Goal: Communication & Community: Answer question/provide support

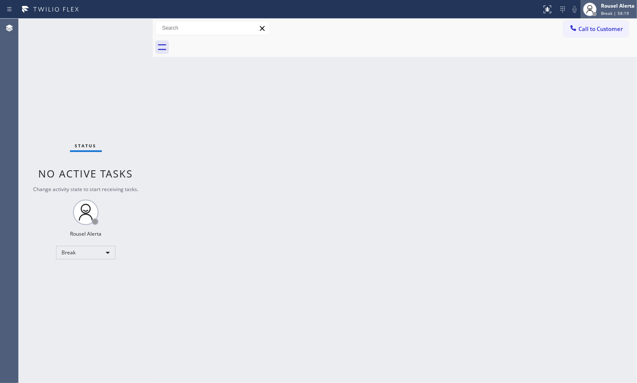
click at [605, 17] on div "Rousel Alerta Break | 58:19" at bounding box center [609, 9] width 56 height 19
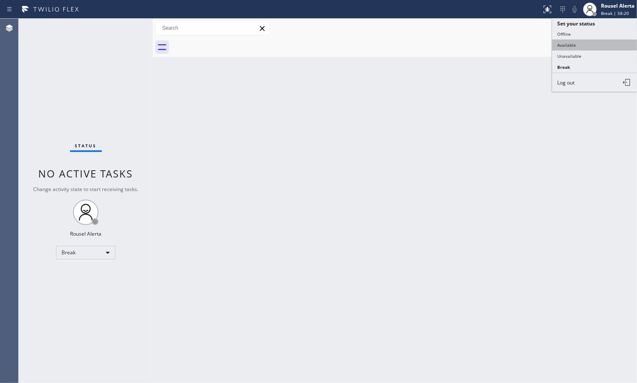
click at [599, 48] on button "Available" at bounding box center [594, 44] width 85 height 11
click at [506, 132] on div "Back to Dashboard Change Sender ID Customers Technicians Select a contact Outbo…" at bounding box center [395, 201] width 484 height 364
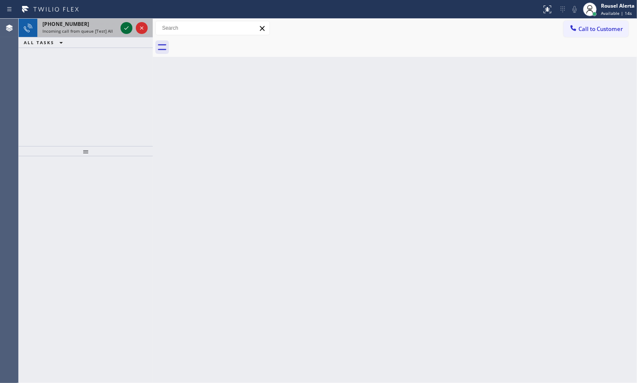
click at [122, 32] on icon at bounding box center [126, 28] width 10 height 10
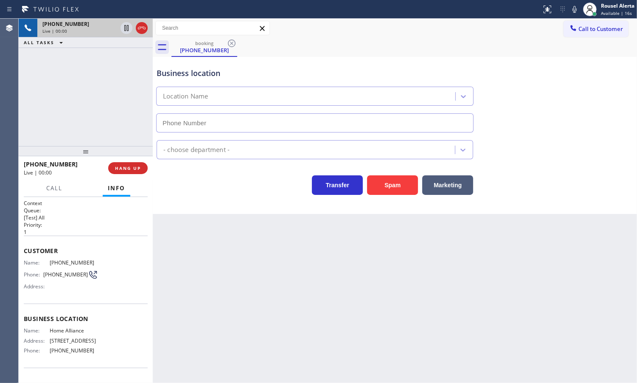
type input "[PHONE_NUMBER]"
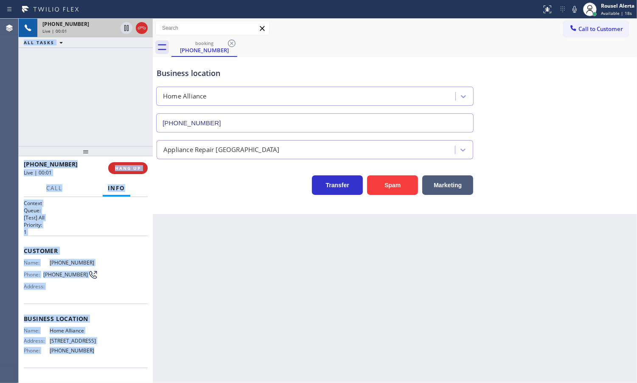
drag, startPoint x: 18, startPoint y: 262, endPoint x: 85, endPoint y: 354, distance: 113.4
click at [85, 354] on div "Agent Desktop Classify the call LOCATION NAME HVAC Alliance Experts FROM PHONE …" at bounding box center [318, 201] width 637 height 364
click at [93, 343] on span "[STREET_ADDRESS]" at bounding box center [74, 340] width 48 height 6
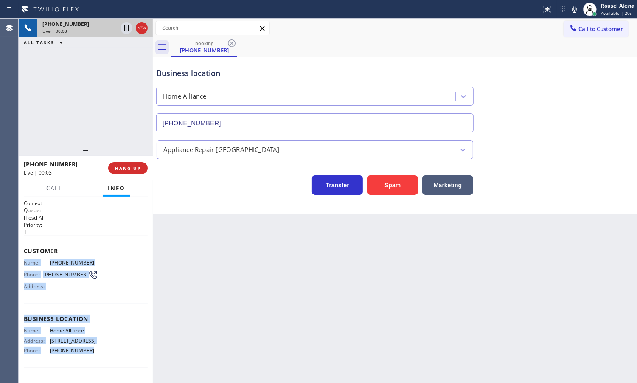
drag, startPoint x: 24, startPoint y: 260, endPoint x: 85, endPoint y: 351, distance: 110.1
click at [85, 351] on div "Context Queue: [Test] All Priority: 1 Customer Name: [PHONE_NUMBER] Phone: [PHO…" at bounding box center [86, 316] width 124 height 233
copy div "Name: [PHONE_NUMBER] Phone: [PHONE_NUMBER] Address: Business location Name: Hom…"
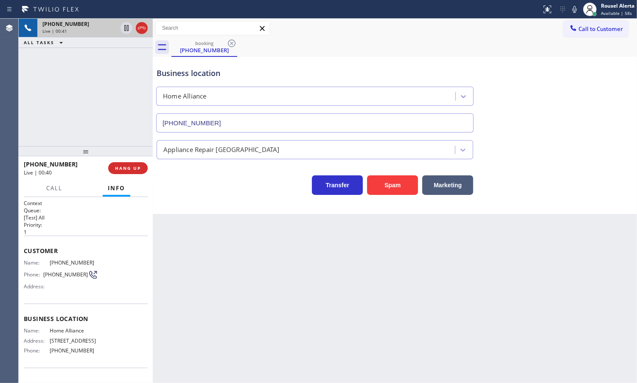
click at [410, 263] on div "Back to Dashboard Change Sender ID Customers Technicians Select a contact Outbo…" at bounding box center [395, 201] width 484 height 364
click at [511, 82] on div "Business location Home Alliance [PHONE_NUMBER]" at bounding box center [395, 94] width 480 height 77
click at [227, 255] on div "Back to Dashboard Change Sender ID Customers Technicians Select a contact Outbo…" at bounding box center [395, 201] width 484 height 364
drag, startPoint x: 86, startPoint y: 109, endPoint x: 96, endPoint y: 115, distance: 11.1
click at [88, 108] on div "[PHONE_NUMBER] Live | 02:24 ALL TASKS ALL TASKS ACTIVE TASKS TASKS IN WRAP UP" at bounding box center [86, 82] width 134 height 127
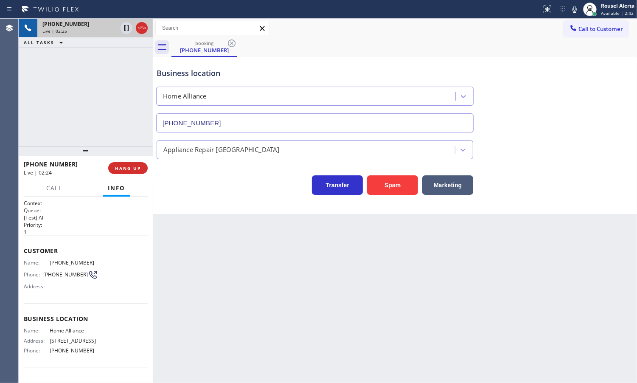
click at [236, 281] on div "Back to Dashboard Change Sender ID Customers Technicians Select a contact Outbo…" at bounding box center [395, 201] width 484 height 364
click at [97, 113] on div "[PHONE_NUMBER] Live | 02:25 ALL TASKS ALL TASKS ACTIVE TASKS TASKS IN WRAP UP" at bounding box center [86, 82] width 134 height 127
click at [208, 245] on div "Back to Dashboard Change Sender ID Customers Technicians Select a contact Outbo…" at bounding box center [395, 201] width 484 height 364
drag, startPoint x: 118, startPoint y: 136, endPoint x: 179, endPoint y: 217, distance: 101.9
click at [118, 136] on div "[PHONE_NUMBER] Live | 02:28 ALL TASKS ALL TASKS ACTIVE TASKS TASKS IN WRAP UP" at bounding box center [86, 82] width 134 height 127
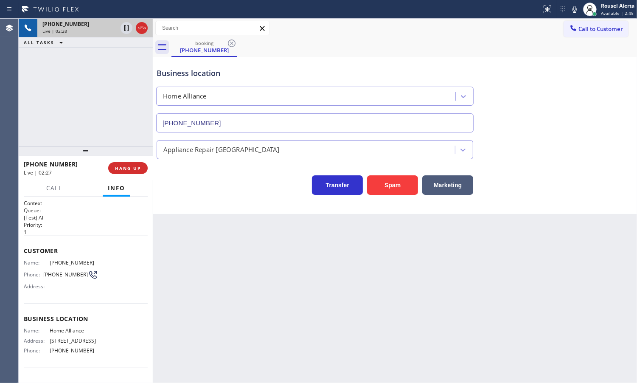
click at [194, 240] on div "Back to Dashboard Change Sender ID Customers Technicians Select a contact Outbo…" at bounding box center [395, 201] width 484 height 364
click at [112, 124] on div "[PHONE_NUMBER] Live | 02:28 ALL TASKS ALL TASKS ACTIVE TASKS TASKS IN WRAP UP" at bounding box center [86, 82] width 134 height 127
click at [186, 228] on div "Back to Dashboard Change Sender ID Customers Technicians Select a contact Outbo…" at bounding box center [395, 201] width 484 height 364
click at [128, 170] on span "HANG UP" at bounding box center [128, 168] width 26 height 6
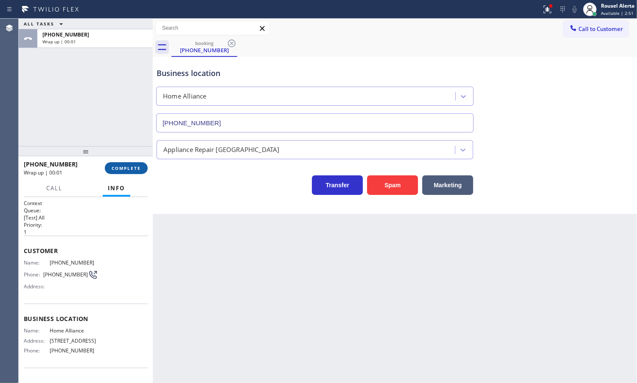
click at [130, 165] on span "COMPLETE" at bounding box center [126, 168] width 29 height 6
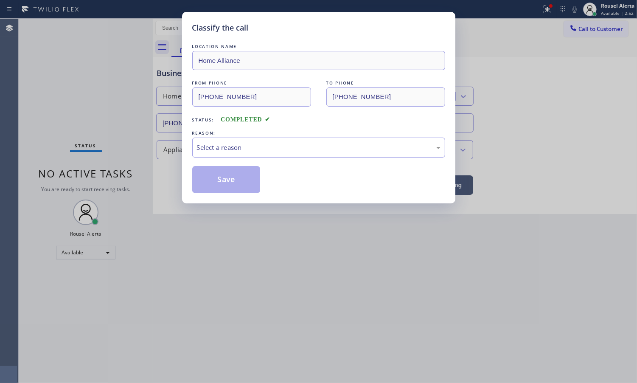
click at [237, 149] on div "Select a reason" at bounding box center [319, 148] width 244 height 10
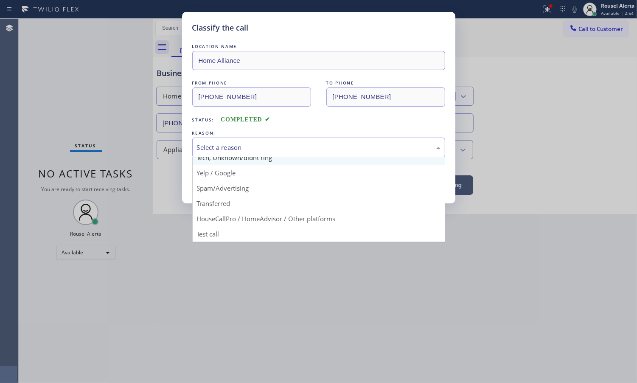
scroll to position [58, 0]
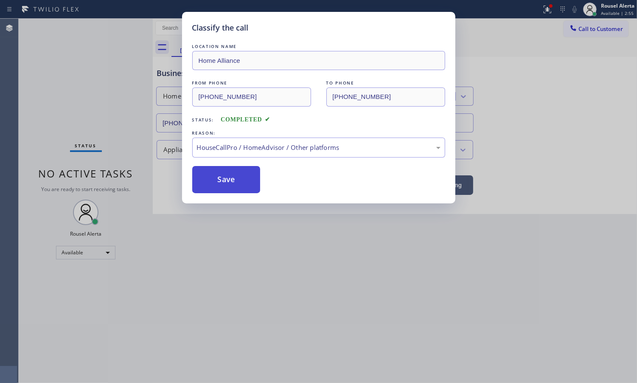
click at [225, 187] on button "Save" at bounding box center [226, 179] width 68 height 27
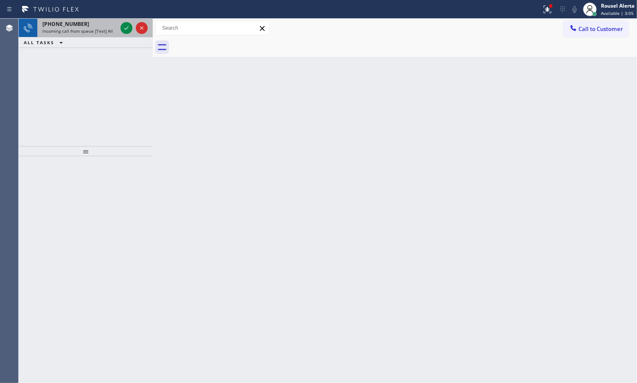
click at [110, 28] on div "[PHONE_NUMBER] Incoming call from queue [Test] All" at bounding box center [78, 28] width 82 height 19
click at [100, 31] on span "Incoming call from queue [Test] All" at bounding box center [77, 31] width 70 height 6
click at [83, 28] on span "Incoming call from queue [Test] All" at bounding box center [77, 31] width 70 height 6
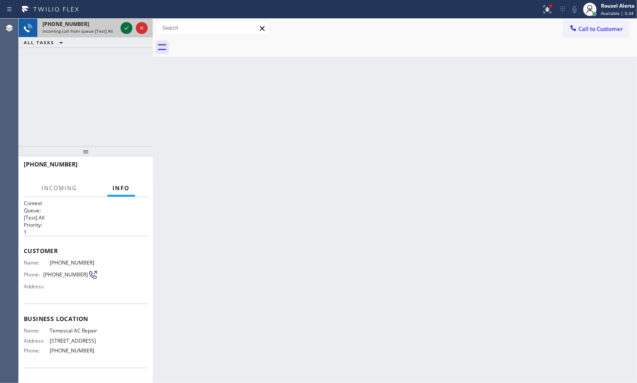
click at [123, 29] on icon at bounding box center [126, 28] width 10 height 10
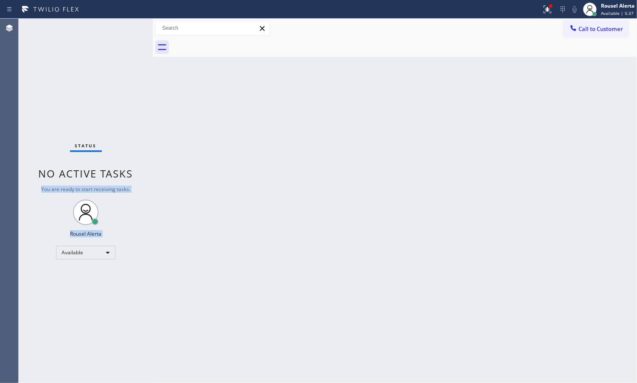
click at [152, 126] on div "Status No active tasks You are ready to start receiving tasks. Rousel Alerta Av…" at bounding box center [328, 201] width 618 height 364
click at [104, 27] on div "Status No active tasks You are ready to start receiving tasks. Rousel Alerta Av…" at bounding box center [86, 201] width 134 height 364
click at [121, 30] on div "Status No active tasks You are ready to start receiving tasks. Rousel Alerta Av…" at bounding box center [86, 201] width 134 height 364
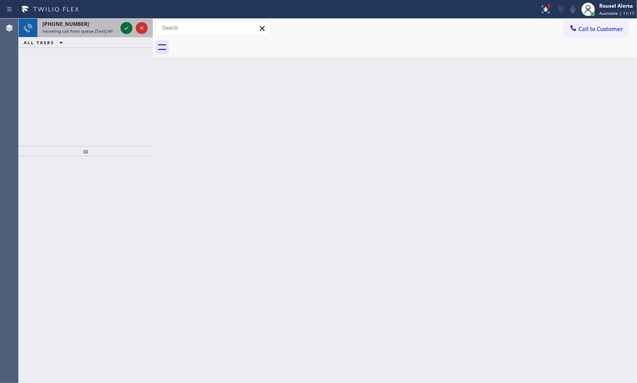
click at [121, 24] on div at bounding box center [127, 28] width 12 height 10
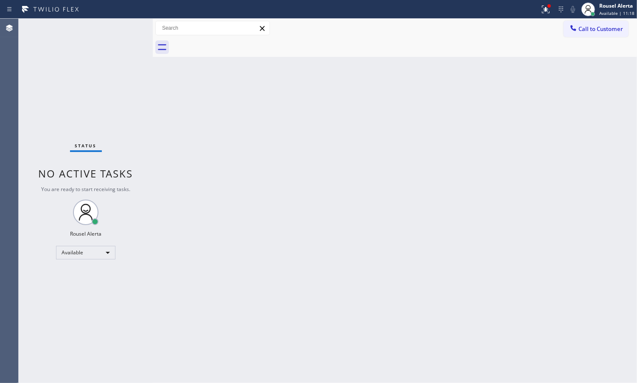
click at [124, 29] on div "Status No active tasks You are ready to start receiving tasks. Rousel Alerta Av…" at bounding box center [86, 201] width 134 height 364
click at [546, 4] on icon at bounding box center [546, 9] width 10 height 10
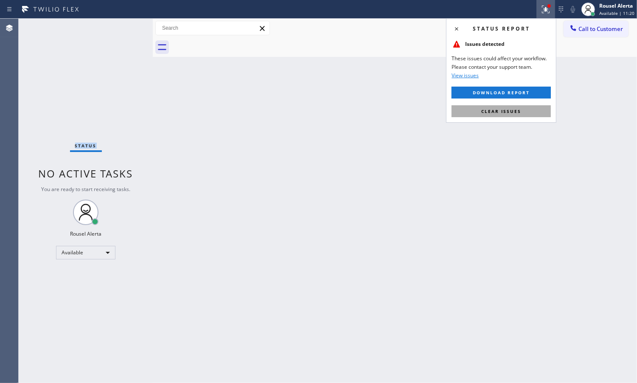
click at [525, 109] on button "Clear issues" at bounding box center [501, 111] width 99 height 12
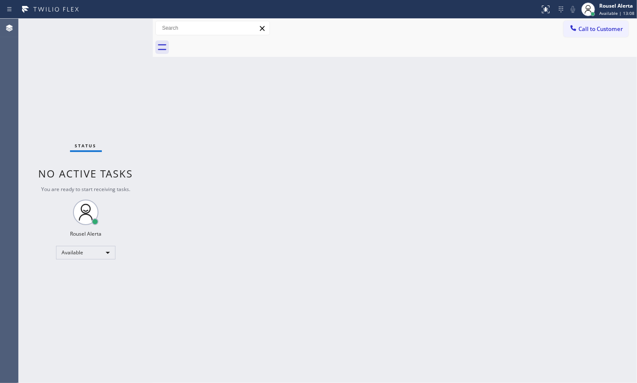
drag, startPoint x: 86, startPoint y: 18, endPoint x: 95, endPoint y: 27, distance: 12.6
click at [86, 19] on div "Status report No issues detected If you experience an issue, please download th…" at bounding box center [318, 191] width 637 height 383
click at [96, 32] on div "Status No active tasks You are ready to start receiving tasks. Rousel Alerta Av…" at bounding box center [86, 201] width 134 height 364
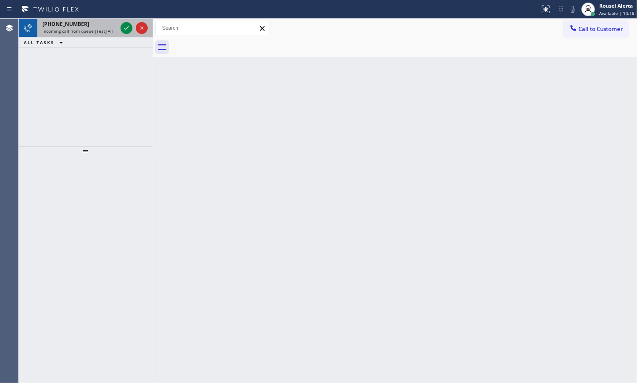
click at [102, 30] on span "Incoming call from queue [Test] All" at bounding box center [77, 31] width 70 height 6
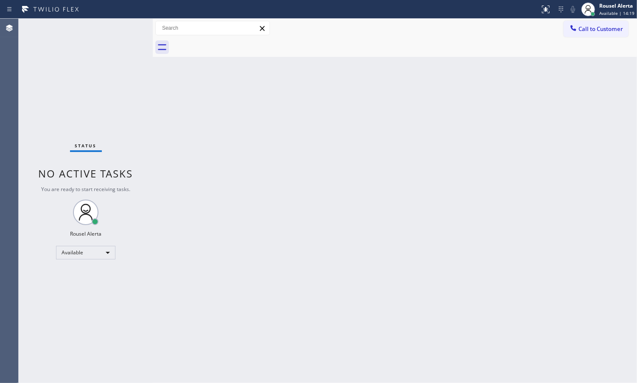
click at [121, 28] on div "Status No active tasks You are ready to start receiving tasks. Rousel Alerta Av…" at bounding box center [86, 201] width 134 height 364
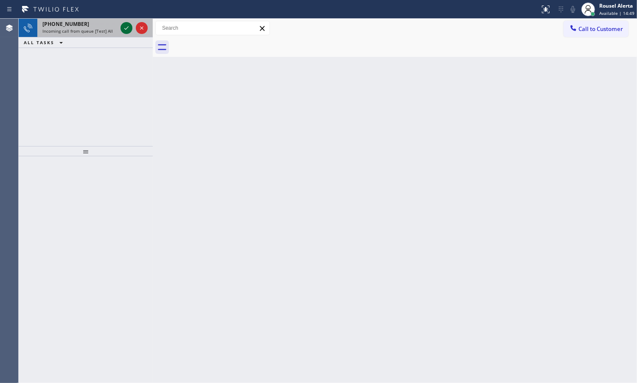
click at [127, 26] on icon at bounding box center [126, 28] width 10 height 10
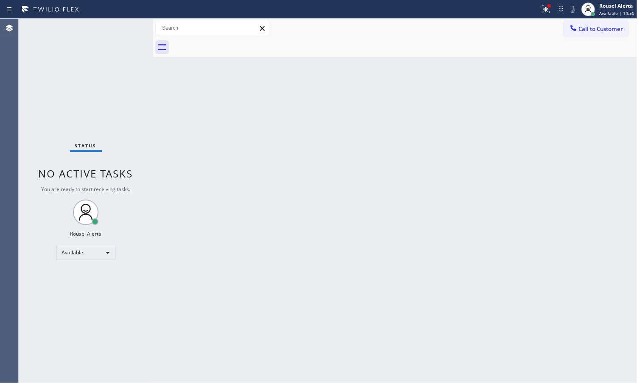
click at [103, 37] on div "Status No active tasks You are ready to start receiving tasks. Rousel Alerta Av…" at bounding box center [86, 201] width 134 height 364
drag, startPoint x: 305, startPoint y: 139, endPoint x: 409, endPoint y: 46, distance: 139.8
click at [315, 126] on div "Back to Dashboard Change Sender ID Customers Technicians Select a contact Outbo…" at bounding box center [395, 201] width 484 height 364
click at [550, 14] on icon at bounding box center [546, 9] width 10 height 10
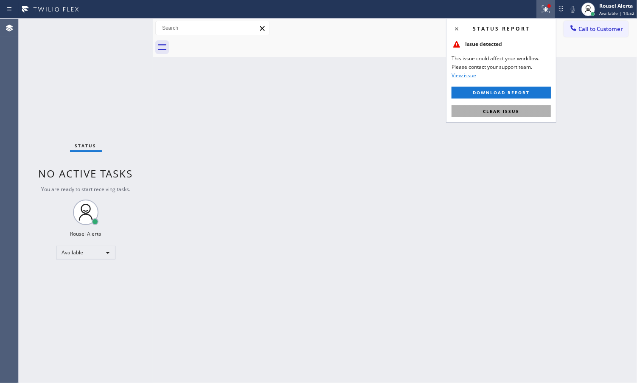
click at [489, 107] on button "Clear issue" at bounding box center [501, 111] width 99 height 12
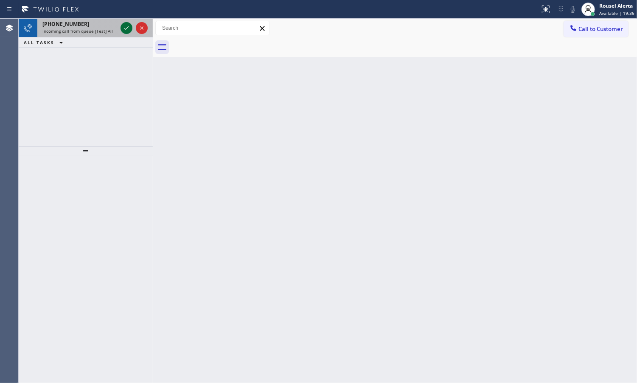
click at [122, 28] on icon at bounding box center [126, 28] width 10 height 10
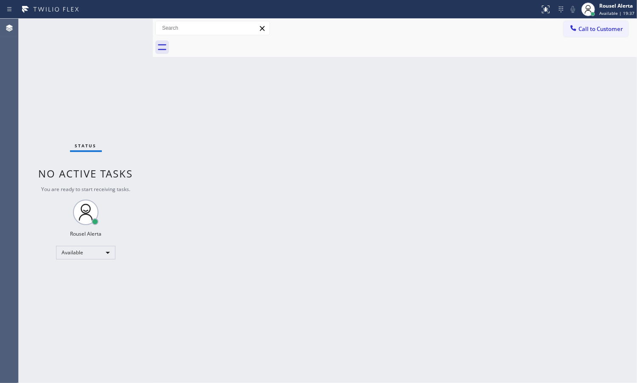
click at [122, 28] on div "Status No active tasks You are ready to start receiving tasks. Rousel Alerta Av…" at bounding box center [86, 201] width 134 height 364
click at [120, 31] on div "Status No active tasks You are ready to start receiving tasks. Rousel Alerta Av…" at bounding box center [86, 201] width 134 height 364
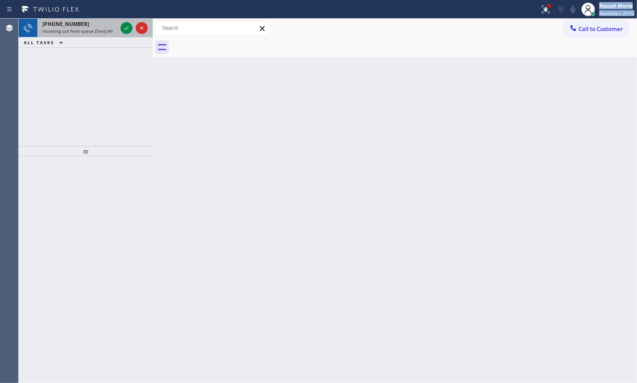
drag, startPoint x: 89, startPoint y: 18, endPoint x: 92, endPoint y: 24, distance: 6.1
click at [90, 22] on div "Status report Issue detected This issue could affect your workflow. Please cont…" at bounding box center [318, 191] width 637 height 383
click at [112, 33] on div "Incoming call from queue [Test] All" at bounding box center [79, 31] width 75 height 6
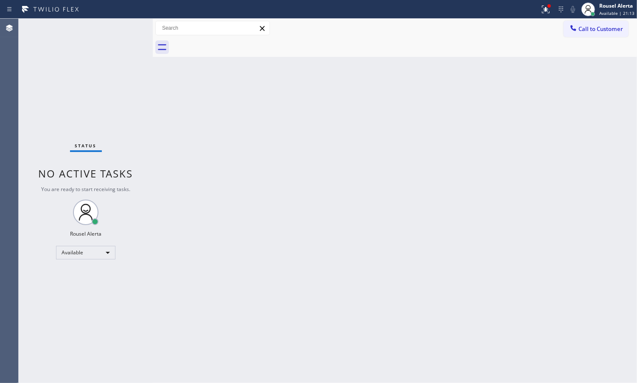
click at [118, 33] on div "Status No active tasks You are ready to start receiving tasks. Rousel Alerta Av…" at bounding box center [86, 201] width 134 height 364
drag, startPoint x: 118, startPoint y: 33, endPoint x: 245, endPoint y: 8, distance: 129.8
click at [173, 31] on div "Status No active tasks You are ready to start receiving tasks. Rousel Alerta Av…" at bounding box center [328, 201] width 618 height 364
click at [551, 4] on div at bounding box center [549, 5] width 3 height 3
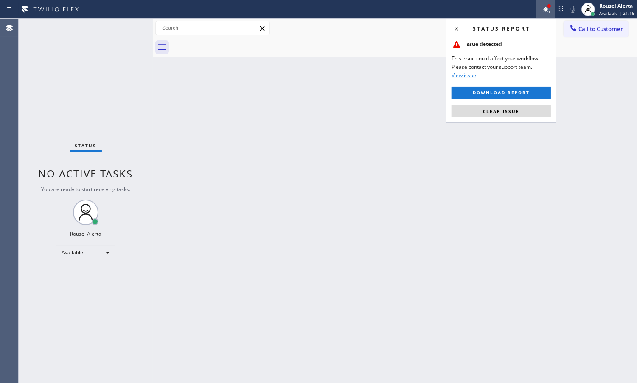
drag, startPoint x: 505, startPoint y: 108, endPoint x: 501, endPoint y: 72, distance: 36.3
click at [505, 109] on span "Clear issue" at bounding box center [501, 111] width 37 height 6
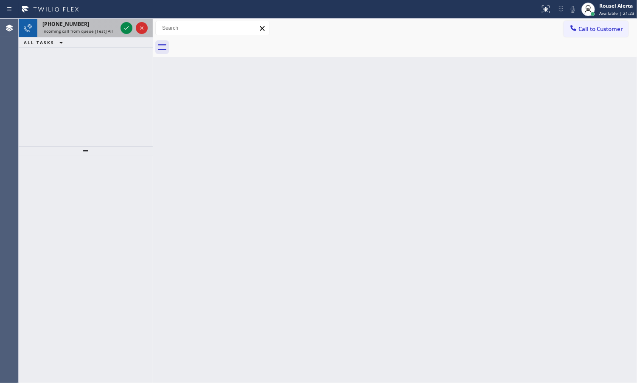
click at [102, 28] on span "Incoming call from queue [Test] All" at bounding box center [77, 31] width 70 height 6
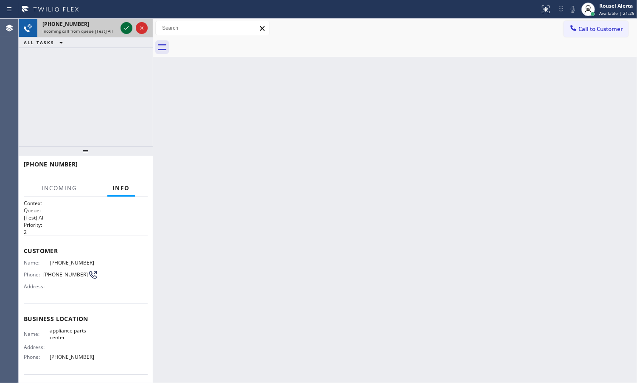
click at [123, 29] on icon at bounding box center [126, 28] width 10 height 10
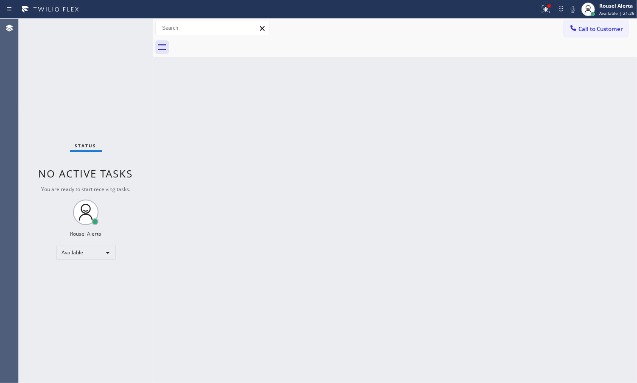
click at [196, 126] on div "Back to Dashboard Change Sender ID Customers Technicians Select a contact Outbo…" at bounding box center [395, 201] width 484 height 364
click at [547, 9] on icon at bounding box center [544, 9] width 5 height 6
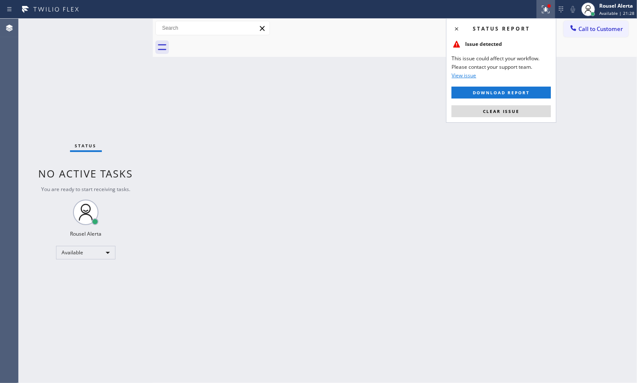
click at [538, 115] on button "Clear issue" at bounding box center [501, 111] width 99 height 12
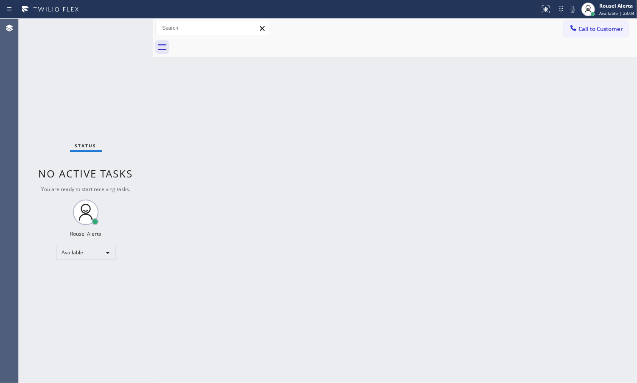
click at [265, 137] on div "Back to Dashboard Change Sender ID Customers Technicians Select a contact Outbo…" at bounding box center [395, 201] width 484 height 364
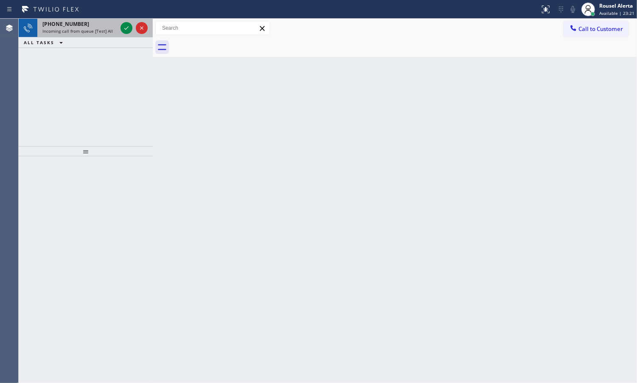
click at [87, 26] on div "[PHONE_NUMBER]" at bounding box center [79, 23] width 75 height 7
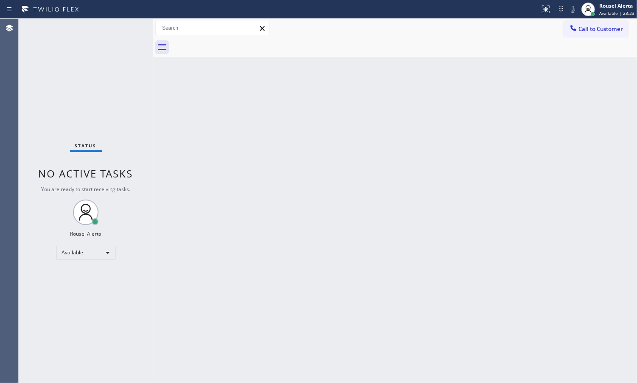
click at [120, 28] on div "Status No active tasks You are ready to start receiving tasks. Rousel Alerta Av…" at bounding box center [86, 201] width 134 height 364
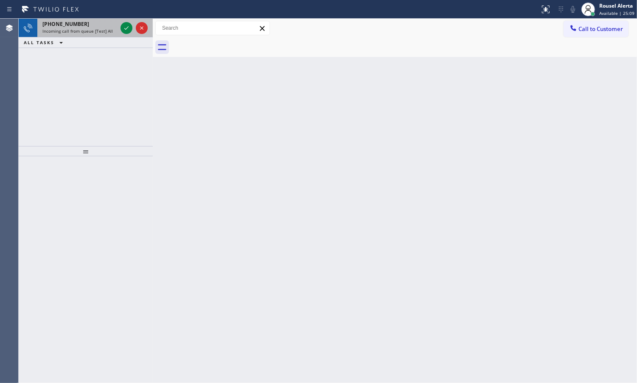
click at [100, 28] on span "Incoming call from queue [Test] All" at bounding box center [77, 31] width 70 height 6
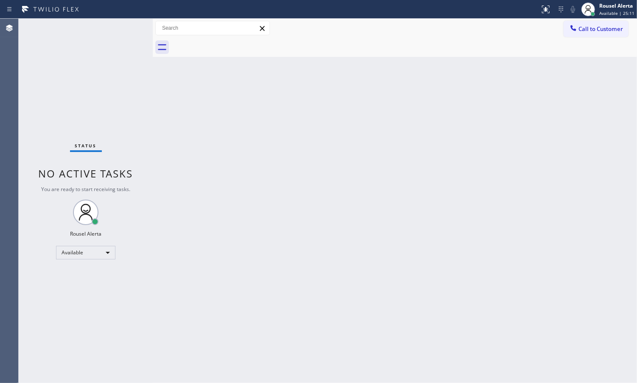
click at [126, 33] on div "Status No active tasks You are ready to start receiving tasks. Rousel Alerta Av…" at bounding box center [86, 201] width 134 height 364
click at [98, 28] on div "Status No active tasks You are ready to start receiving tasks. Rousel Alerta Av…" at bounding box center [86, 201] width 134 height 364
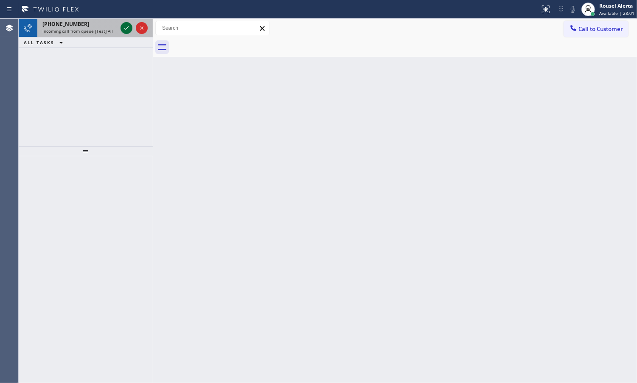
click at [121, 31] on icon at bounding box center [126, 28] width 10 height 10
click at [122, 30] on icon at bounding box center [126, 28] width 10 height 10
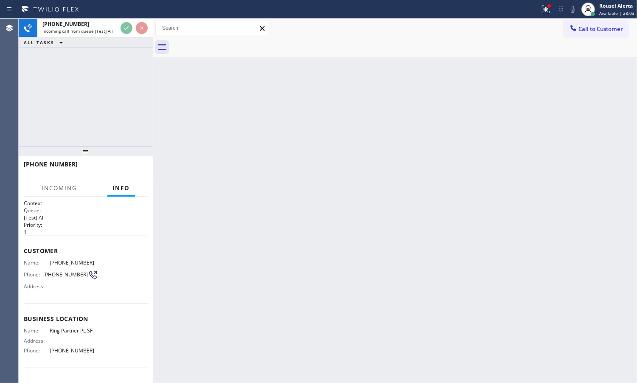
click at [122, 30] on icon at bounding box center [126, 28] width 10 height 10
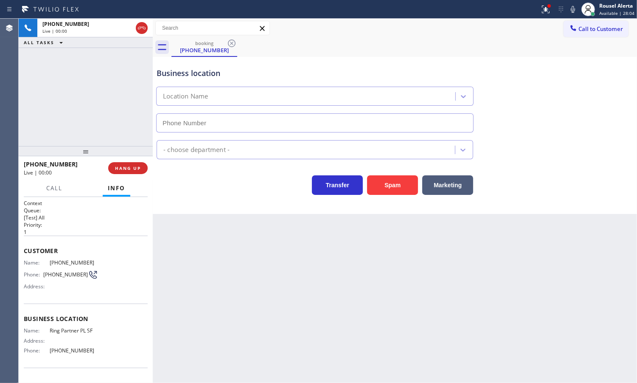
type input "[PHONE_NUMBER]"
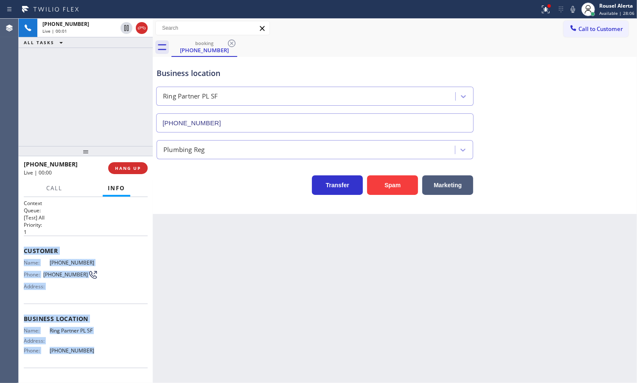
drag, startPoint x: 20, startPoint y: 253, endPoint x: 90, endPoint y: 351, distance: 119.9
click at [90, 351] on div "Context Queue: [Test] All Priority: 1 Customer Name: [PHONE_NUMBER] Phone: [PHO…" at bounding box center [86, 290] width 134 height 186
copy div "Customer Name: [PHONE_NUMBER] Phone: [PHONE_NUMBER] Address: Business location …"
drag, startPoint x: 124, startPoint y: 170, endPoint x: 245, endPoint y: 154, distance: 121.6
click at [124, 170] on span "HANG UP" at bounding box center [128, 168] width 26 height 6
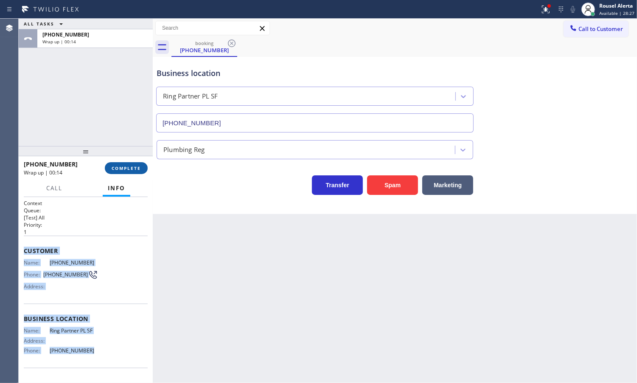
click at [119, 166] on span "COMPLETE" at bounding box center [126, 168] width 29 height 6
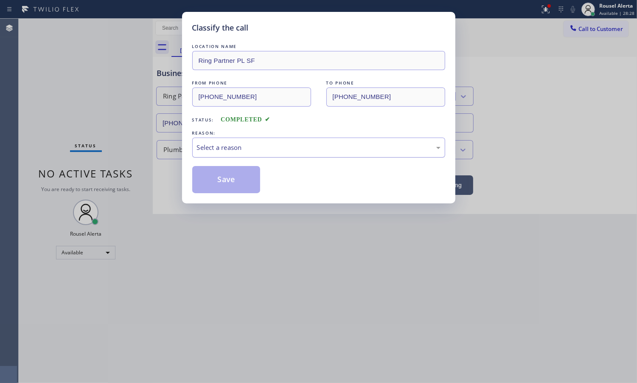
click at [281, 147] on div "Select a reason" at bounding box center [319, 148] width 244 height 10
click at [235, 195] on div "Classify the call LOCATION NAME Ring Partner PL SF FROM PHONE [PHONE_NUMBER] TO…" at bounding box center [318, 107] width 273 height 191
click at [233, 186] on button "Save" at bounding box center [226, 179] width 68 height 27
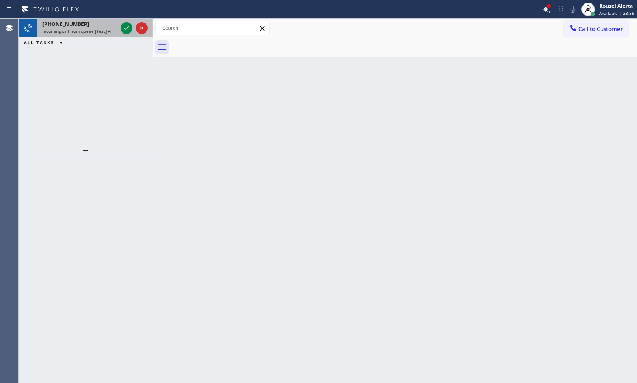
click at [93, 28] on span "Incoming call from queue [Test] All" at bounding box center [77, 31] width 70 height 6
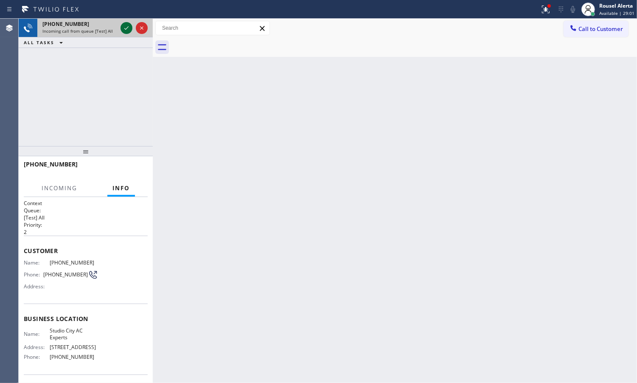
click at [121, 29] on icon at bounding box center [126, 28] width 10 height 10
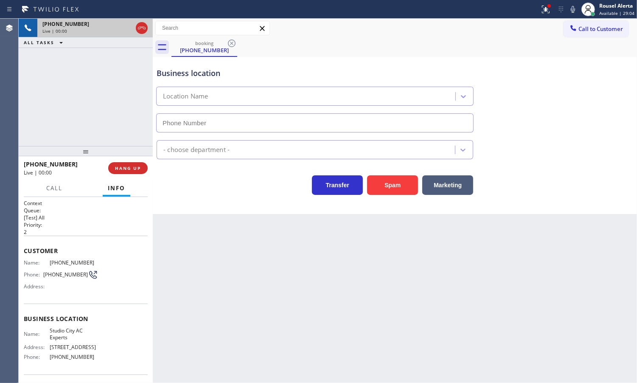
type input "[PHONE_NUMBER]"
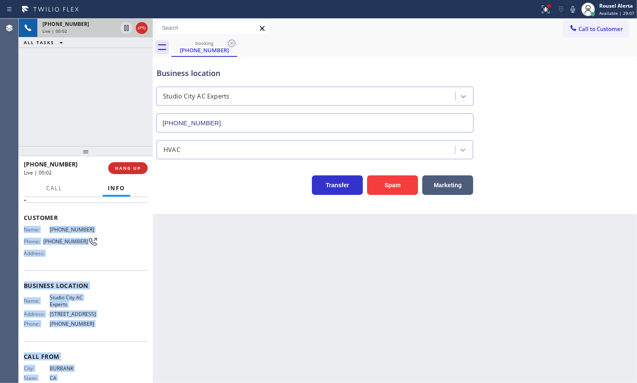
scroll to position [63, 0]
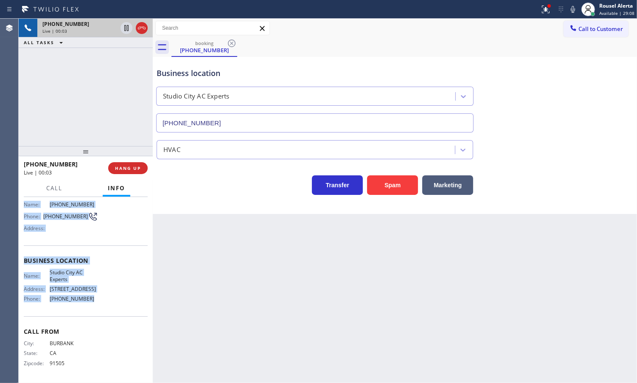
drag, startPoint x: 23, startPoint y: 262, endPoint x: 109, endPoint y: 304, distance: 95.3
click at [109, 304] on div "Context Queue: [Test] All Priority: 2 Customer Name: [PHONE_NUMBER] Phone: [PHO…" at bounding box center [86, 260] width 124 height 239
copy div "Name: [PHONE_NUMBER] Phone: [PHONE_NUMBER] Address: Business location Name: Stu…"
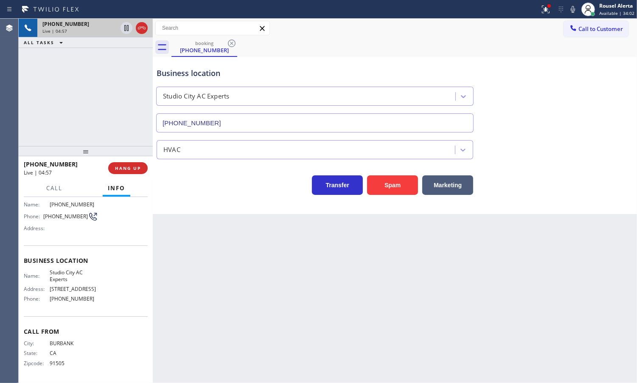
click at [273, 300] on div "Back to Dashboard Change Sender ID Customers Technicians Select a contact Outbo…" at bounding box center [395, 201] width 484 height 364
click at [96, 96] on div "[PHONE_NUMBER] Live | 04:58 ALL TASKS ALL TASKS ACTIVE TASKS TASKS IN WRAP UP" at bounding box center [86, 82] width 134 height 127
click at [122, 24] on icon at bounding box center [126, 28] width 10 height 10
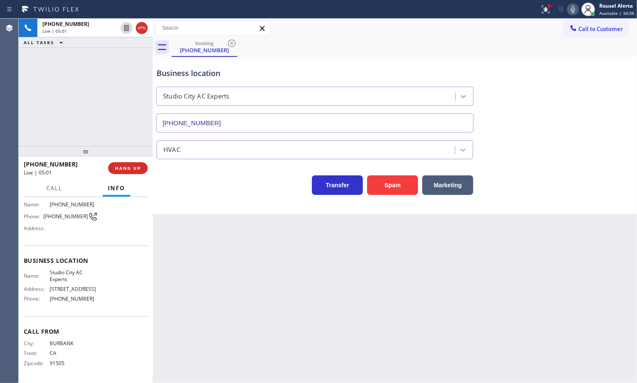
click at [574, 7] on icon at bounding box center [573, 9] width 10 height 10
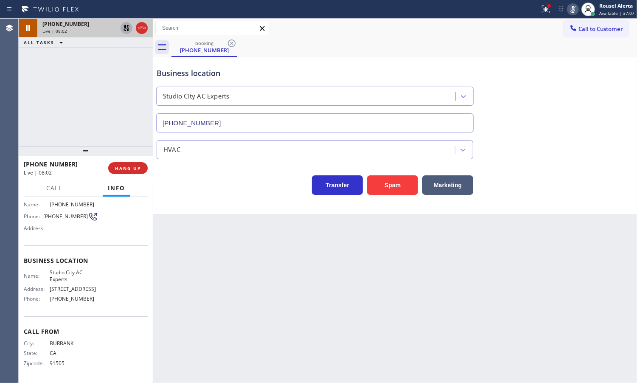
click at [123, 32] on icon at bounding box center [126, 28] width 10 height 10
drag, startPoint x: 573, startPoint y: 11, endPoint x: 595, endPoint y: 32, distance: 30.0
click at [573, 11] on icon at bounding box center [573, 9] width 10 height 10
click at [126, 78] on div "[PHONE_NUMBER] Live | 08:26 ALL TASKS ALL TASKS ACTIVE TASKS TASKS IN WRAP UP" at bounding box center [86, 82] width 134 height 127
click at [261, 338] on div "Back to Dashboard Change Sender ID Customers Technicians Select a contact Outbo…" at bounding box center [395, 201] width 484 height 364
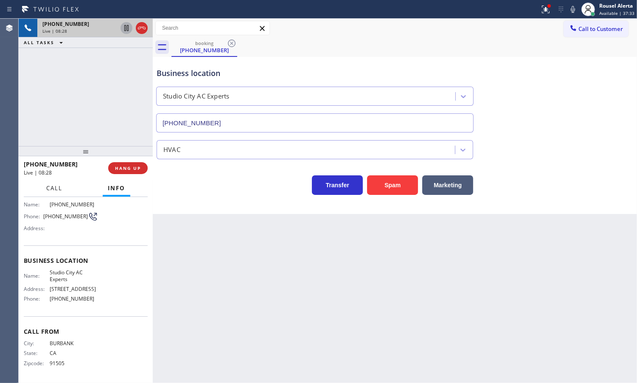
click at [51, 192] on button "Call" at bounding box center [54, 188] width 26 height 17
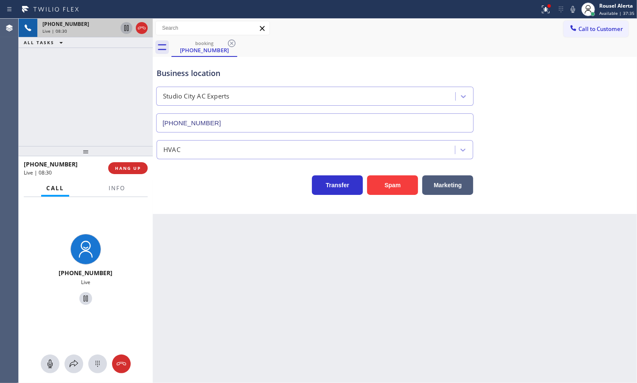
click at [72, 373] on div "[PHONE_NUMBER] Live" at bounding box center [86, 290] width 134 height 186
click at [71, 366] on icon at bounding box center [74, 364] width 10 height 10
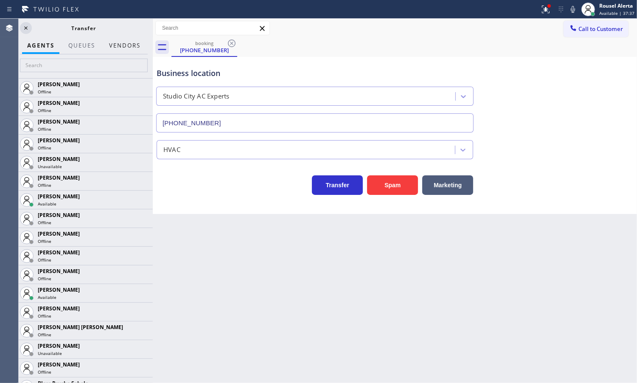
click at [125, 45] on button "Vendors" at bounding box center [125, 45] width 42 height 17
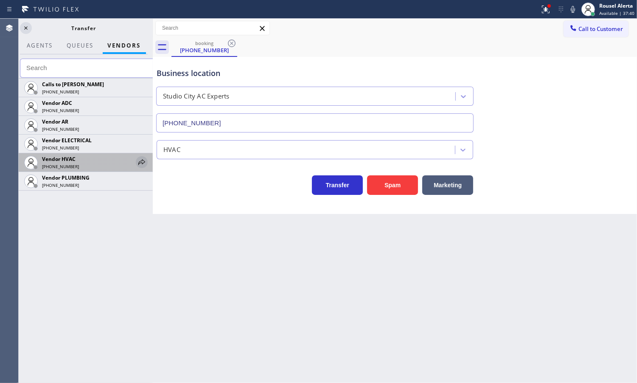
click at [136, 163] on div at bounding box center [142, 162] width 12 height 10
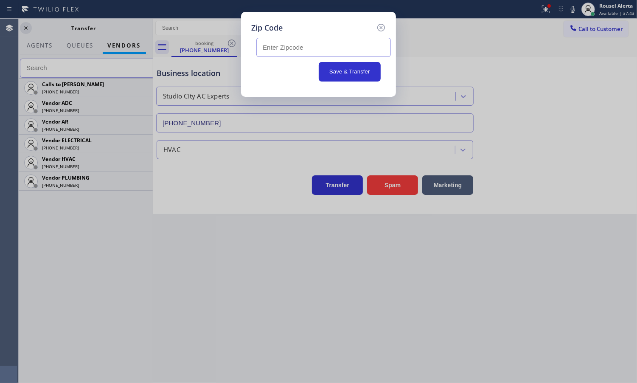
click at [350, 49] on input "text" at bounding box center [323, 47] width 135 height 19
paste input "91604"
type input "91604"
click at [377, 28] on icon at bounding box center [381, 27] width 10 height 10
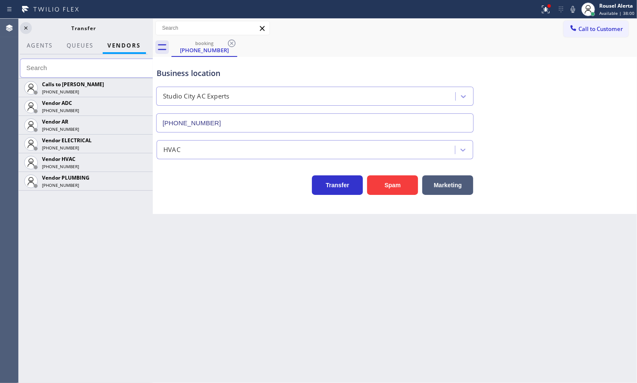
click at [26, 28] on icon at bounding box center [25, 27] width 3 height 3
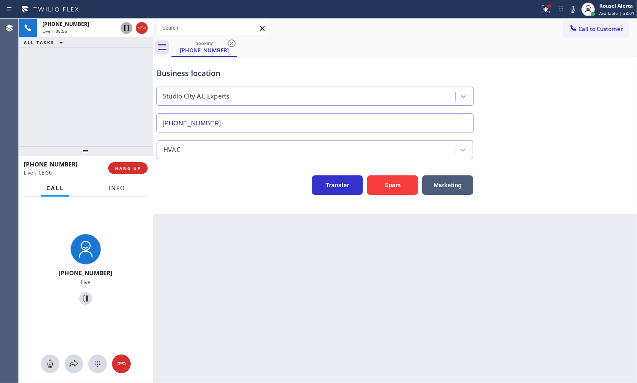
click at [121, 191] on span "Info" at bounding box center [117, 188] width 17 height 8
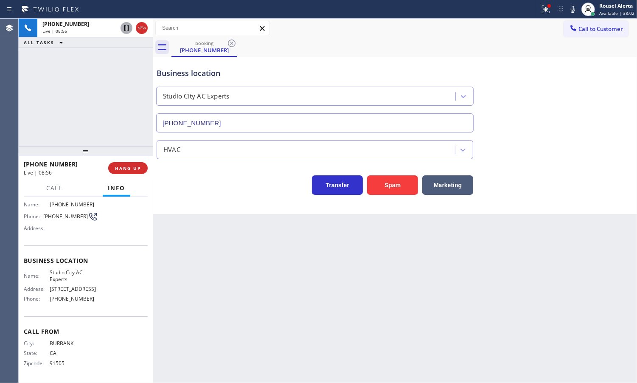
click at [276, 260] on div "Back to Dashboard Change Sender ID Customers Technicians Select a contact Outbo…" at bounding box center [395, 201] width 484 height 364
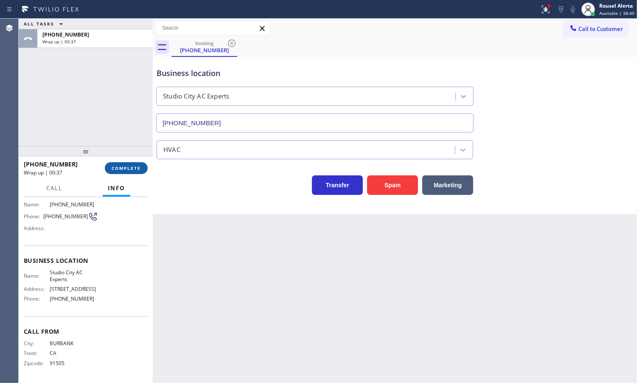
click at [124, 169] on span "COMPLETE" at bounding box center [126, 168] width 29 height 6
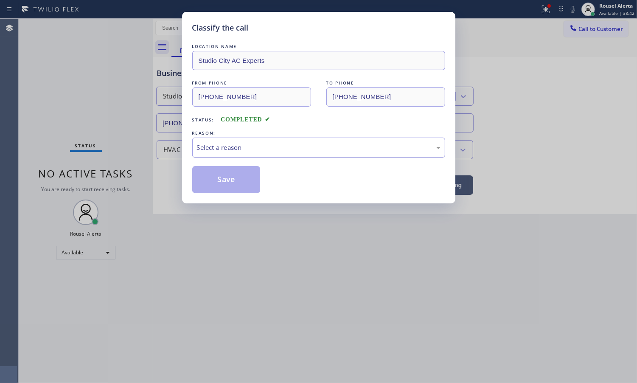
click at [272, 144] on div "Select a reason" at bounding box center [319, 148] width 244 height 10
click at [202, 183] on button "Save" at bounding box center [226, 179] width 68 height 27
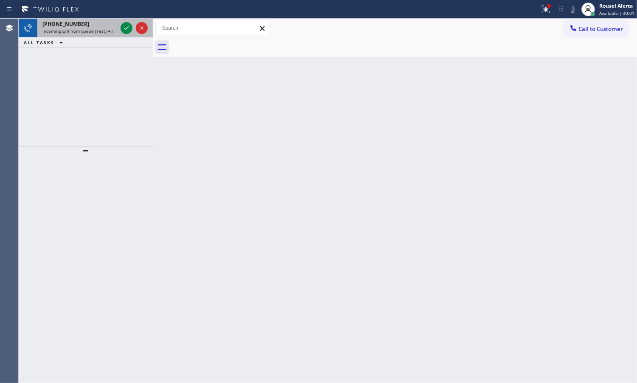
drag, startPoint x: 95, startPoint y: 20, endPoint x: 98, endPoint y: 24, distance: 4.8
click at [95, 21] on div "[PHONE_NUMBER]" at bounding box center [79, 23] width 75 height 7
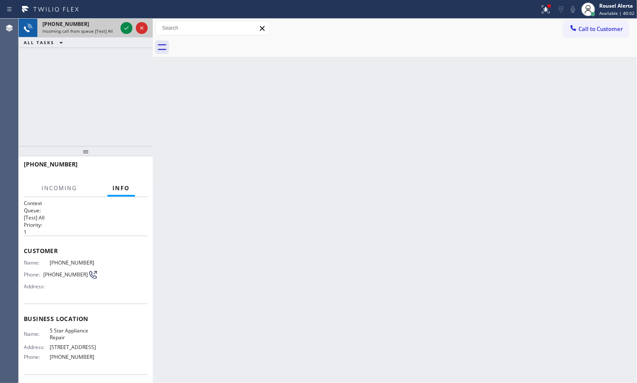
click at [124, 20] on div at bounding box center [134, 28] width 31 height 19
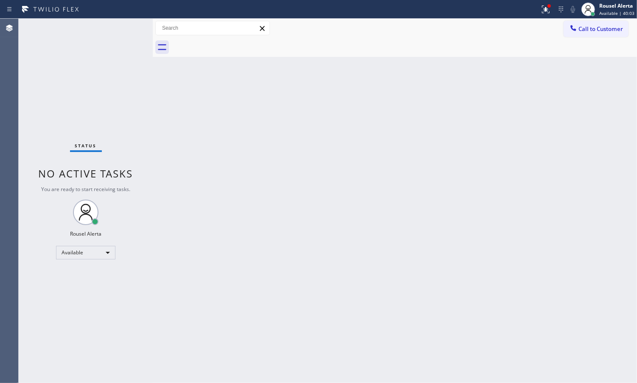
click at [124, 24] on div "Status No active tasks You are ready to start receiving tasks. Rousel Alerta Av…" at bounding box center [86, 201] width 134 height 364
click at [124, 25] on div "Status No active tasks You are ready to start receiving tasks. Rousel Alerta Av…" at bounding box center [86, 201] width 134 height 364
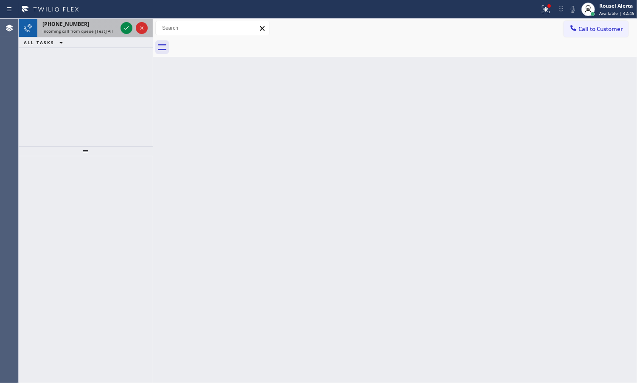
click at [92, 31] on span "Incoming call from queue [Test] All" at bounding box center [77, 31] width 70 height 6
click at [101, 32] on span "Incoming call from queue [Test] All" at bounding box center [77, 31] width 70 height 6
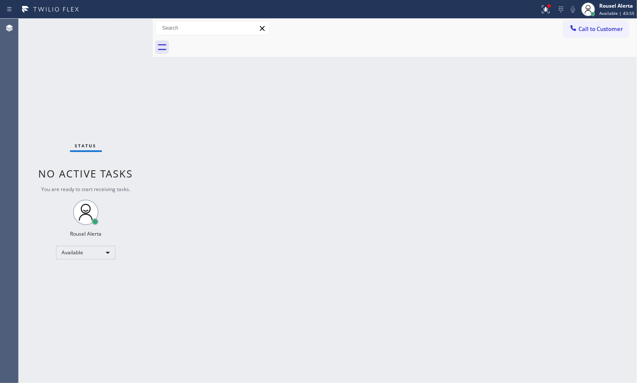
click at [124, 31] on div "Status No active tasks You are ready to start receiving tasks. Rousel Alerta Av…" at bounding box center [86, 201] width 134 height 364
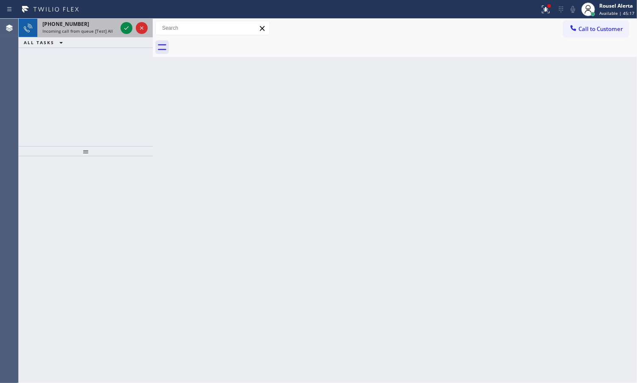
drag, startPoint x: 102, startPoint y: 33, endPoint x: 114, endPoint y: 24, distance: 14.3
click at [102, 33] on span "Incoming call from queue [Test] All" at bounding box center [77, 31] width 70 height 6
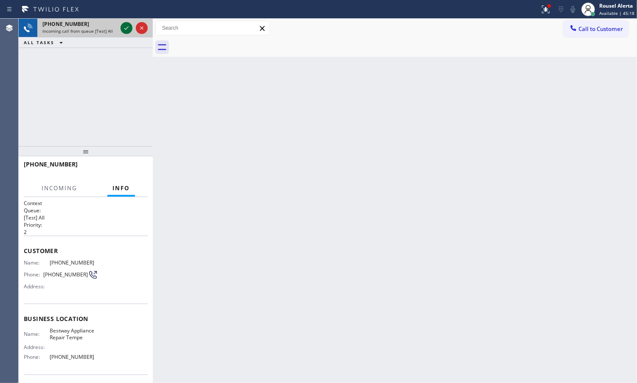
click at [124, 28] on icon at bounding box center [126, 28] width 10 height 10
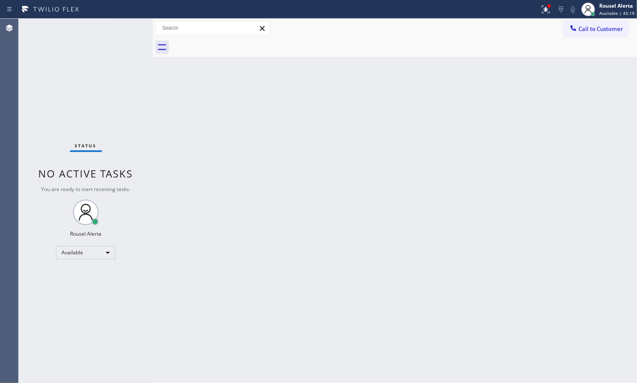
click at [124, 28] on div "Status No active tasks You are ready to start receiving tasks. Rousel Alerta Av…" at bounding box center [86, 201] width 134 height 364
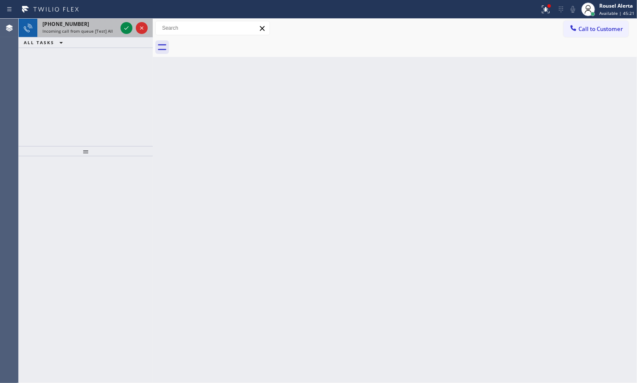
click at [107, 35] on div "[PHONE_NUMBER] Incoming call from queue [Test] All" at bounding box center [78, 28] width 82 height 19
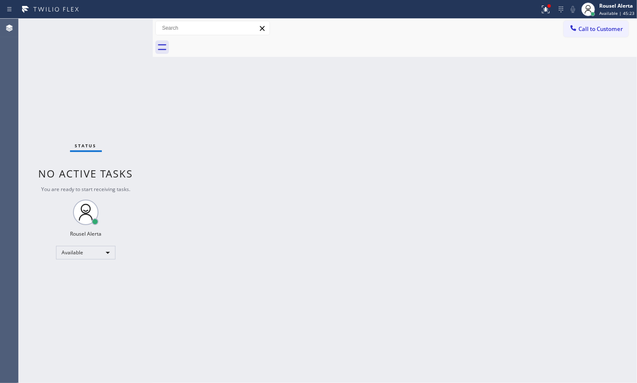
click at [124, 28] on div "Status No active tasks You are ready to start receiving tasks. Rousel Alerta Av…" at bounding box center [86, 201] width 134 height 364
click at [540, 12] on div at bounding box center [546, 9] width 19 height 10
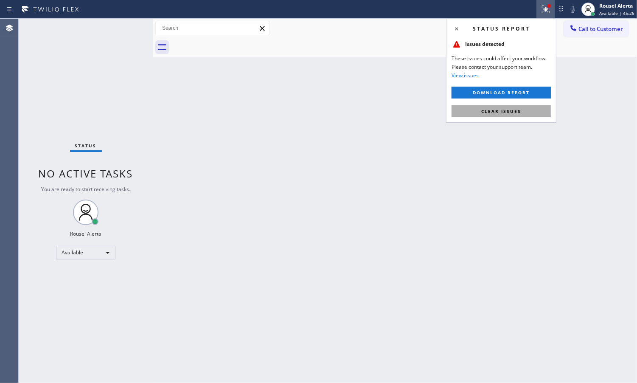
click at [509, 113] on span "Clear issues" at bounding box center [501, 111] width 40 height 6
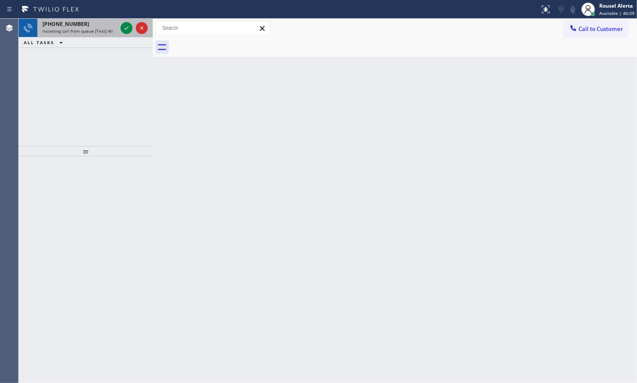
click at [100, 23] on div "[PHONE_NUMBER]" at bounding box center [79, 23] width 75 height 7
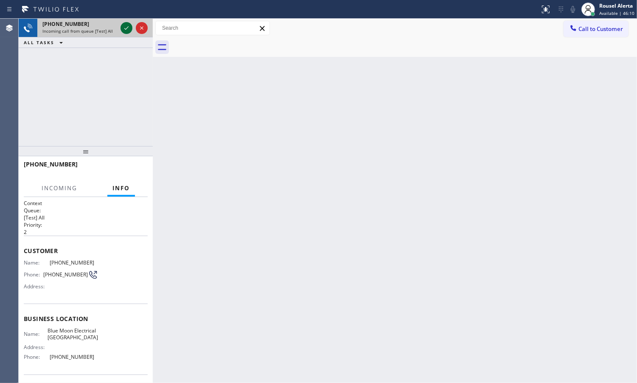
click at [128, 29] on icon at bounding box center [126, 28] width 10 height 10
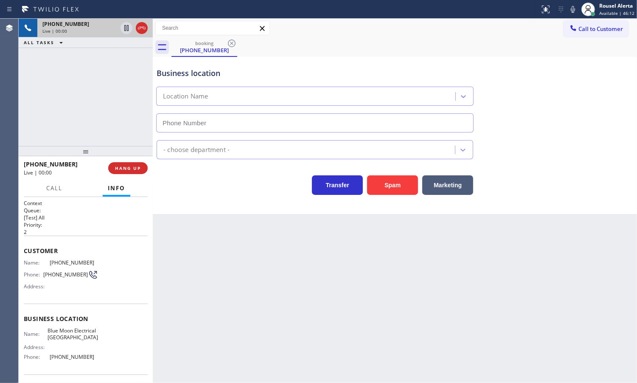
type input "[PHONE_NUMBER]"
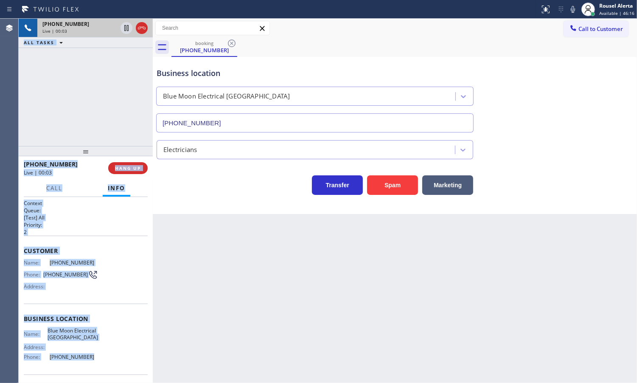
drag, startPoint x: 18, startPoint y: 259, endPoint x: 83, endPoint y: 361, distance: 121.4
click at [83, 361] on div "Agent Desktop Classify the call LOCATION NAME HVAC Alliance Experts FROM PHONE …" at bounding box center [318, 201] width 637 height 364
click at [87, 349] on div "Address:" at bounding box center [61, 347] width 74 height 6
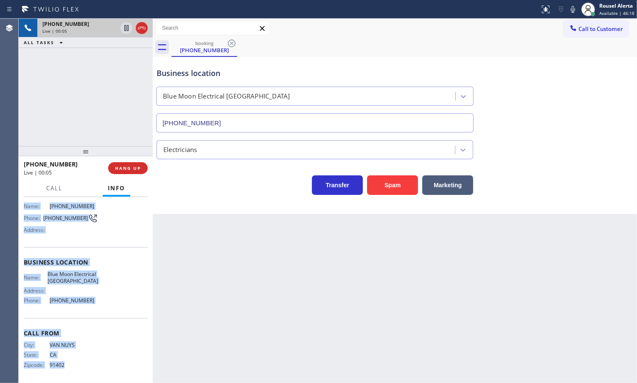
scroll to position [63, 0]
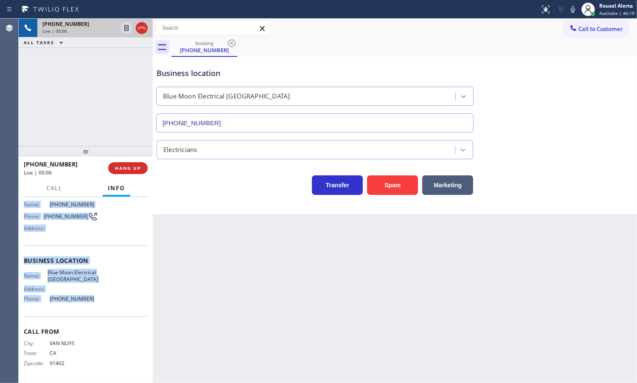
drag, startPoint x: 24, startPoint y: 262, endPoint x: 111, endPoint y: 304, distance: 96.3
click at [111, 304] on div "Context Queue: [Test] All Priority: 2 Customer Name: [PHONE_NUMBER] Phone: [PHO…" at bounding box center [86, 260] width 124 height 239
copy div "Name: [PHONE_NUMBER] Phone: [PHONE_NUMBER] Address: Business location Name: Blu…"
click at [121, 30] on div at bounding box center [127, 28] width 12 height 10
drag, startPoint x: 570, startPoint y: 11, endPoint x: 567, endPoint y: 27, distance: 15.7
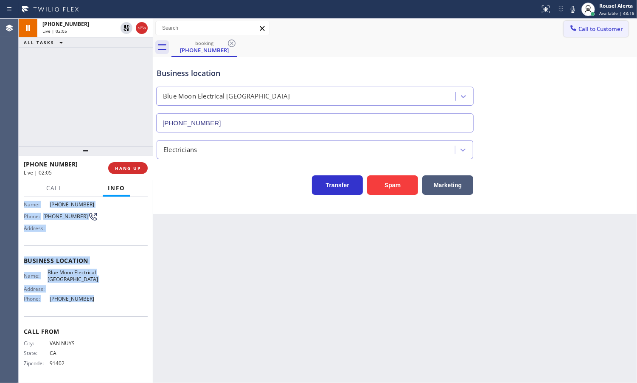
click at [570, 11] on icon at bounding box center [573, 9] width 10 height 10
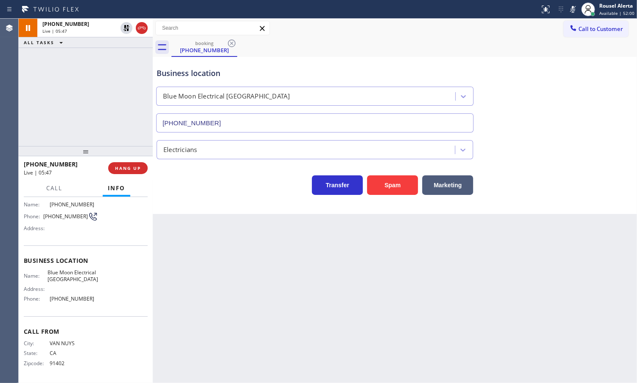
click at [90, 91] on div "[PHONE_NUMBER] Live | 05:47 ALL TASKS ALL TASKS ACTIVE TASKS TASKS IN WRAP UP" at bounding box center [86, 82] width 134 height 127
click at [121, 28] on icon at bounding box center [126, 28] width 10 height 10
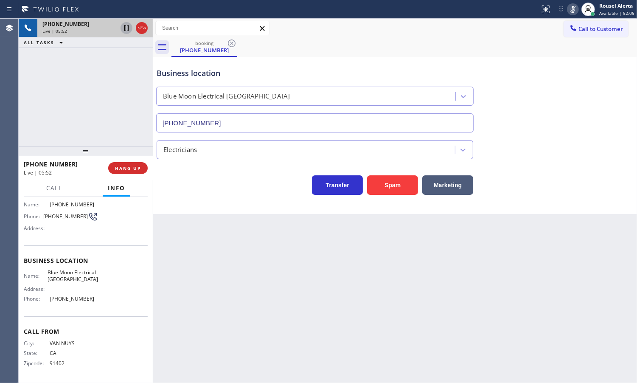
click at [573, 11] on icon at bounding box center [573, 9] width 10 height 10
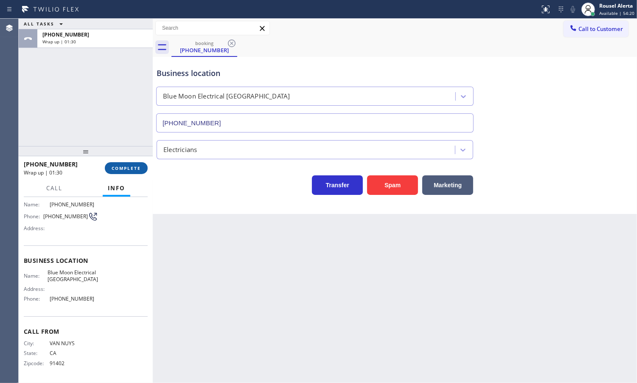
click at [124, 167] on span "COMPLETE" at bounding box center [126, 168] width 29 height 6
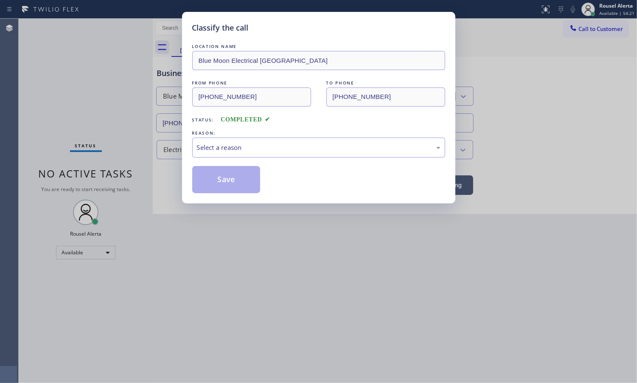
click at [228, 152] on div "Select a reason" at bounding box center [319, 148] width 244 height 10
click at [233, 182] on button "Save" at bounding box center [226, 179] width 68 height 27
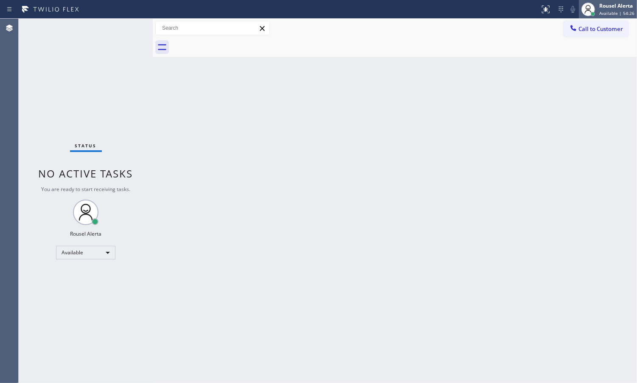
click at [610, 9] on div "Rousel Alerta" at bounding box center [616, 5] width 35 height 7
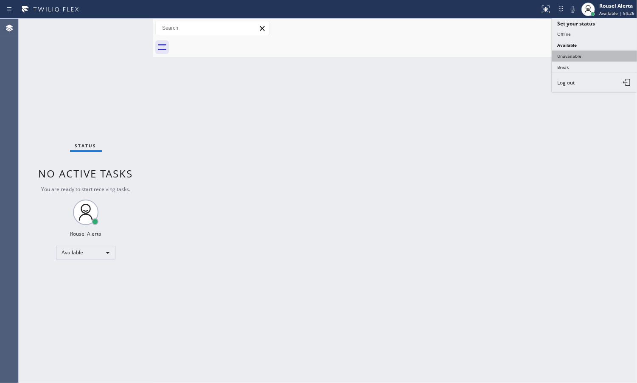
click at [601, 54] on button "Unavailable" at bounding box center [594, 56] width 85 height 11
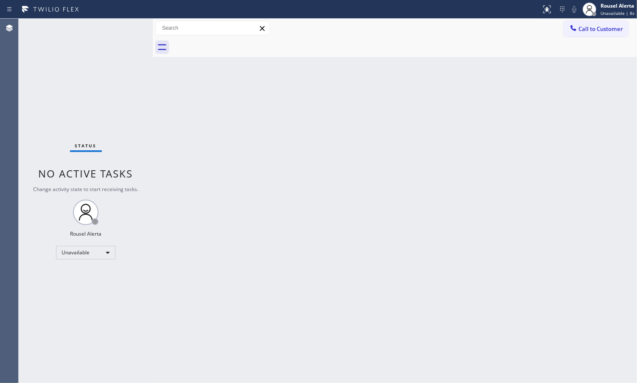
drag, startPoint x: 589, startPoint y: 31, endPoint x: 627, endPoint y: 35, distance: 37.6
click at [590, 31] on span "Call to Customer" at bounding box center [601, 29] width 45 height 8
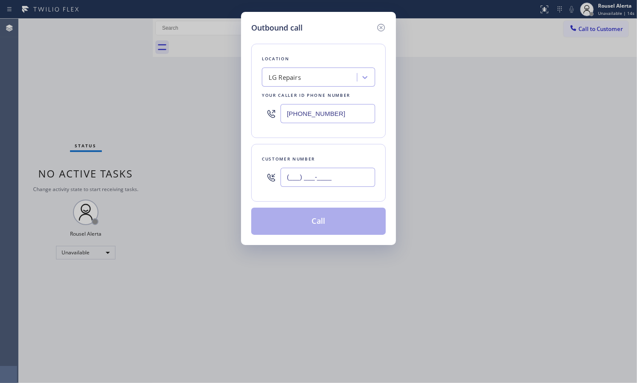
click at [332, 184] on input "(___) ___-____" at bounding box center [328, 177] width 95 height 19
paste input "818) 370-3579"
type input "[PHONE_NUMBER]"
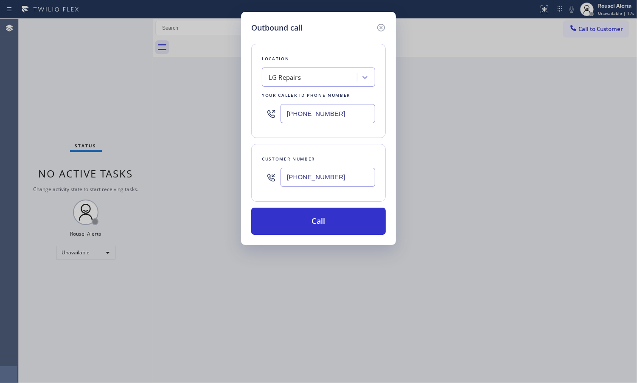
paste input "18) 532-5473"
drag, startPoint x: 350, startPoint y: 111, endPoint x: 224, endPoint y: 110, distance: 126.5
click at [224, 110] on div "Outbound call Location LG Repairs Your caller id phone number [PHONE_NUMBER] Cu…" at bounding box center [318, 191] width 637 height 383
type input "[PHONE_NUMBER]"
click at [325, 32] on div "Outbound call" at bounding box center [318, 27] width 135 height 11
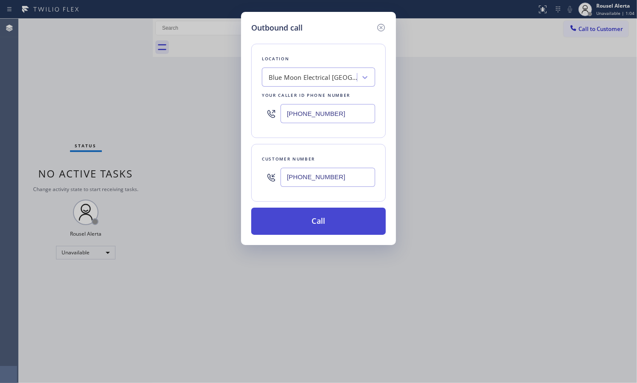
click at [308, 222] on button "Call" at bounding box center [318, 221] width 135 height 27
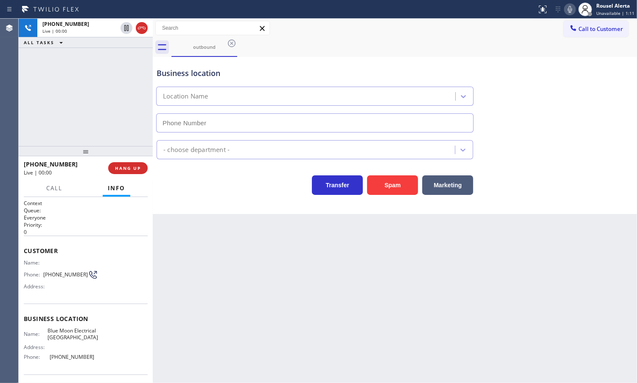
type input "[PHONE_NUMBER]"
drag, startPoint x: 109, startPoint y: 88, endPoint x: 210, endPoint y: 124, distance: 107.4
click at [119, 87] on div "[PHONE_NUMBER] Live | 00:00 ALL TASKS ALL TASKS ACTIVE TASKS TASKS IN WRAP UP" at bounding box center [86, 82] width 134 height 127
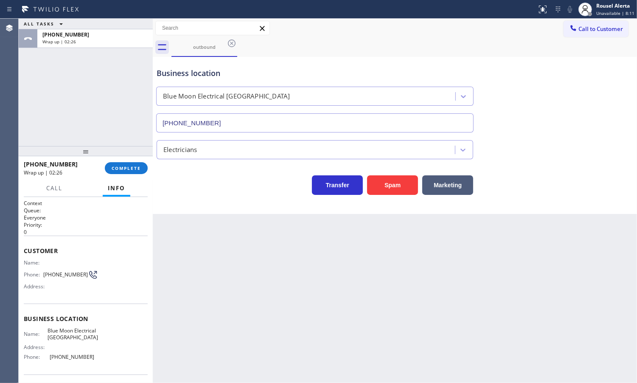
click at [118, 158] on div "[PHONE_NUMBER] Wrap up | 02:26 COMPLETE" at bounding box center [86, 168] width 124 height 22
click at [120, 168] on span "COMPLETE" at bounding box center [126, 168] width 29 height 6
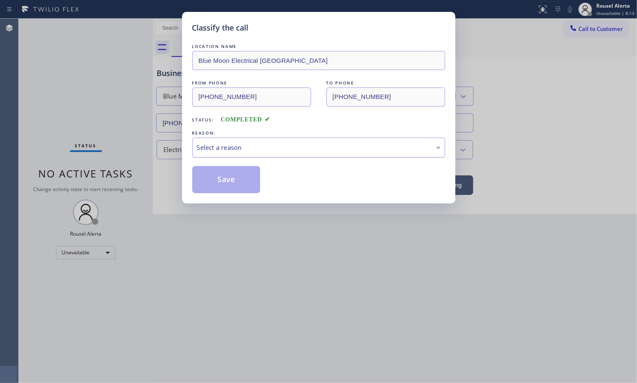
click at [223, 144] on div "Select a reason" at bounding box center [319, 148] width 244 height 10
click at [222, 185] on button "Save" at bounding box center [226, 179] width 68 height 27
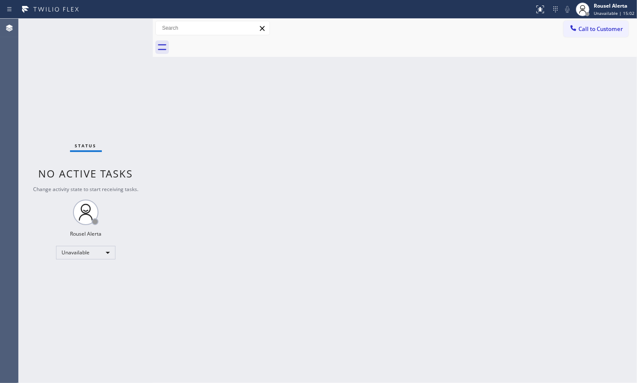
click at [139, 126] on div "Status No active tasks Change activity state to start receiving tasks. Rousel A…" at bounding box center [86, 201] width 134 height 364
click at [79, 258] on div "Unavailable" at bounding box center [85, 253] width 59 height 14
click at [77, 274] on li "Available" at bounding box center [85, 275] width 58 height 10
click at [255, 311] on div "Back to Dashboard Change Sender ID Customers Technicians Select a contact Outbo…" at bounding box center [395, 201] width 484 height 364
click at [120, 51] on div "Status No active tasks You are ready to start receiving tasks. Rousel Alerta Av…" at bounding box center [86, 201] width 134 height 364
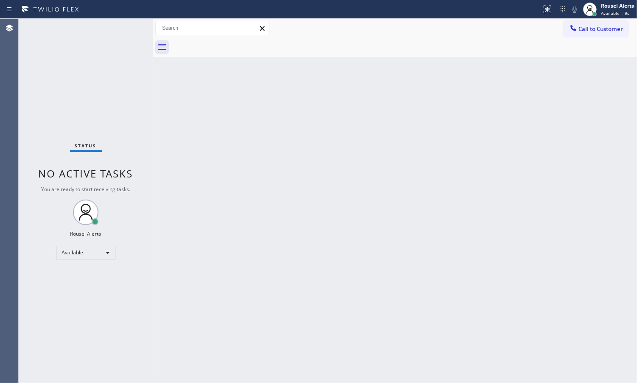
click at [204, 174] on div "Back to Dashboard Change Sender ID Customers Technicians Select a contact Outbo…" at bounding box center [395, 201] width 484 height 364
click at [87, 79] on div "Status No active tasks You are ready to start receiving tasks. Rousel Alerta Av…" at bounding box center [86, 201] width 134 height 364
drag, startPoint x: 247, startPoint y: 177, endPoint x: 477, endPoint y: 129, distance: 234.3
click at [248, 177] on div "Back to Dashboard Change Sender ID Customers Technicians Select a contact Outbo…" at bounding box center [395, 201] width 484 height 364
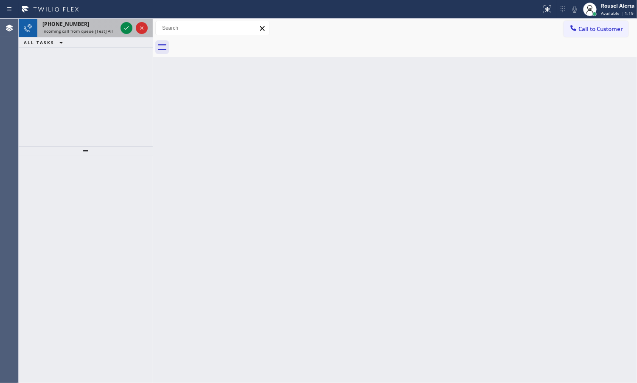
drag, startPoint x: 105, startPoint y: 31, endPoint x: 116, endPoint y: 34, distance: 11.1
click at [105, 31] on span "Incoming call from queue [Test] All" at bounding box center [77, 31] width 70 height 6
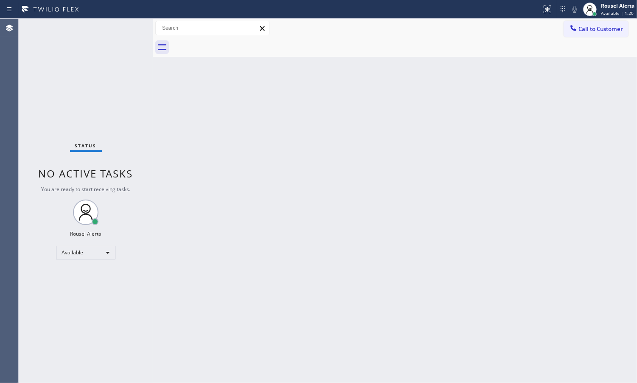
click at [124, 33] on div "Status No active tasks You are ready to start receiving tasks. Rousel Alerta Av…" at bounding box center [86, 201] width 134 height 364
click at [315, 323] on div "Back to Dashboard Change Sender ID Customers Technicians Select a contact Outbo…" at bounding box center [395, 201] width 484 height 364
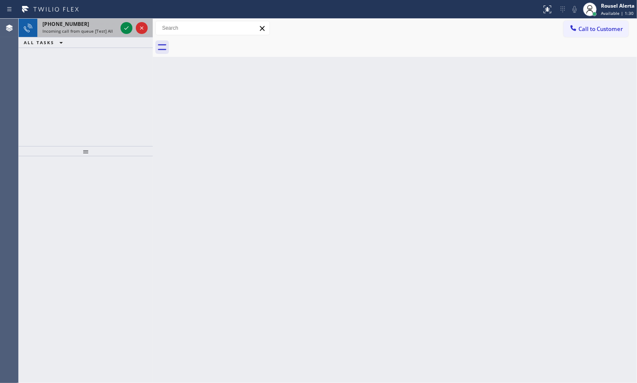
click at [85, 31] on span "Incoming call from queue [Test] All" at bounding box center [77, 31] width 70 height 6
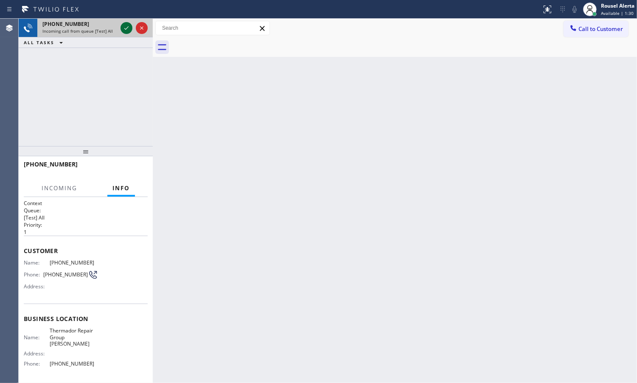
click at [124, 30] on icon at bounding box center [126, 28] width 10 height 10
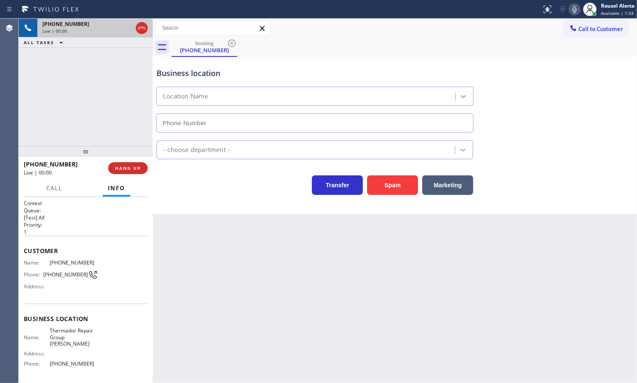
type input "[PHONE_NUMBER]"
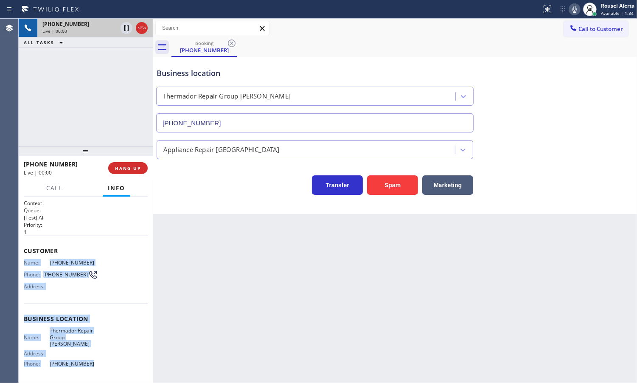
drag, startPoint x: 22, startPoint y: 257, endPoint x: 92, endPoint y: 360, distance: 123.7
click at [92, 360] on div "Context Queue: [Test] All Priority: 1 Customer Name: [PHONE_NUMBER] Phone: [PHO…" at bounding box center [86, 290] width 134 height 186
copy div "Name: [PHONE_NUMBER] Phone: [PHONE_NUMBER] Address: Business location Name: The…"
click at [125, 26] on icon at bounding box center [126, 28] width 10 height 10
click at [571, 5] on icon at bounding box center [575, 9] width 10 height 10
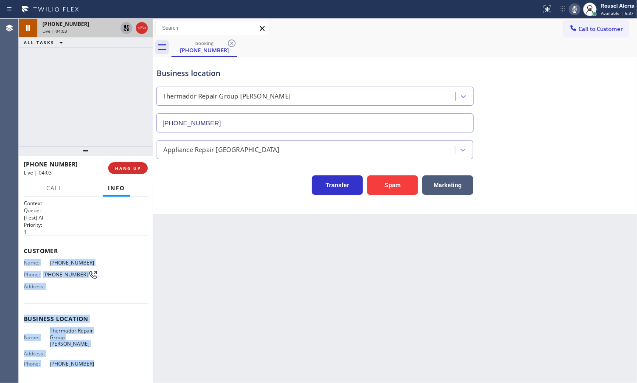
click at [126, 29] on icon at bounding box center [126, 28] width 10 height 10
click at [570, 13] on icon at bounding box center [575, 9] width 10 height 10
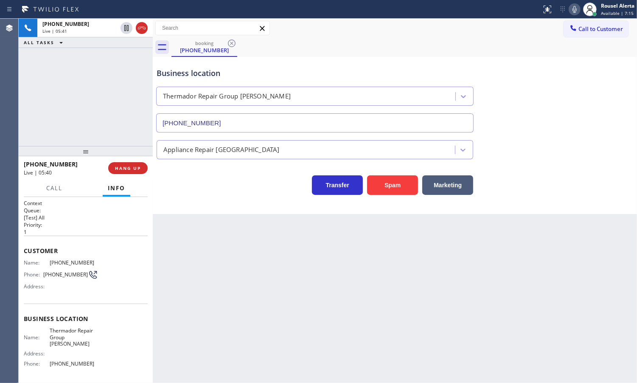
click at [261, 324] on div "Back to Dashboard Change Sender ID Customers Technicians Select a contact Outbo…" at bounding box center [395, 201] width 484 height 364
click at [51, 180] on button "Call" at bounding box center [54, 188] width 26 height 17
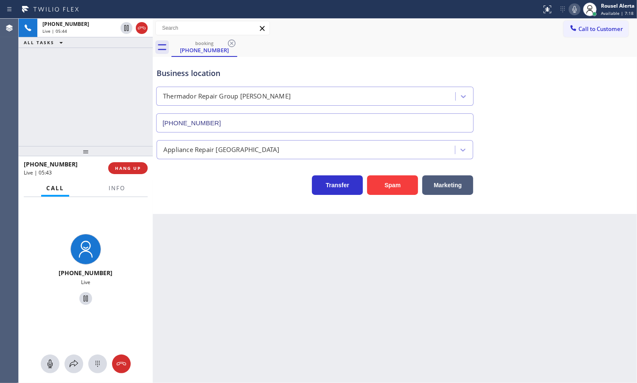
click at [202, 305] on div "Back to Dashboard Change Sender ID Customers Technicians Select a contact Outbo…" at bounding box center [395, 201] width 484 height 364
click at [125, 191] on button "Info" at bounding box center [117, 188] width 27 height 17
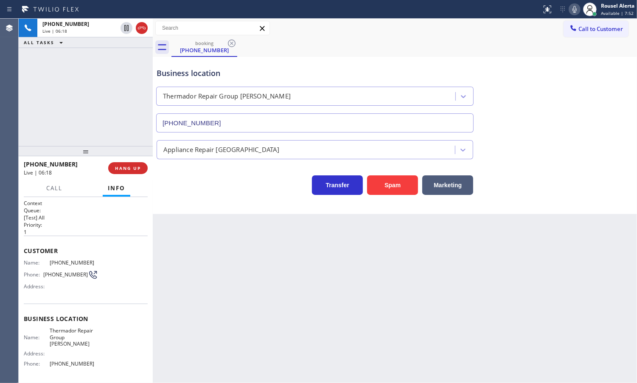
drag, startPoint x: 62, startPoint y: 85, endPoint x: 76, endPoint y: 99, distance: 20.1
click at [63, 85] on div "[PHONE_NUMBER] Live | 06:18 ALL TASKS ALL TASKS ACTIVE TASKS TASKS IN WRAP UP" at bounding box center [86, 82] width 134 height 127
click at [253, 328] on div "Back to Dashboard Change Sender ID Customers Technicians Select a contact Outbo…" at bounding box center [395, 201] width 484 height 364
click at [59, 188] on span "Call" at bounding box center [54, 188] width 16 height 8
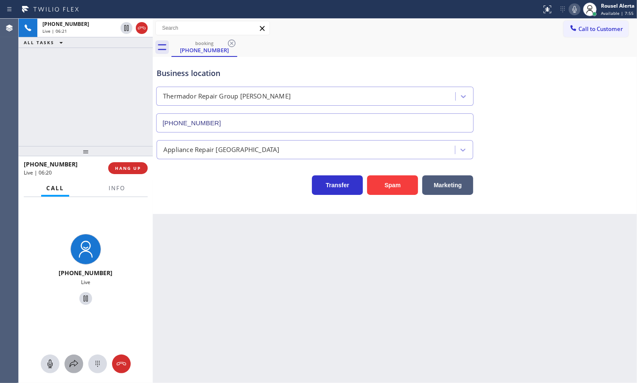
click at [71, 364] on icon at bounding box center [74, 364] width 10 height 10
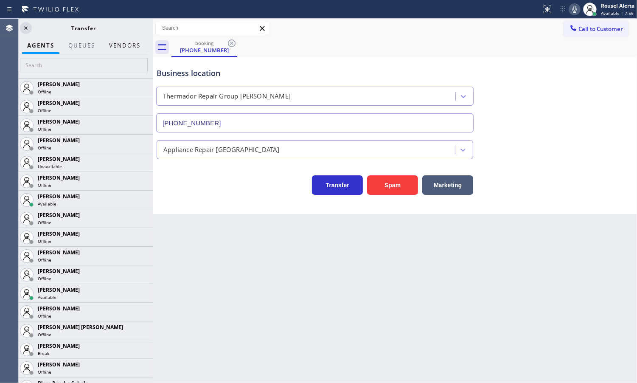
click at [117, 44] on button "Vendors" at bounding box center [125, 45] width 42 height 17
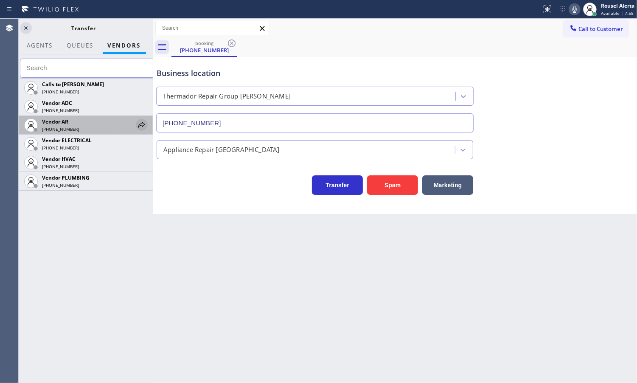
click at [138, 122] on icon at bounding box center [142, 125] width 10 height 10
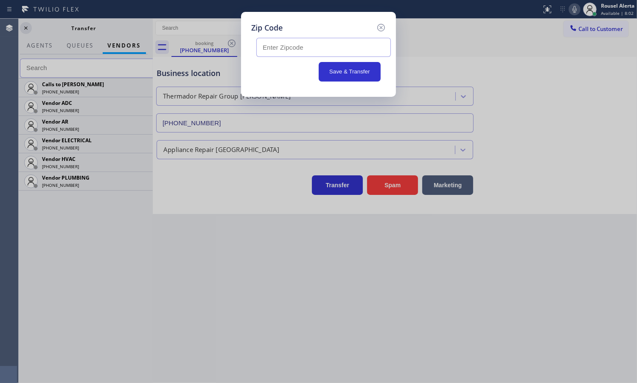
click at [349, 50] on input "text" at bounding box center [323, 47] width 135 height 19
paste input "03842"
type input "03842"
click at [344, 75] on button "Save & Transfer" at bounding box center [350, 72] width 62 height 20
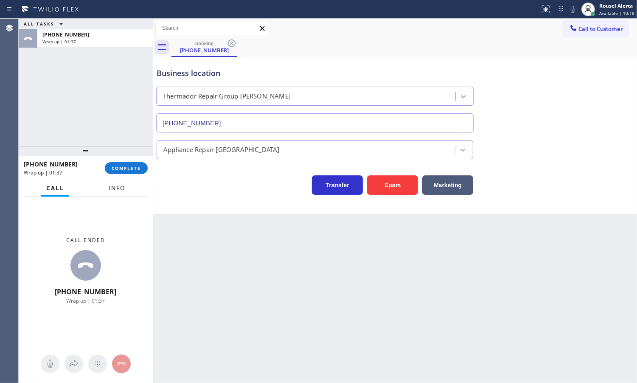
click at [120, 192] on button "Info" at bounding box center [117, 188] width 27 height 17
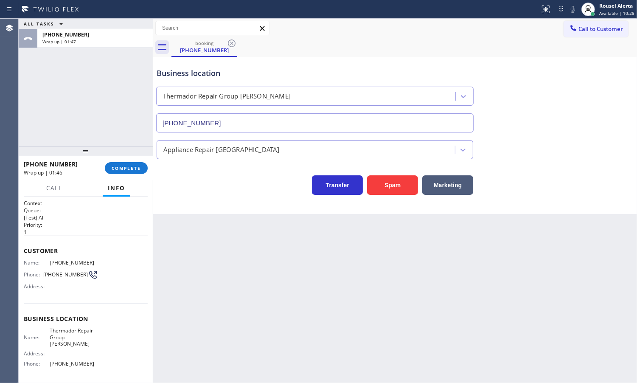
drag, startPoint x: 82, startPoint y: 44, endPoint x: 98, endPoint y: 66, distance: 27.9
click at [82, 50] on div "ALL TASKS ALL TASKS ACTIVE TASKS TASKS IN WRAP UP [PHONE_NUMBER] Wrap up | 01:47" at bounding box center [86, 82] width 134 height 127
click at [134, 168] on span "COMPLETE" at bounding box center [126, 168] width 29 height 6
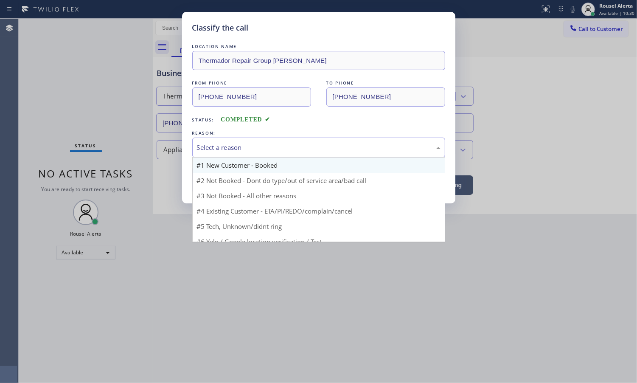
drag, startPoint x: 298, startPoint y: 162, endPoint x: 311, endPoint y: 170, distance: 14.7
click at [300, 155] on div "Select a reason" at bounding box center [318, 148] width 253 height 20
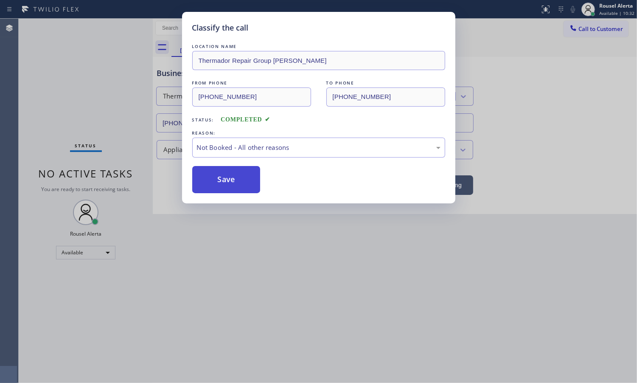
click at [245, 185] on button "Save" at bounding box center [226, 179] width 68 height 27
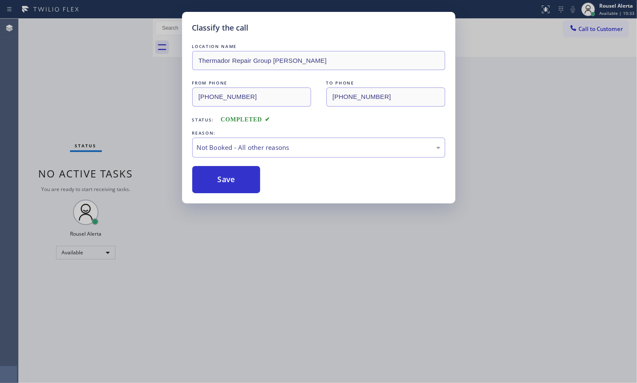
drag, startPoint x: 363, startPoint y: 288, endPoint x: 485, endPoint y: 228, distance: 135.4
click at [368, 285] on div "Classify the call LOCATION NAME Thermador Repair Group [PERSON_NAME] FROM PHONE…" at bounding box center [318, 191] width 637 height 383
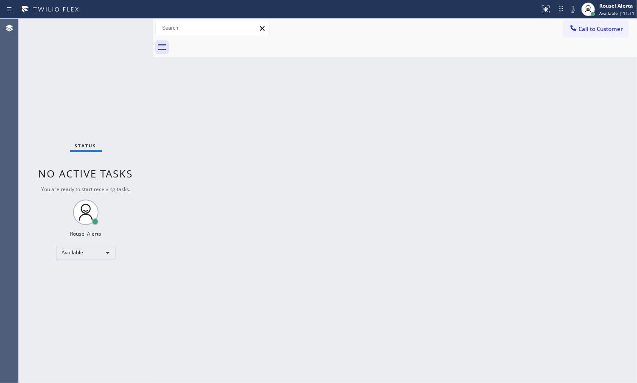
drag, startPoint x: 98, startPoint y: 82, endPoint x: 110, endPoint y: 85, distance: 12.7
click at [98, 82] on div "Status No active tasks You are ready to start receiving tasks. Rousel Alerta Av…" at bounding box center [86, 201] width 134 height 364
click at [115, 33] on div "Status No active tasks You are ready to start receiving tasks. Rousel Alerta Av…" at bounding box center [86, 201] width 134 height 364
click at [247, 195] on div "Back to Dashboard Change Sender ID Customers Technicians Select a contact Outbo…" at bounding box center [395, 201] width 484 height 364
click at [164, 76] on div "Back to Dashboard Change Sender ID Customers Technicians Select a contact Outbo…" at bounding box center [395, 201] width 484 height 364
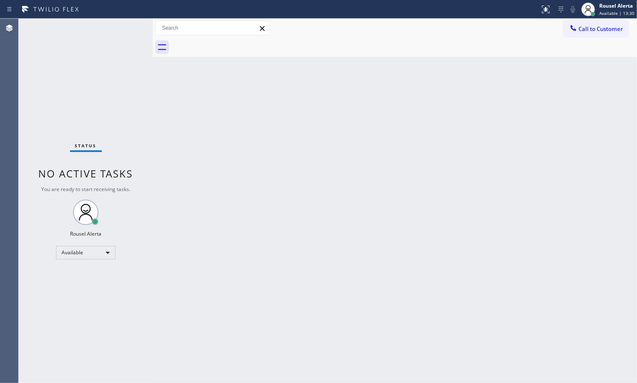
click at [124, 28] on div "Status No active tasks You are ready to start receiving tasks. Rousel Alerta Av…" at bounding box center [86, 201] width 134 height 364
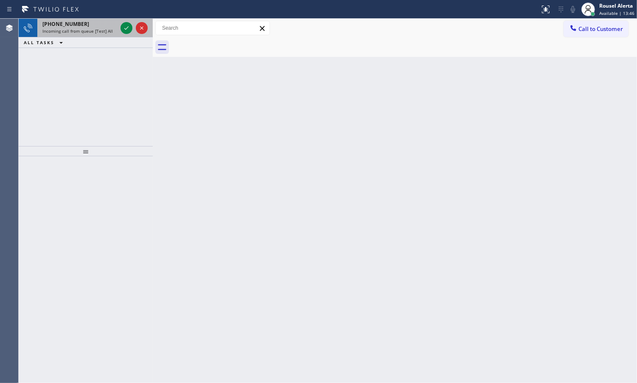
click at [109, 24] on div "[PHONE_NUMBER]" at bounding box center [79, 23] width 75 height 7
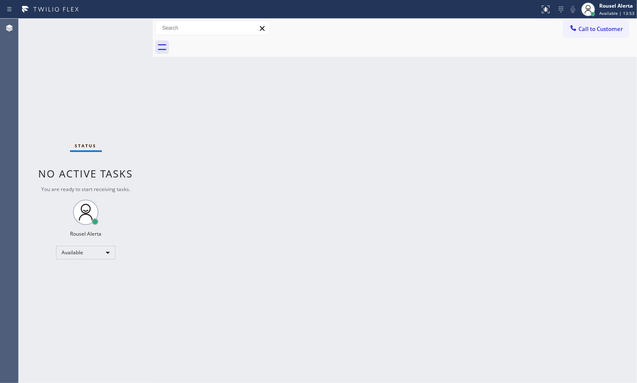
click at [122, 35] on div "Status No active tasks You are ready to start receiving tasks. Rousel Alerta Av…" at bounding box center [86, 201] width 134 height 364
click at [120, 20] on div "Status No active tasks You are ready to start receiving tasks. Rousel Alerta Av…" at bounding box center [86, 201] width 134 height 364
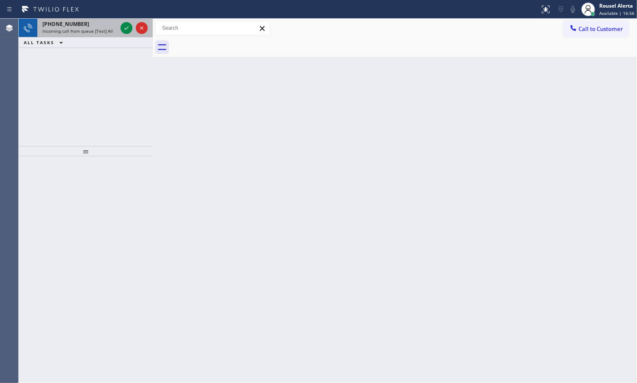
click at [90, 28] on span "Incoming call from queue [Test] All" at bounding box center [77, 31] width 70 height 6
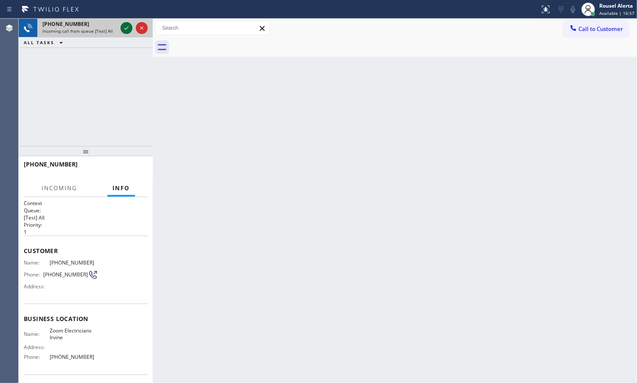
click at [124, 31] on icon at bounding box center [126, 28] width 10 height 10
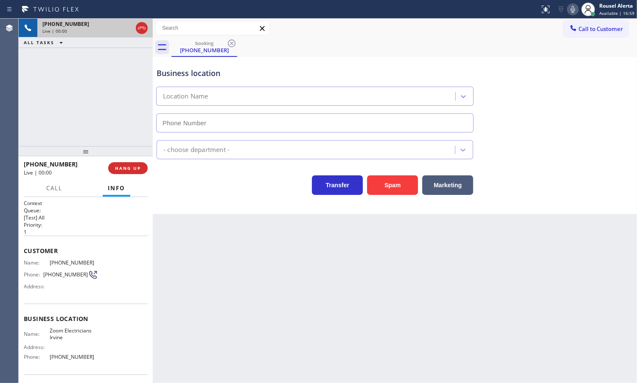
type input "[PHONE_NUMBER]"
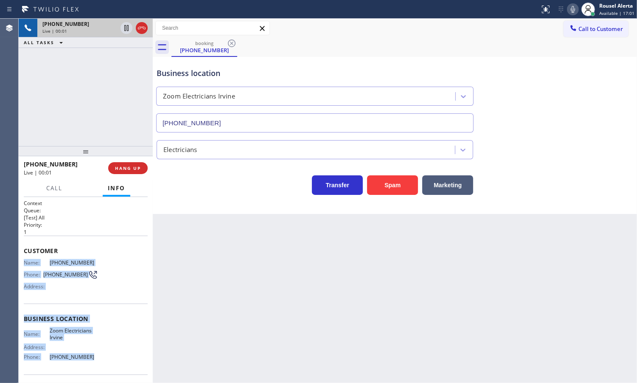
drag, startPoint x: 19, startPoint y: 260, endPoint x: 100, endPoint y: 355, distance: 125.0
click at [100, 355] on div "Context Queue: [Test] All Priority: 1 Customer Name: [PHONE_NUMBER] Phone: [PHO…" at bounding box center [86, 290] width 134 height 186
copy div "Name: [PHONE_NUMBER] Phone: [PHONE_NUMBER] Address: Business location Name: Zoo…"
click at [605, 301] on div "Back to Dashboard Change Sender ID Customers Technicians Select a contact Outbo…" at bounding box center [395, 201] width 484 height 364
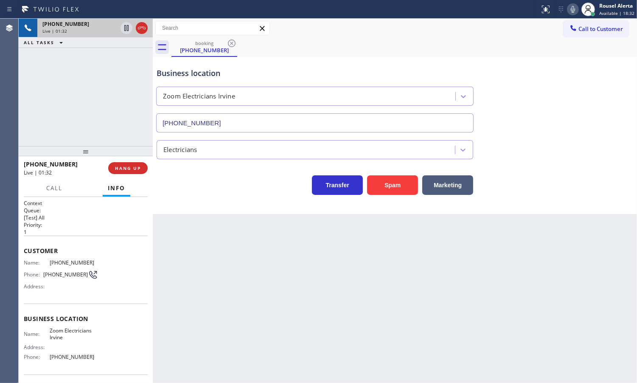
click at [238, 273] on div "Back to Dashboard Change Sender ID Customers Technicians Select a contact Outbo…" at bounding box center [395, 201] width 484 height 364
click at [139, 90] on div "[PHONE_NUMBER] Live | 01:35 ALL TASKS ALL TASKS ACTIVE TASKS TASKS IN WRAP UP" at bounding box center [86, 82] width 134 height 127
drag, startPoint x: 122, startPoint y: 28, endPoint x: 141, endPoint y: 29, distance: 18.3
click at [122, 28] on icon at bounding box center [126, 28] width 10 height 10
click at [574, 4] on icon at bounding box center [573, 9] width 10 height 10
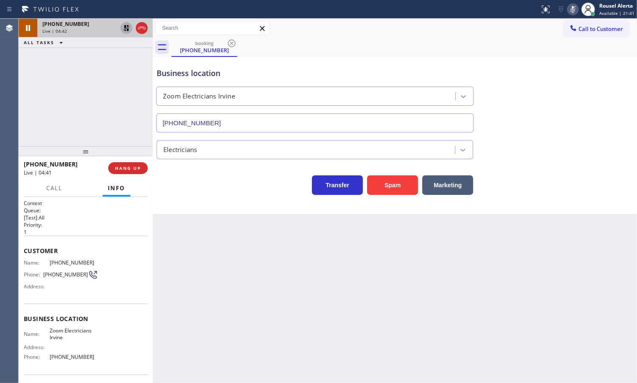
click at [126, 29] on icon at bounding box center [126, 28] width 10 height 10
click at [574, 11] on icon at bounding box center [573, 9] width 10 height 10
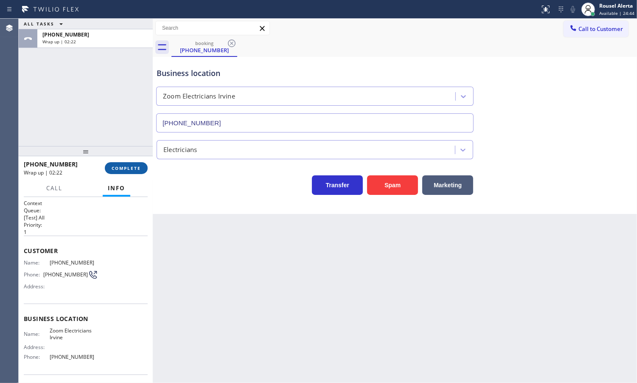
click at [121, 167] on span "COMPLETE" at bounding box center [126, 168] width 29 height 6
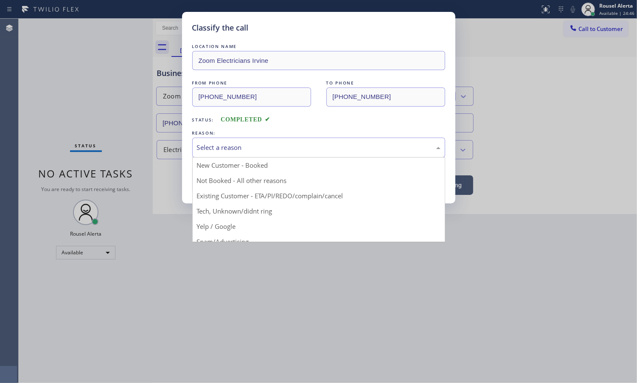
click at [232, 151] on div "Select a reason" at bounding box center [319, 148] width 244 height 10
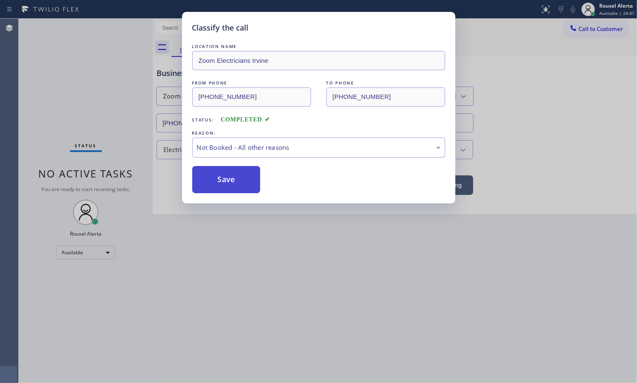
click at [217, 179] on button "Save" at bounding box center [226, 179] width 68 height 27
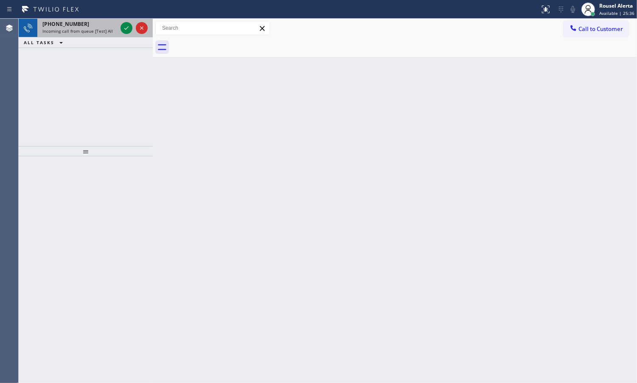
click at [80, 34] on div "[PHONE_NUMBER] Incoming call from queue [Test] All" at bounding box center [78, 28] width 82 height 19
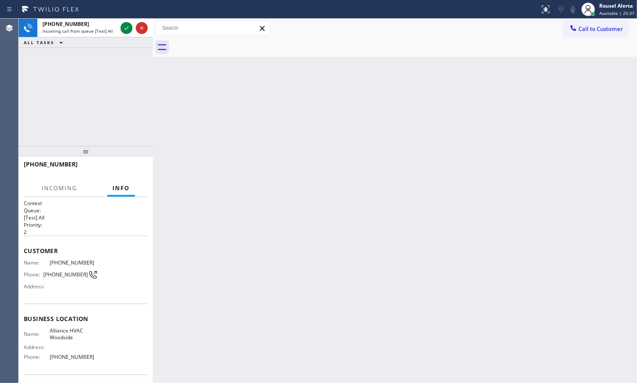
drag, startPoint x: 299, startPoint y: 211, endPoint x: 335, endPoint y: 204, distance: 36.7
click at [300, 211] on div "Back to Dashboard Change Sender ID Customers Technicians Select a contact Outbo…" at bounding box center [395, 201] width 484 height 364
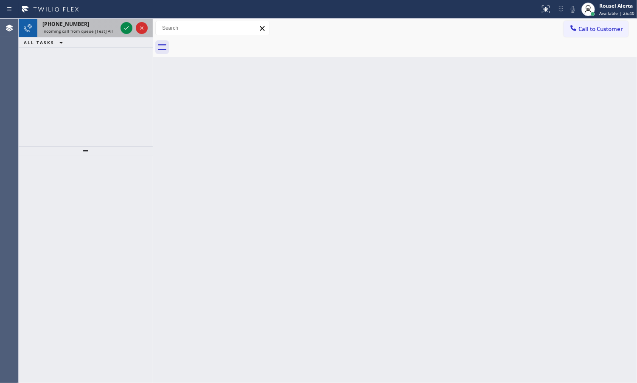
drag, startPoint x: 103, startPoint y: 30, endPoint x: 110, endPoint y: 30, distance: 6.8
click at [104, 30] on span "Incoming call from queue [Test] All" at bounding box center [77, 31] width 70 height 6
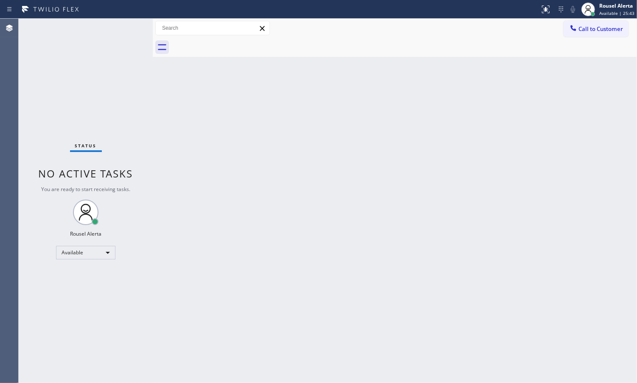
click at [121, 28] on div "Status No active tasks You are ready to start receiving tasks. Rousel Alerta Av…" at bounding box center [86, 201] width 134 height 364
click at [120, 30] on div "Status No active tasks You are ready to start receiving tasks. Rousel Alerta Av…" at bounding box center [86, 201] width 134 height 364
click at [111, 54] on div "Status No active tasks You are ready to start receiving tasks. Rousel Alerta Av…" at bounding box center [86, 201] width 134 height 364
click at [125, 31] on div "Status No active tasks You are ready to start receiving tasks. Rousel Alerta Av…" at bounding box center [86, 201] width 134 height 364
click at [130, 20] on div "Status No active tasks You are ready to start receiving tasks. Rousel Alerta Av…" at bounding box center [86, 201] width 134 height 364
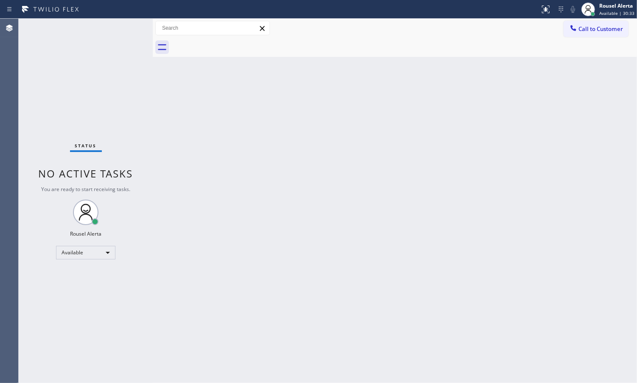
drag, startPoint x: 122, startPoint y: 31, endPoint x: 158, endPoint y: 85, distance: 65.5
click at [125, 41] on div "Status No active tasks You are ready to start receiving tasks. Rousel Alerta Av…" at bounding box center [86, 201] width 134 height 364
click at [392, 364] on div "Back to Dashboard Change Sender ID Customers Technicians Select a contact Outbo…" at bounding box center [395, 201] width 484 height 364
click at [548, 360] on div "Back to Dashboard Change Sender ID Customers Technicians Select a contact Outbo…" at bounding box center [395, 201] width 484 height 364
click at [609, 15] on span "Available | 31:27" at bounding box center [616, 13] width 35 height 6
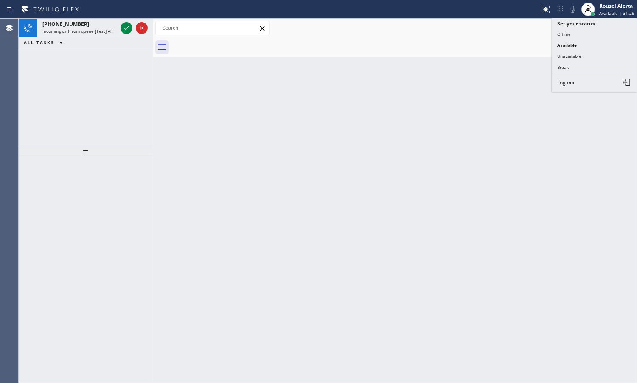
click at [310, 175] on div "Back to Dashboard Change Sender ID Customers Technicians Select a contact Outbo…" at bounding box center [395, 201] width 484 height 364
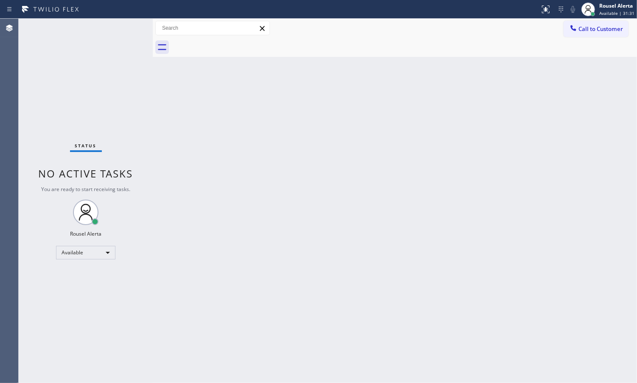
click at [96, 30] on div "Status No active tasks You are ready to start receiving tasks. Rousel Alerta Av…" at bounding box center [86, 201] width 134 height 364
click at [617, 12] on span "Available | 31:33" at bounding box center [616, 13] width 35 height 6
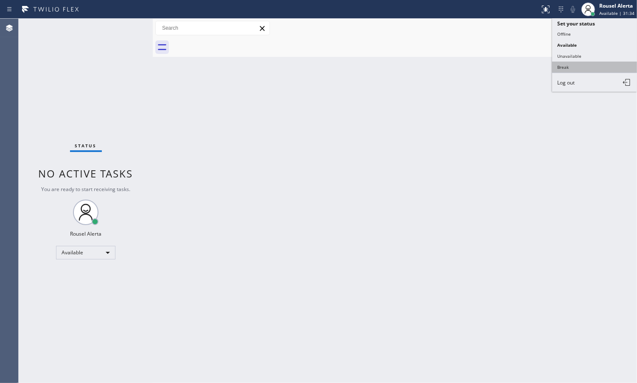
click at [590, 65] on button "Break" at bounding box center [594, 67] width 85 height 11
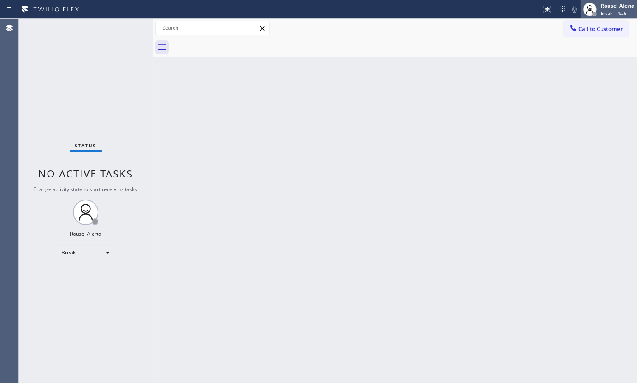
click at [612, 9] on div "Rousel Alerta" at bounding box center [618, 5] width 34 height 7
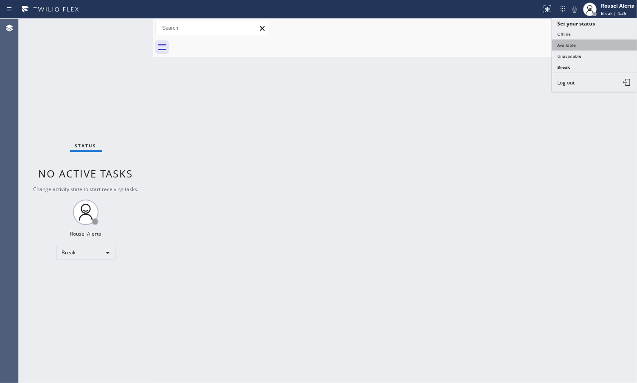
click at [606, 45] on button "Available" at bounding box center [594, 44] width 85 height 11
click at [576, 219] on div "Back to Dashboard Change Sender ID Customers Technicians Select a contact Outbo…" at bounding box center [395, 201] width 484 height 364
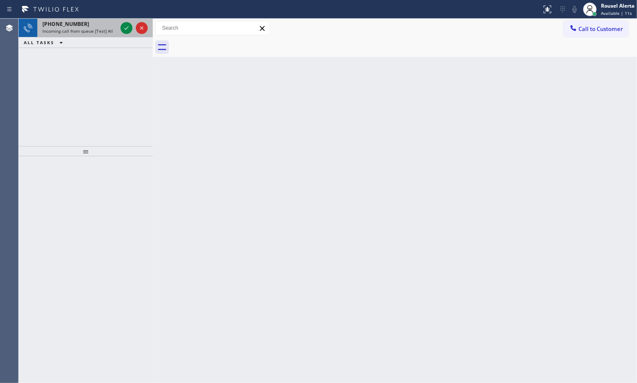
click at [86, 26] on div "[PHONE_NUMBER]" at bounding box center [79, 23] width 75 height 7
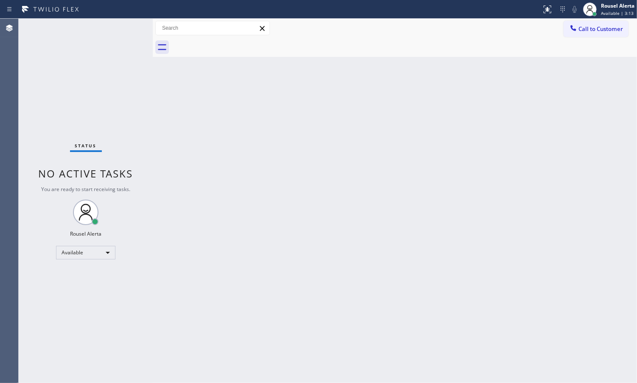
click at [206, 239] on div "Back to Dashboard Change Sender ID Customers Technicians Select a contact Outbo…" at bounding box center [395, 201] width 484 height 364
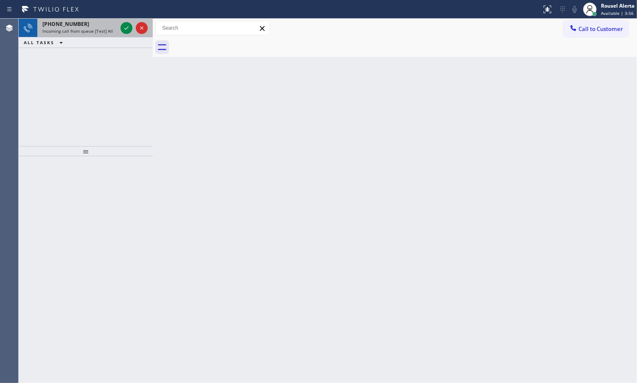
click at [99, 25] on div "[PHONE_NUMBER]" at bounding box center [79, 23] width 75 height 7
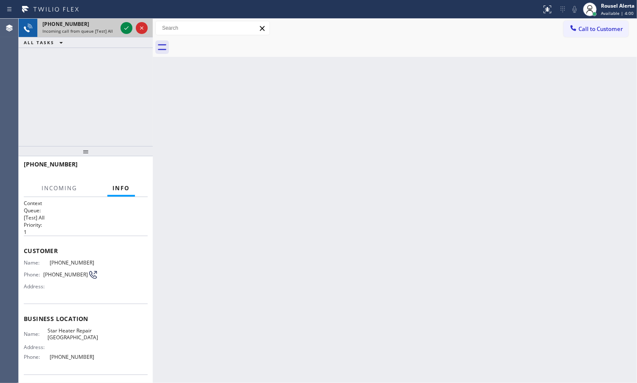
click at [108, 30] on span "Incoming call from queue [Test] All" at bounding box center [77, 31] width 70 height 6
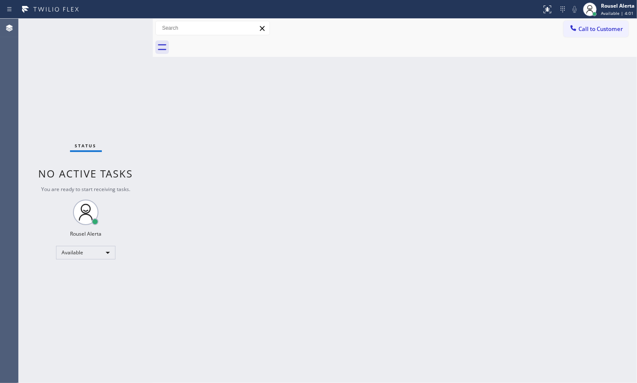
click at [127, 31] on div "Status No active tasks You are ready to start receiving tasks. Rousel Alerta Av…" at bounding box center [86, 201] width 134 height 364
click at [130, 30] on div "Status No active tasks You are ready to start receiving tasks. Rousel Alerta Av…" at bounding box center [86, 201] width 134 height 364
click at [125, 28] on div "Status No active tasks You are ready to start receiving tasks. Rousel Alerta Av…" at bounding box center [86, 201] width 134 height 364
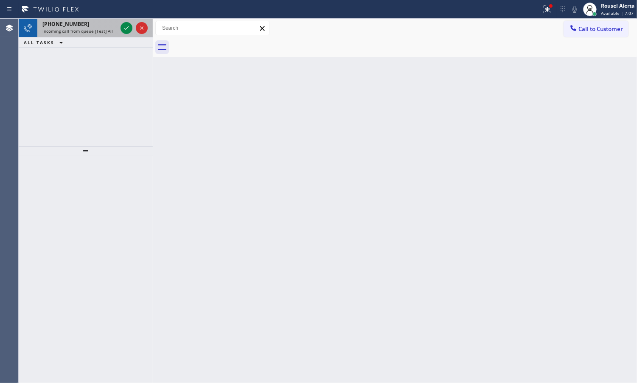
click at [95, 28] on span "Incoming call from queue [Test] All" at bounding box center [77, 31] width 70 height 6
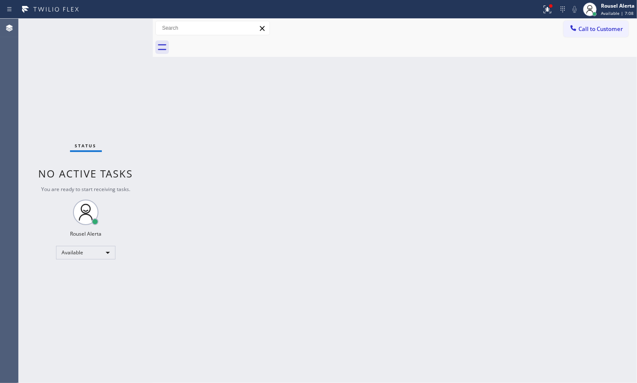
click at [113, 27] on div "Status No active tasks You are ready to start receiving tasks. Rousel Alerta Av…" at bounding box center [86, 201] width 134 height 364
click at [113, 26] on div "Status No active tasks You are ready to start receiving tasks. Rousel Alerta Av…" at bounding box center [86, 201] width 134 height 364
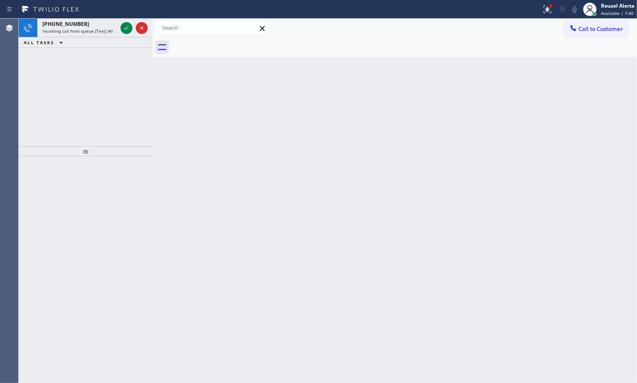
click at [113, 26] on div "[PHONE_NUMBER]" at bounding box center [79, 23] width 75 height 7
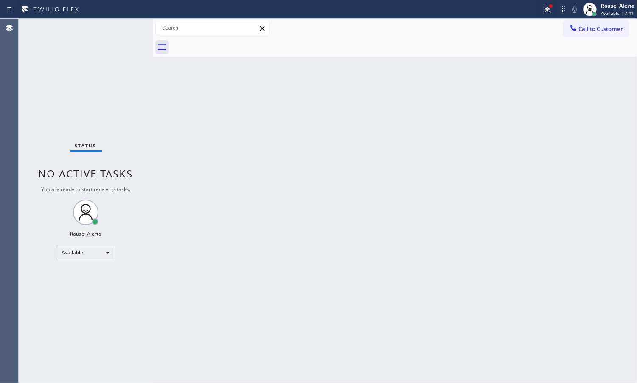
click at [113, 26] on div "Status No active tasks You are ready to start receiving tasks. Rousel Alerta Av…" at bounding box center [86, 201] width 134 height 364
click at [550, 9] on icon at bounding box center [547, 9] width 10 height 10
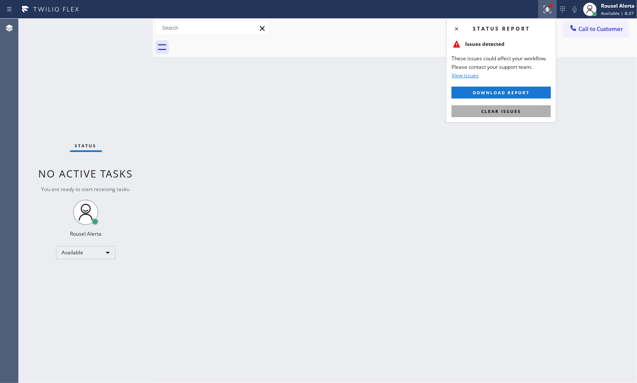
click at [514, 111] on span "Clear issues" at bounding box center [501, 111] width 40 height 6
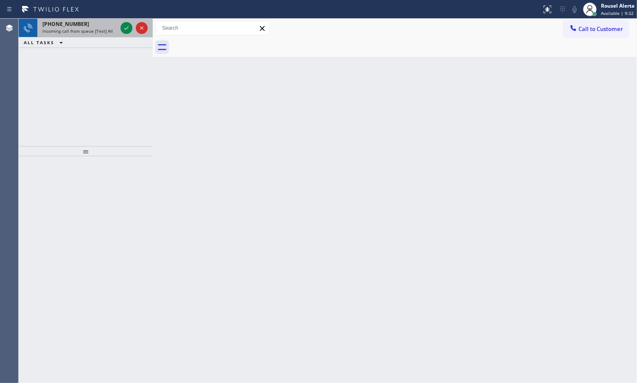
click at [93, 26] on div "[PHONE_NUMBER]" at bounding box center [79, 23] width 75 height 7
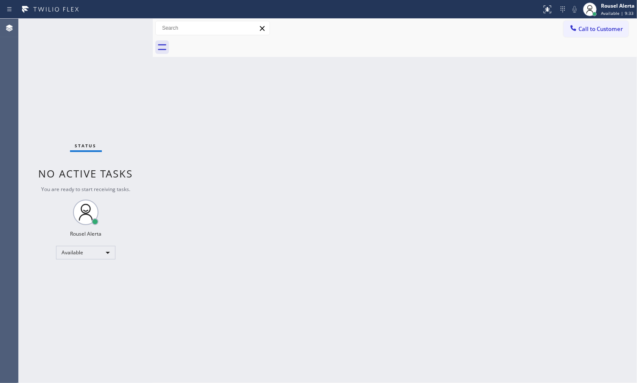
click at [124, 28] on div "Status No active tasks You are ready to start receiving tasks. Rousel Alerta Av…" at bounding box center [86, 201] width 134 height 364
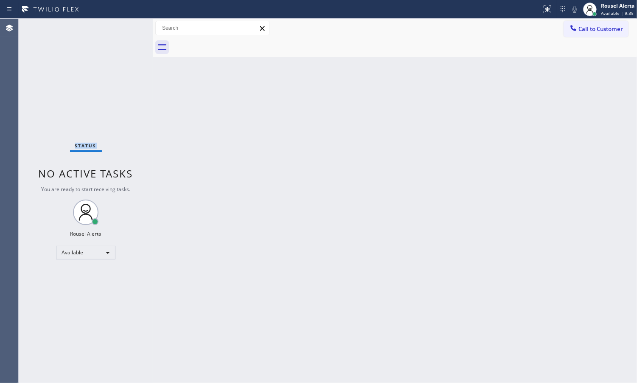
click at [124, 28] on div "Status No active tasks You are ready to start receiving tasks. Rousel Alerta Av…" at bounding box center [86, 201] width 134 height 364
click at [207, 163] on div "Back to Dashboard Change Sender ID Customers Technicians Select a contact Outbo…" at bounding box center [395, 201] width 484 height 364
click at [104, 37] on div "Status No active tasks You are ready to start receiving tasks. Rousel Alerta Av…" at bounding box center [86, 201] width 134 height 364
click at [107, 32] on div "Status No active tasks You are ready to start receiving tasks. Rousel Alerta Av…" at bounding box center [86, 201] width 134 height 364
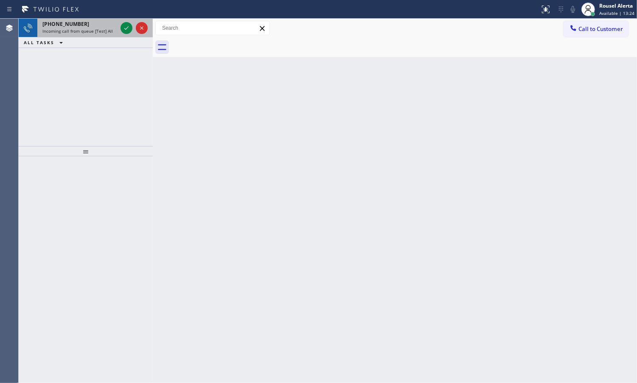
drag, startPoint x: 110, startPoint y: 25, endPoint x: 115, endPoint y: 28, distance: 6.3
click at [109, 25] on div "[PHONE_NUMBER]" at bounding box center [79, 23] width 75 height 7
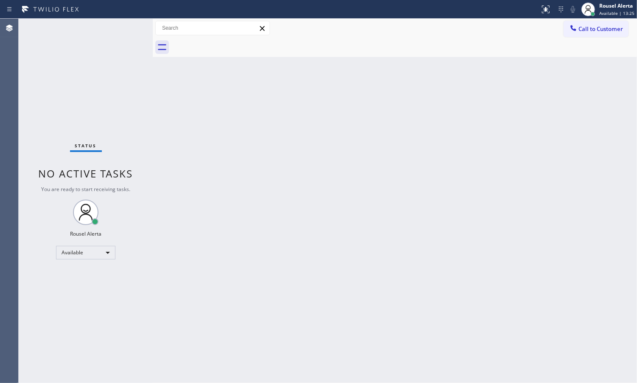
click at [126, 31] on div "Status No active tasks You are ready to start receiving tasks. Rousel Alerta Av…" at bounding box center [86, 201] width 134 height 364
click at [126, 32] on div "Status No active tasks You are ready to start receiving tasks. Rousel Alerta Av…" at bounding box center [86, 201] width 134 height 364
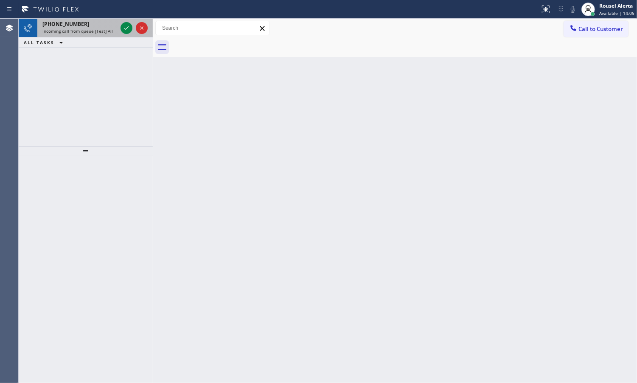
click at [110, 22] on div "[PHONE_NUMBER]" at bounding box center [79, 23] width 75 height 7
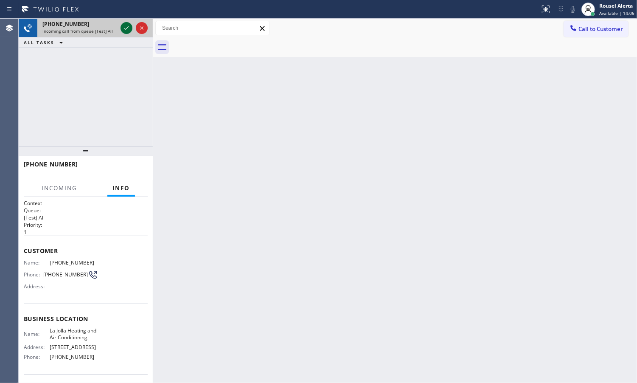
click at [122, 30] on icon at bounding box center [126, 28] width 10 height 10
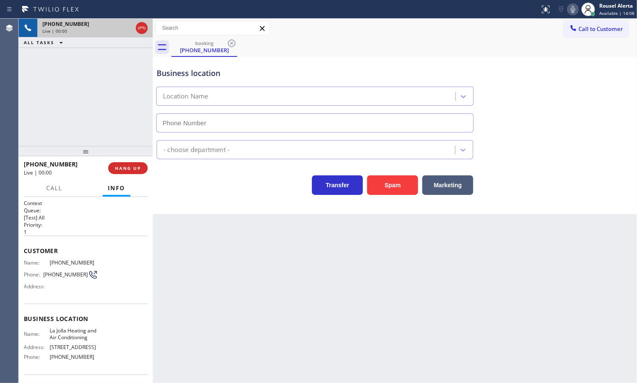
type input "[PHONE_NUMBER]"
drag, startPoint x: 18, startPoint y: 248, endPoint x: 85, endPoint y: 351, distance: 122.1
click at [85, 351] on div "Agent Desktop Classify the call LOCATION NAME HVAC Alliance Experts FROM PHONE …" at bounding box center [318, 201] width 637 height 364
click at [108, 350] on div "Name: La Jolla Heating and Air Conditioning Address: [STREET_ADDRESS] Phone: [P…" at bounding box center [86, 345] width 124 height 37
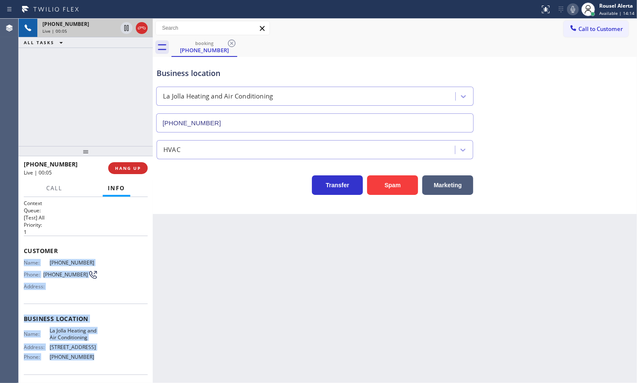
drag, startPoint x: 19, startPoint y: 261, endPoint x: 96, endPoint y: 365, distance: 129.6
click at [96, 365] on div "Context Queue: [Test] All Priority: 1 Customer Name: [PHONE_NUMBER] Phone: [PHO…" at bounding box center [86, 290] width 134 height 186
copy div "Name: [PHONE_NUMBER] Phone: [PHONE_NUMBER] Address: Business location Name: [GE…"
click at [128, 30] on icon at bounding box center [126, 28] width 10 height 10
click at [572, 13] on icon at bounding box center [573, 9] width 10 height 10
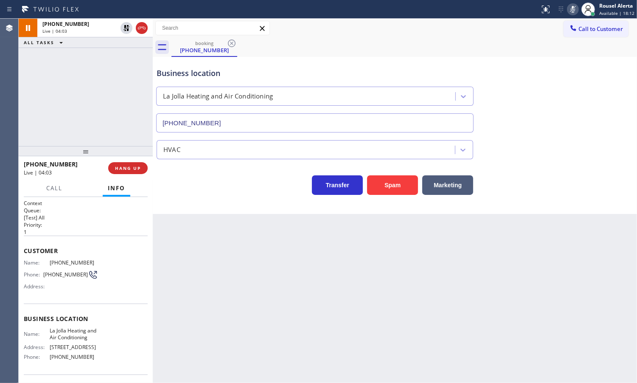
click at [104, 53] on div "[PHONE_NUMBER] Live | 04:03 ALL TASKS ALL TASKS ACTIVE TASKS TASKS IN WRAP UP" at bounding box center [86, 82] width 134 height 127
click at [125, 31] on icon at bounding box center [127, 28] width 6 height 6
click at [576, 11] on icon at bounding box center [573, 9] width 10 height 10
click at [51, 192] on button "Call" at bounding box center [54, 188] width 26 height 17
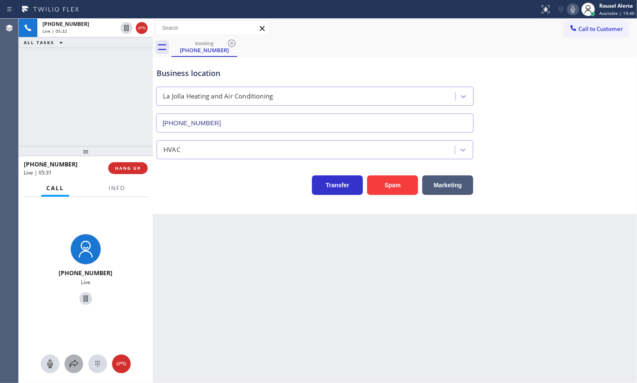
click at [76, 365] on icon at bounding box center [74, 364] width 10 height 10
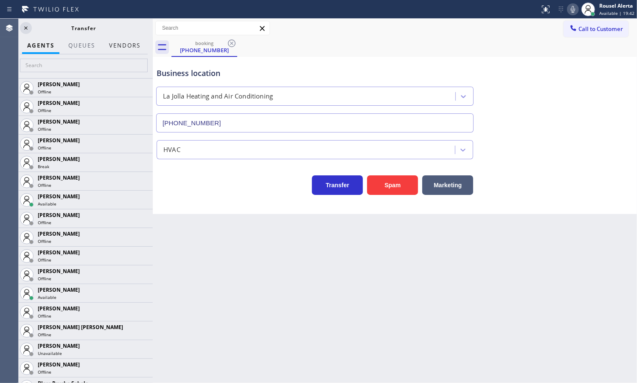
click at [122, 50] on button "Vendors" at bounding box center [125, 45] width 42 height 17
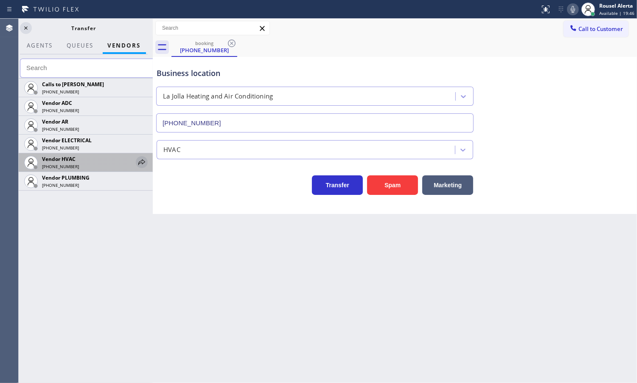
click at [140, 160] on icon at bounding box center [142, 162] width 10 height 10
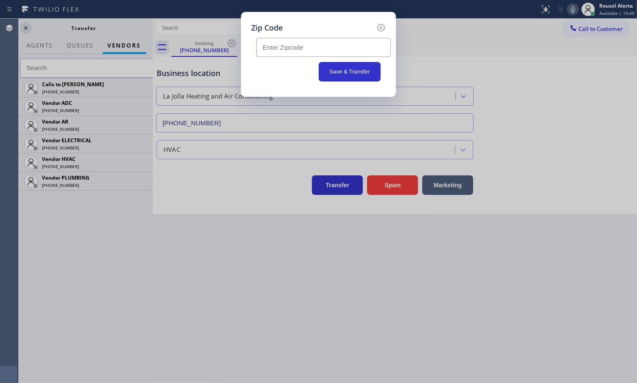
click at [295, 48] on input "text" at bounding box center [323, 47] width 135 height 19
paste input "92122"
type input "92122"
click at [304, 50] on input "92122" at bounding box center [323, 47] width 135 height 19
click at [346, 69] on button "Save & Transfer" at bounding box center [350, 72] width 62 height 20
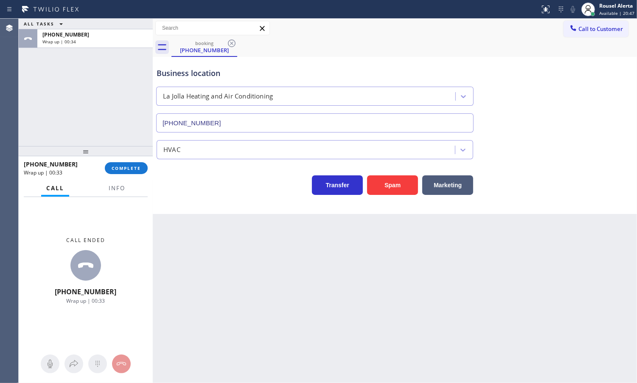
click at [103, 104] on div "ALL TASKS ALL TASKS ACTIVE TASKS TASKS IN WRAP UP [PHONE_NUMBER] Wrap up | 00:34" at bounding box center [86, 82] width 134 height 127
click at [114, 194] on button "Info" at bounding box center [117, 188] width 27 height 17
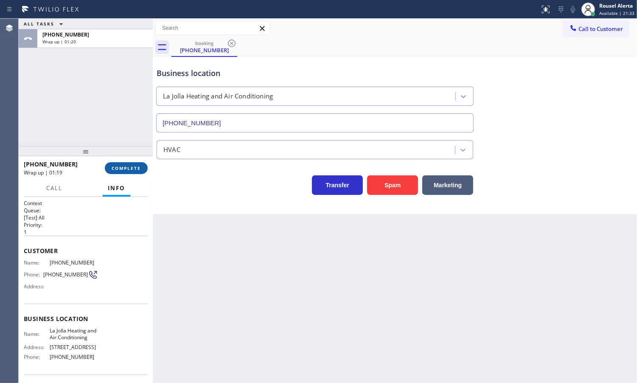
click at [134, 166] on span "COMPLETE" at bounding box center [126, 168] width 29 height 6
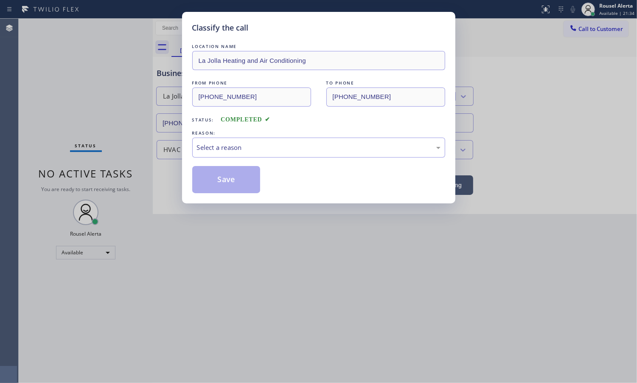
click at [262, 145] on div "Select a reason" at bounding box center [319, 148] width 244 height 10
drag, startPoint x: 242, startPoint y: 177, endPoint x: 236, endPoint y: 173, distance: 7.6
click at [242, 177] on button "Save" at bounding box center [226, 179] width 68 height 27
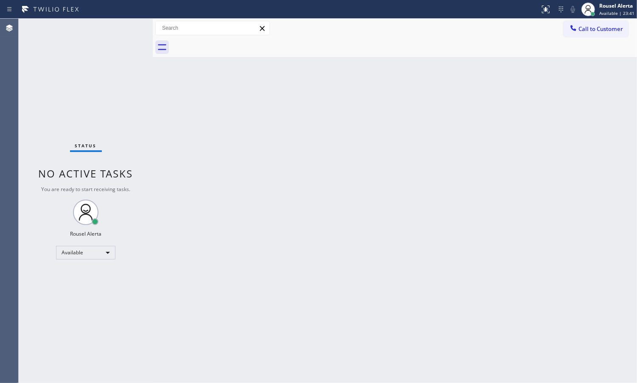
click at [523, 153] on div "Back to Dashboard Change Sender ID Customers Technicians Select a contact Outbo…" at bounding box center [395, 201] width 484 height 364
drag, startPoint x: 291, startPoint y: 264, endPoint x: 300, endPoint y: 274, distance: 13.5
click at [292, 264] on div "Back to Dashboard Change Sender ID Customers Technicians Select a contact Outbo…" at bounding box center [395, 201] width 484 height 364
click at [78, 84] on div "Status No active tasks You are ready to start receiving tasks. Rousel Alerta Av…" at bounding box center [86, 201] width 134 height 364
click at [447, 151] on div "Back to Dashboard Change Sender ID Customers Technicians Select a contact Outbo…" at bounding box center [395, 201] width 484 height 364
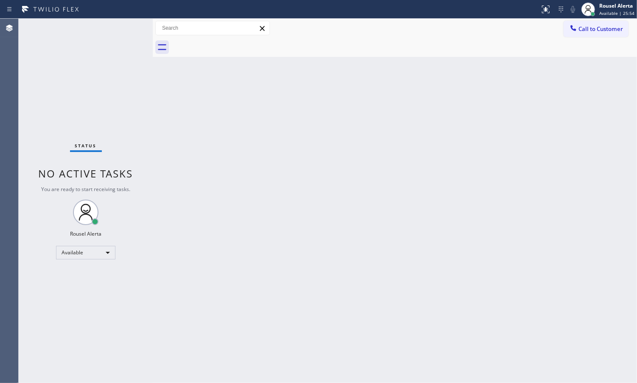
click at [200, 164] on div "Back to Dashboard Change Sender ID Customers Technicians Select a contact Outbo…" at bounding box center [395, 201] width 484 height 364
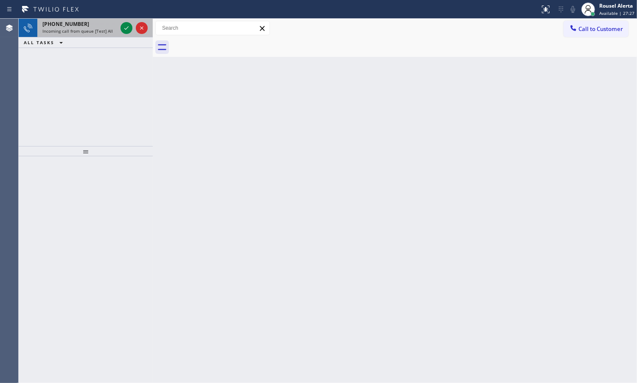
click at [77, 30] on span "Incoming call from queue [Test] All" at bounding box center [77, 31] width 70 height 6
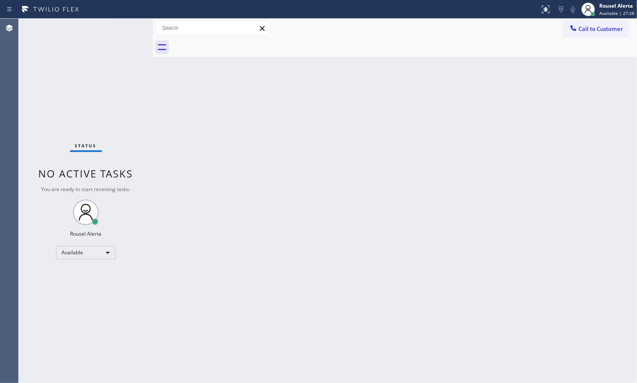
click at [112, 32] on div "Status No active tasks You are ready to start receiving tasks. Rousel Alerta Av…" at bounding box center [86, 201] width 134 height 364
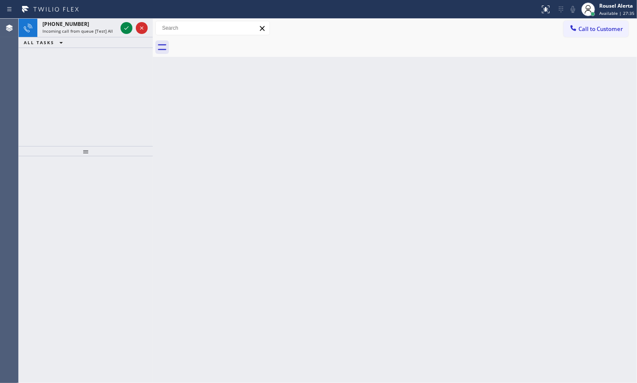
click at [112, 32] on div "Incoming call from queue [Test] All" at bounding box center [79, 31] width 75 height 6
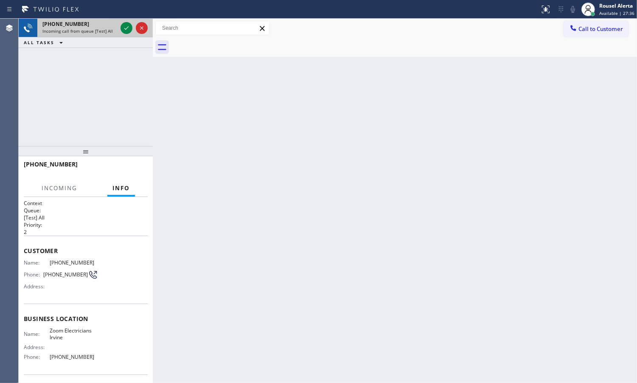
click at [119, 31] on div at bounding box center [134, 28] width 31 height 19
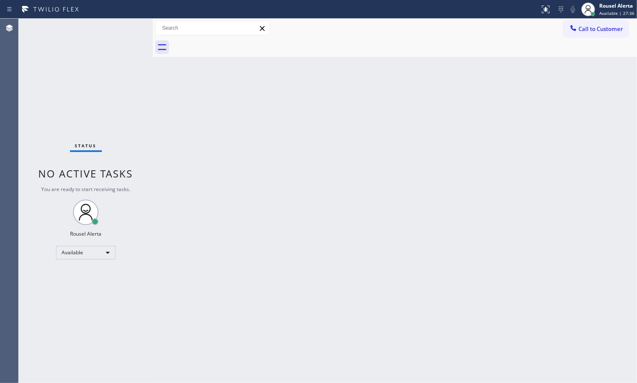
click at [119, 31] on div "Status No active tasks You are ready to start receiving tasks. Rousel Alerta Av…" at bounding box center [86, 201] width 134 height 364
click at [124, 81] on div "Status No active tasks You are ready to start receiving tasks. Rousel Alerta Av…" at bounding box center [86, 201] width 134 height 364
click at [106, 33] on div "Status No active tasks You are ready to start receiving tasks. Rousel Alerta Av…" at bounding box center [86, 201] width 134 height 364
click at [108, 33] on div "Status No active tasks You are ready to start receiving tasks. Rousel Alerta Av…" at bounding box center [86, 201] width 134 height 364
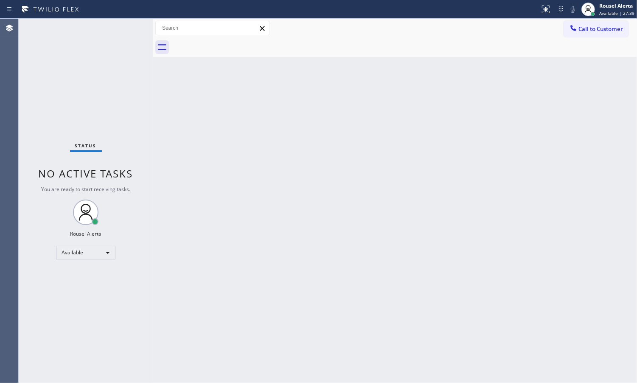
click at [111, 33] on div "Status No active tasks You are ready to start receiving tasks. Rousel Alerta Av…" at bounding box center [86, 201] width 134 height 364
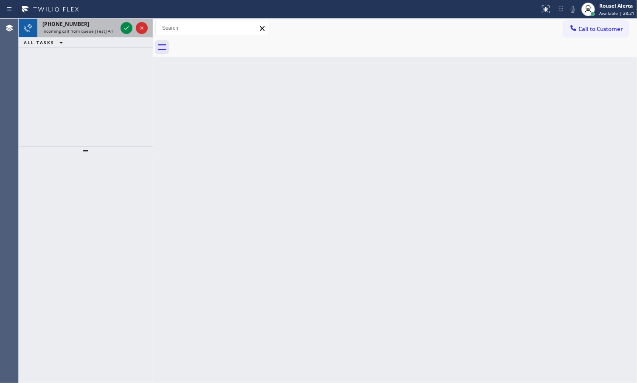
click at [93, 35] on div "[PHONE_NUMBER] Incoming call from queue [Test] All" at bounding box center [78, 28] width 82 height 19
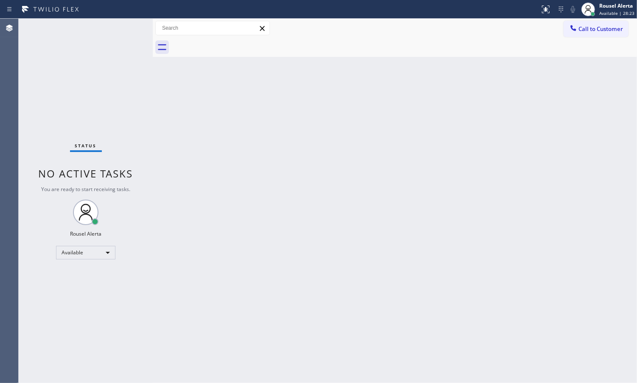
click at [124, 26] on div "Status No active tasks You are ready to start receiving tasks. Rousel Alerta Av…" at bounding box center [86, 201] width 134 height 364
click at [126, 27] on div "Status No active tasks You are ready to start receiving tasks. Rousel Alerta Av…" at bounding box center [86, 201] width 134 height 364
click at [162, 13] on div at bounding box center [269, 10] width 533 height 14
click at [441, 115] on div "Back to Dashboard Change Sender ID Customers Technicians Select a contact Outbo…" at bounding box center [395, 201] width 484 height 364
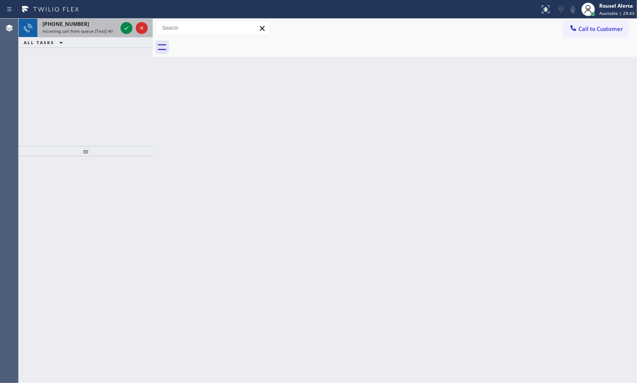
click at [79, 34] on div "[PHONE_NUMBER] Incoming call from queue [Test] All" at bounding box center [78, 28] width 82 height 19
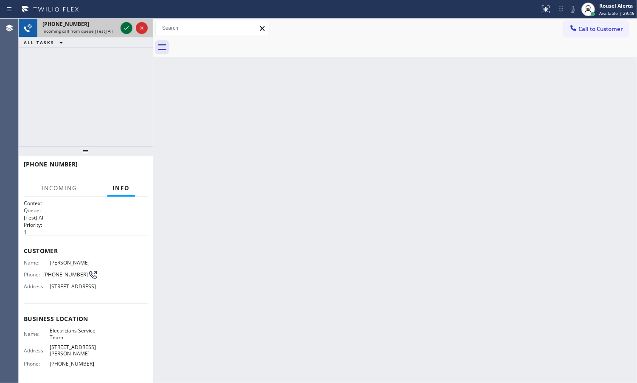
click at [124, 28] on icon at bounding box center [126, 28] width 10 height 10
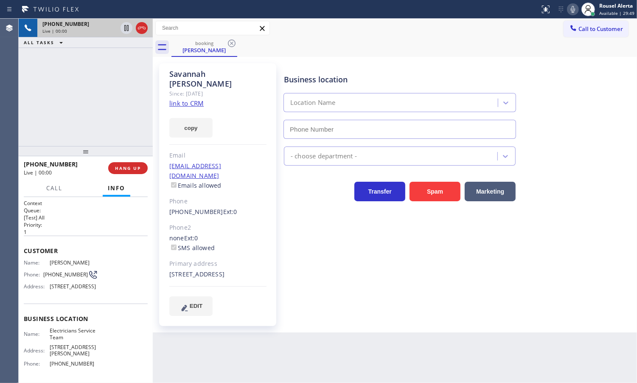
type input "[PHONE_NUMBER]"
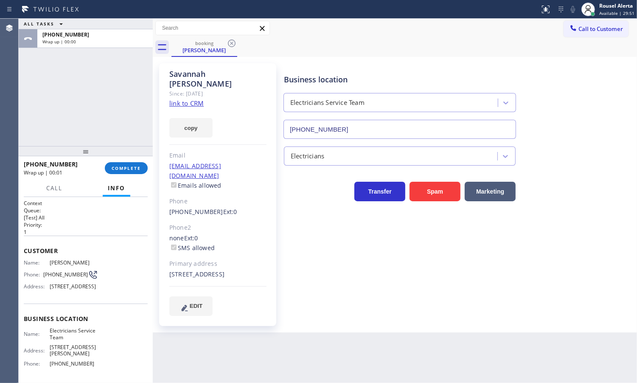
click at [197, 99] on link "link to CRM" at bounding box center [186, 103] width 34 height 8
click at [102, 148] on div at bounding box center [86, 151] width 134 height 10
click at [121, 171] on span "COMPLETE" at bounding box center [126, 168] width 29 height 6
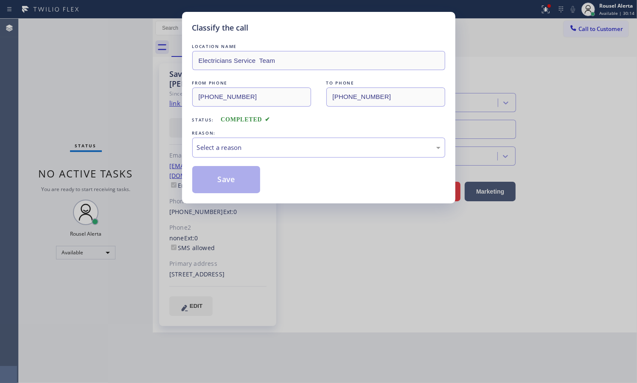
click at [209, 130] on div "REASON:" at bounding box center [318, 133] width 253 height 9
click at [211, 134] on div "REASON:" at bounding box center [318, 133] width 253 height 9
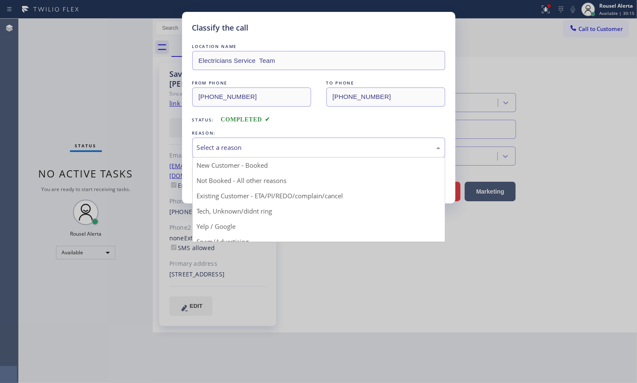
click at [218, 149] on div "Select a reason" at bounding box center [319, 148] width 244 height 10
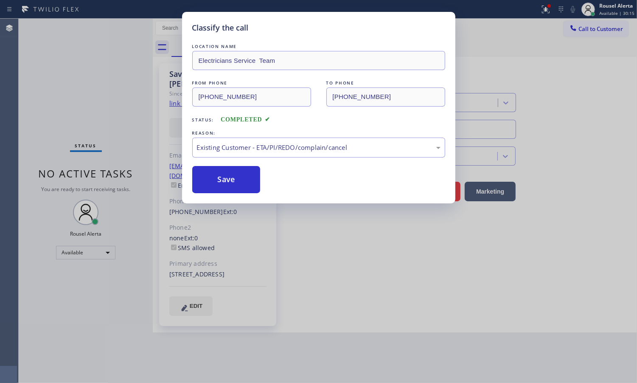
drag, startPoint x: 226, startPoint y: 195, endPoint x: 226, endPoint y: 189, distance: 6.4
click at [226, 194] on div "Classify the call LOCATION NAME Electricians Service Team FROM PHONE [PHONE_NUM…" at bounding box center [318, 107] width 273 height 191
click at [226, 189] on button "Save" at bounding box center [226, 179] width 68 height 27
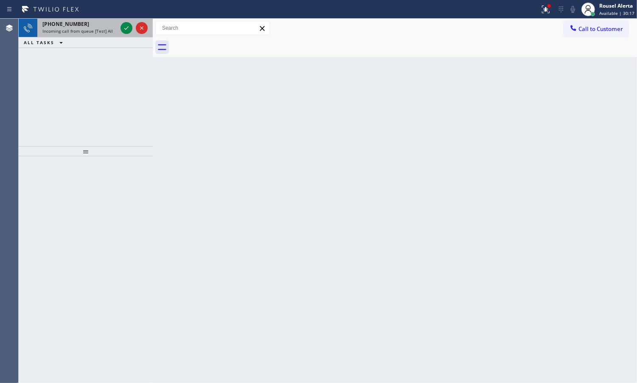
click at [90, 30] on span "Incoming call from queue [Test] All" at bounding box center [77, 31] width 70 height 6
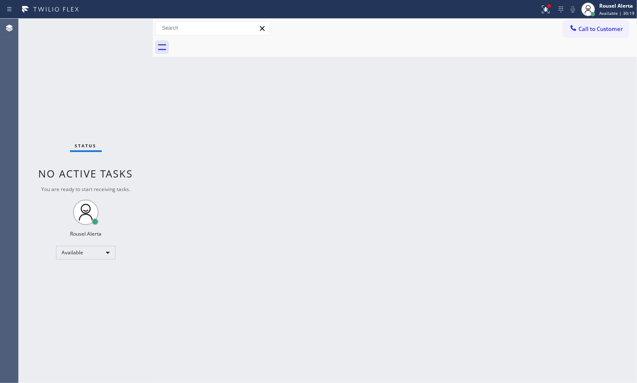
click at [115, 31] on div "Status No active tasks You are ready to start receiving tasks. Rousel Alerta Av…" at bounding box center [86, 201] width 134 height 364
click at [234, 234] on div "Back to Dashboard Change Sender ID Customers Technicians Select a contact Outbo…" at bounding box center [395, 201] width 484 height 364
click at [137, 81] on div "Status No active tasks You are ready to start receiving tasks. Rousel Alerta Av…" at bounding box center [86, 201] width 134 height 364
click at [79, 62] on div "Status No active tasks You are ready to start receiving tasks. Rousel Alerta Av…" at bounding box center [86, 201] width 134 height 364
click at [175, 147] on div "Back to Dashboard Change Sender ID Customers Technicians Select a contact Outbo…" at bounding box center [395, 201] width 484 height 364
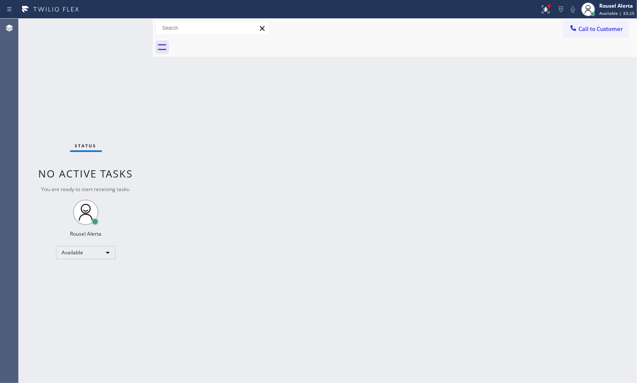
click at [93, 88] on div "Status No active tasks You are ready to start receiving tasks. Rousel Alerta Av…" at bounding box center [86, 201] width 134 height 364
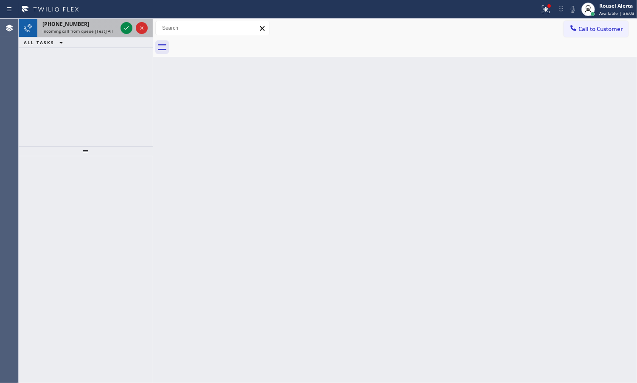
click at [95, 28] on span "Incoming call from queue [Test] All" at bounding box center [77, 31] width 70 height 6
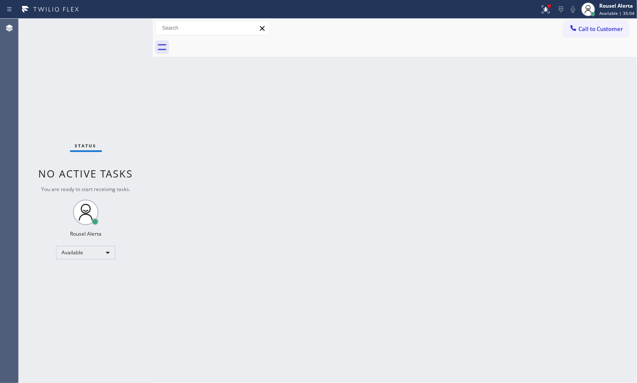
click at [95, 28] on div "Status No active tasks You are ready to start receiving tasks. Rousel Alerta Av…" at bounding box center [86, 201] width 134 height 364
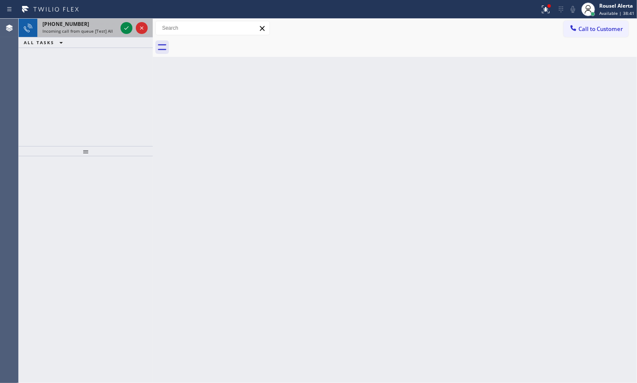
click at [92, 34] on div "[PHONE_NUMBER] Incoming call from queue [Test] All" at bounding box center [78, 28] width 82 height 19
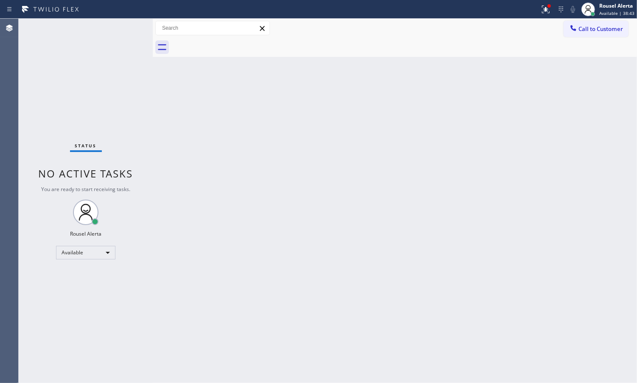
click at [122, 31] on div "Status No active tasks You are ready to start receiving tasks. Rousel Alerta Av…" at bounding box center [86, 201] width 134 height 364
click at [208, 119] on div "Back to Dashboard Change Sender ID Customers Technicians Select a contact Outbo…" at bounding box center [395, 201] width 484 height 364
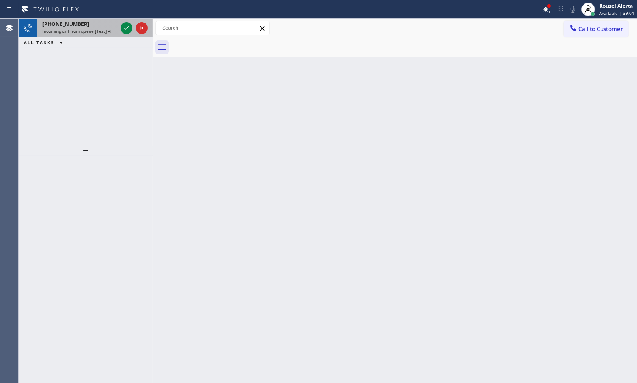
click at [92, 33] on span "Incoming call from queue [Test] All" at bounding box center [77, 31] width 70 height 6
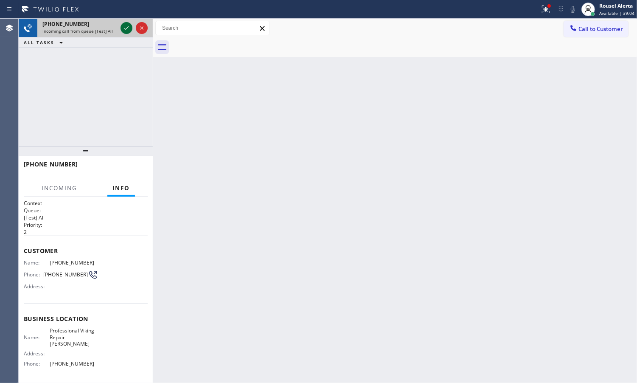
click at [126, 26] on icon at bounding box center [126, 28] width 10 height 10
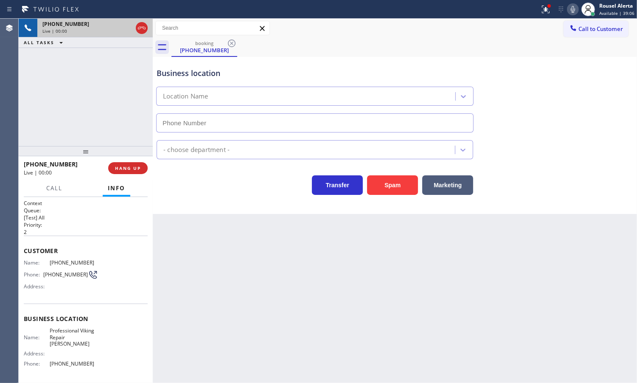
type input "[PHONE_NUMBER]"
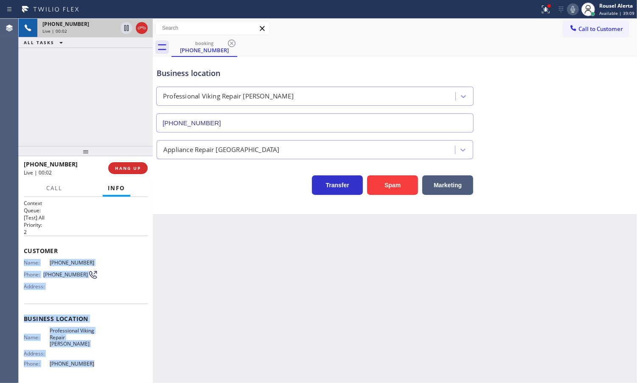
drag, startPoint x: 22, startPoint y: 262, endPoint x: 102, endPoint y: 353, distance: 120.9
click at [102, 353] on div "Context Queue: [Test] All Priority: 2 Customer Name: [PHONE_NUMBER] Phone: [PHO…" at bounding box center [86, 290] width 134 height 186
copy div "Name: [PHONE_NUMBER] Phone: [PHONE_NUMBER] Address: Business location Name: Pro…"
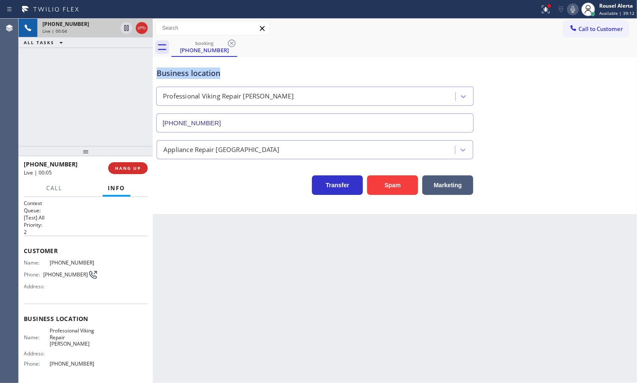
click at [482, 49] on div "booking [PHONE_NUMBER]" at bounding box center [404, 47] width 466 height 19
click at [546, 8] on icon at bounding box center [546, 10] width 8 height 8
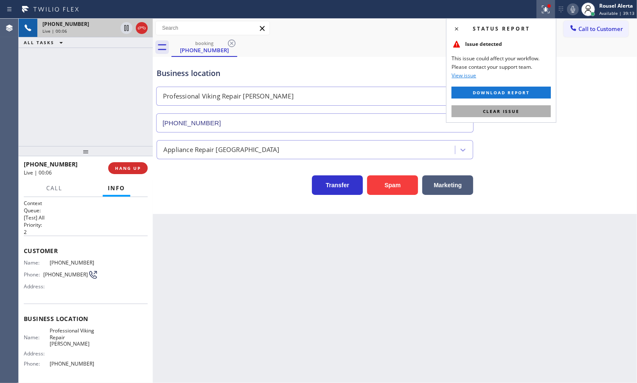
click at [502, 107] on button "Clear issue" at bounding box center [501, 111] width 99 height 12
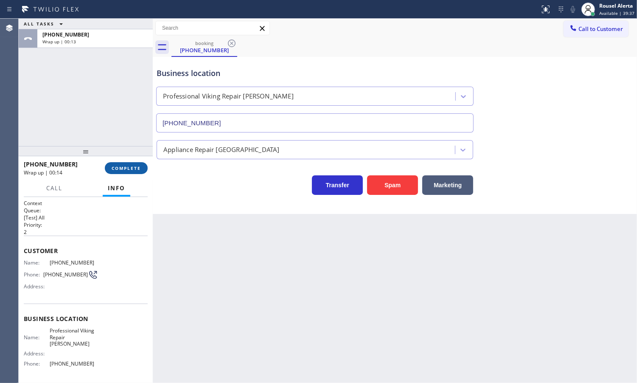
click at [141, 172] on button "COMPLETE" at bounding box center [126, 168] width 43 height 12
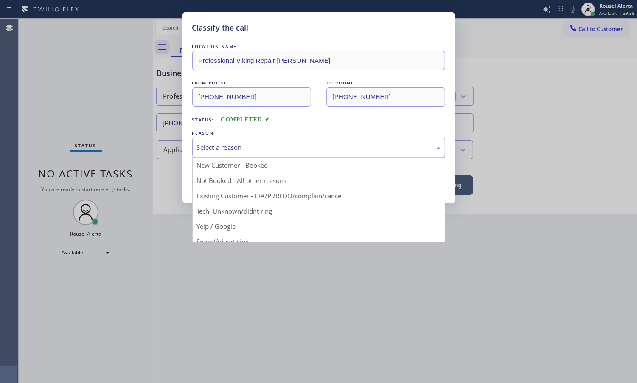
click at [236, 146] on div "Select a reason" at bounding box center [319, 148] width 244 height 10
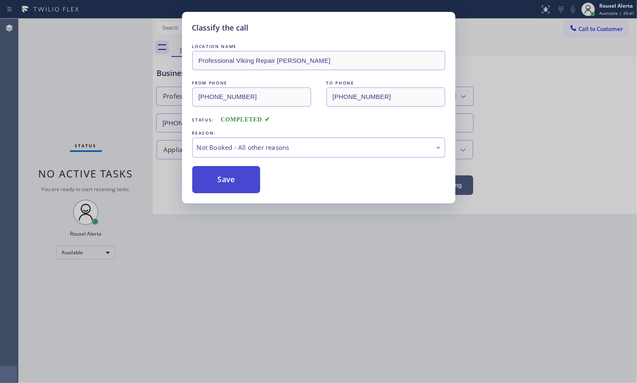
click at [245, 185] on button "Save" at bounding box center [226, 179] width 68 height 27
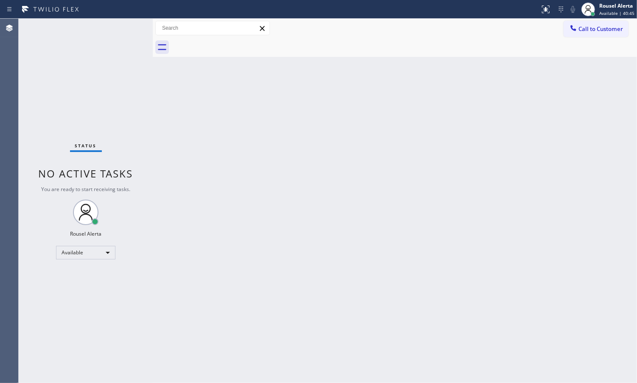
click at [264, 207] on div "Back to Dashboard Change Sender ID Customers Technicians Select a contact Outbo…" at bounding box center [395, 201] width 484 height 364
click at [296, 260] on div "Back to Dashboard Change Sender ID Customers Technicians Select a contact Outbo…" at bounding box center [395, 201] width 484 height 364
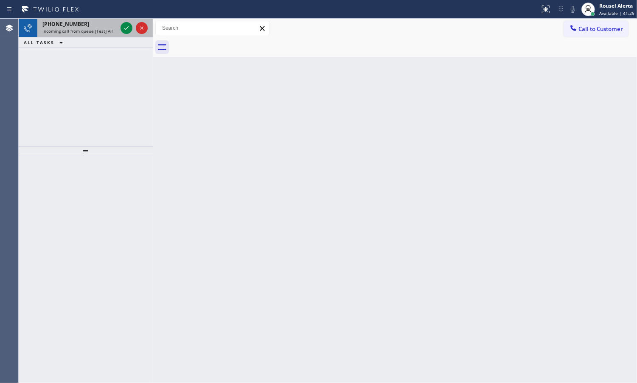
click at [81, 33] on span "Incoming call from queue [Test] All" at bounding box center [77, 31] width 70 height 6
click at [91, 31] on span "Incoming call from queue [Test] All" at bounding box center [77, 31] width 70 height 6
click at [94, 33] on span "Incoming call from queue [Test] All" at bounding box center [77, 31] width 70 height 6
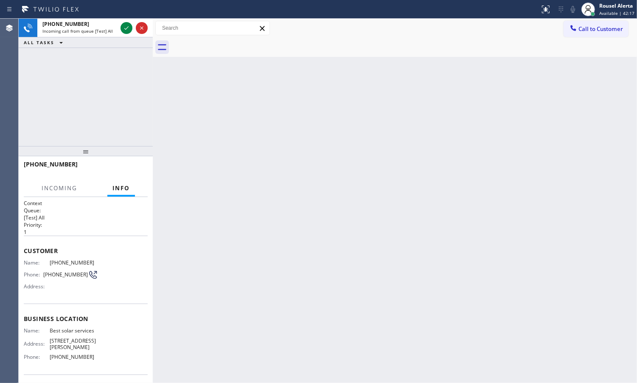
click at [119, 56] on div "[PHONE_NUMBER] Incoming call from queue [Test] All ALL TASKS ALL TASKS ACTIVE T…" at bounding box center [86, 82] width 134 height 127
click at [107, 37] on div "ALL TASKS ALL TASKS ACTIVE TASKS TASKS IN WRAP UP" at bounding box center [86, 42] width 134 height 11
click at [110, 31] on span "Incoming call from queue [Test] All" at bounding box center [77, 31] width 70 height 6
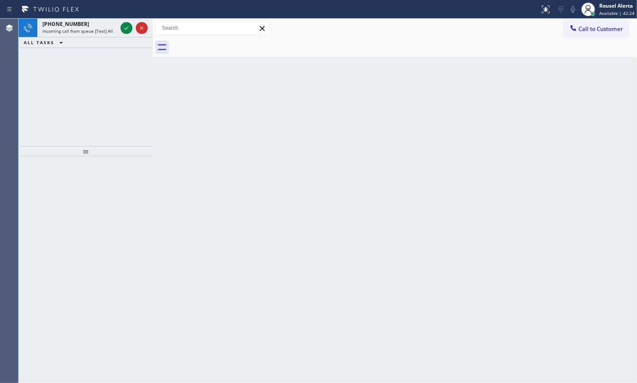
click at [127, 38] on div "ALL TASKS ALL TASKS ACTIVE TASKS TASKS IN WRAP UP" at bounding box center [86, 42] width 134 height 11
click at [127, 31] on icon at bounding box center [126, 28] width 10 height 10
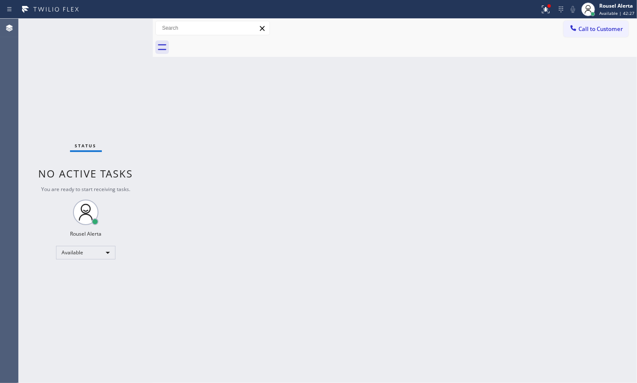
click at [131, 25] on div "Status No active tasks You are ready to start receiving tasks. Rousel Alerta Av…" at bounding box center [86, 201] width 134 height 364
click at [552, 16] on button at bounding box center [546, 9] width 19 height 19
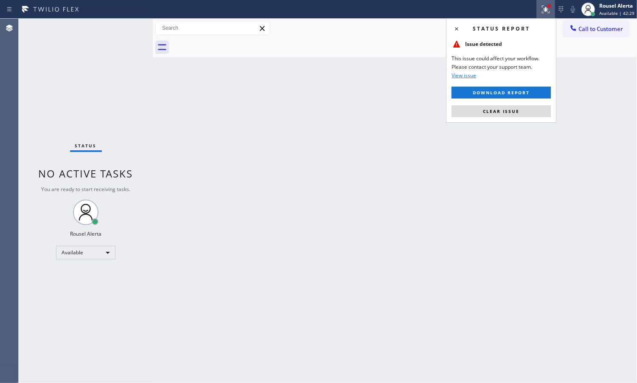
drag, startPoint x: 497, startPoint y: 112, endPoint x: 497, endPoint y: 130, distance: 18.3
click at [497, 113] on span "Clear issue" at bounding box center [501, 111] width 37 height 6
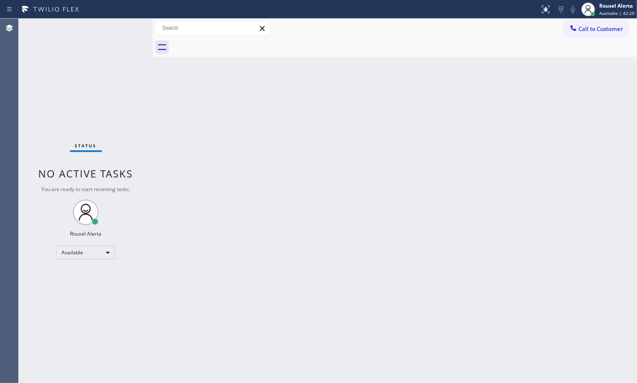
click at [487, 172] on div "Back to Dashboard Change Sender ID Customers Technicians Select a contact Outbo…" at bounding box center [395, 201] width 484 height 364
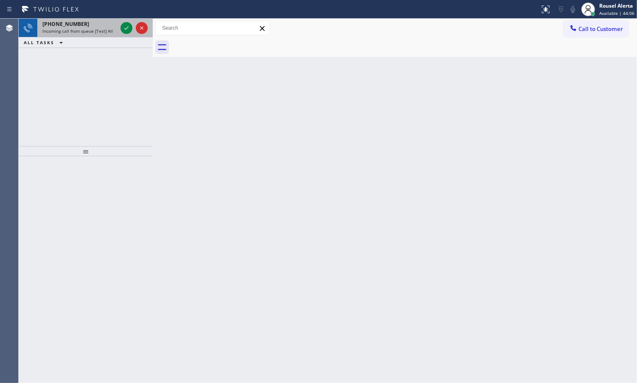
click at [101, 35] on div "[PHONE_NUMBER] Incoming call from queue [Test] All" at bounding box center [78, 28] width 82 height 19
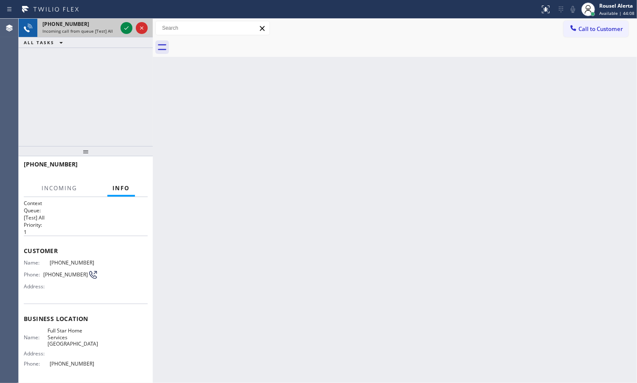
click at [121, 33] on div at bounding box center [134, 28] width 31 height 19
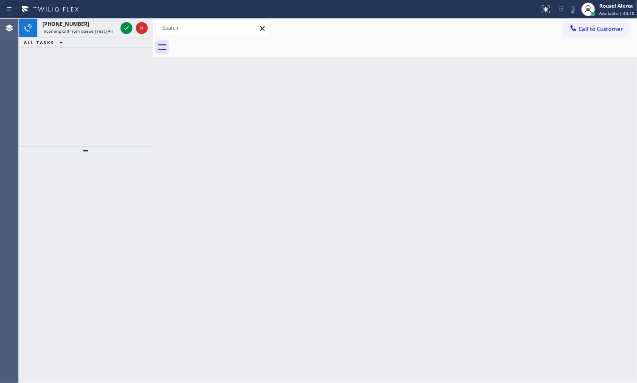
click at [122, 34] on div at bounding box center [134, 28] width 31 height 19
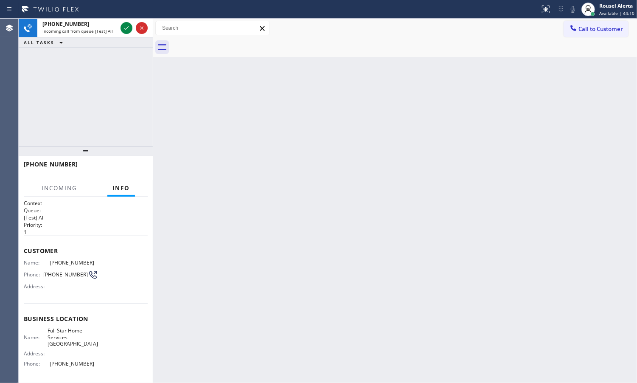
click at [122, 34] on div at bounding box center [134, 28] width 31 height 19
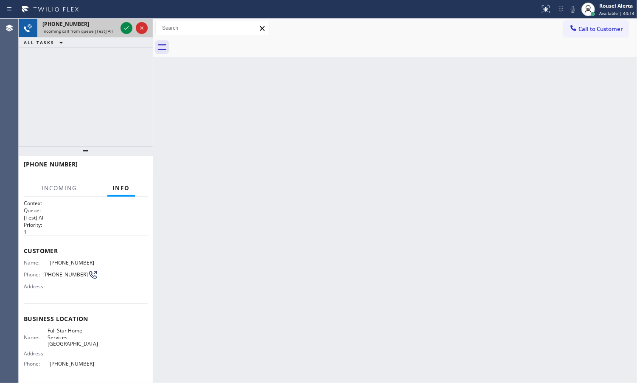
click at [122, 34] on div at bounding box center [134, 28] width 31 height 19
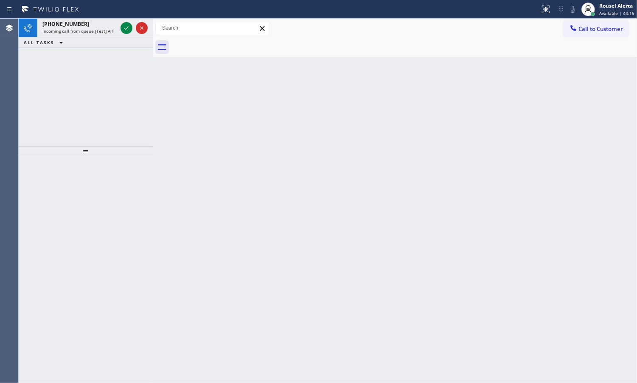
click at [122, 34] on div at bounding box center [134, 28] width 31 height 19
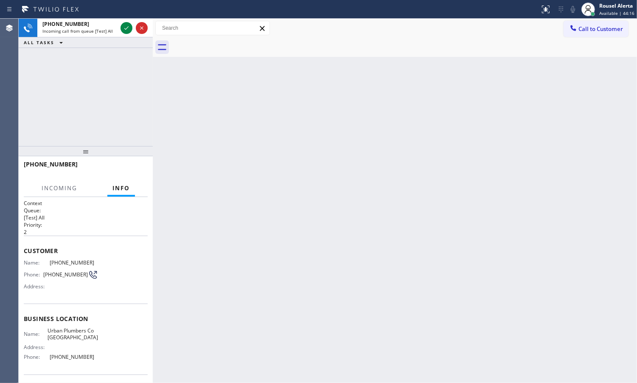
click at [122, 34] on div at bounding box center [134, 28] width 31 height 19
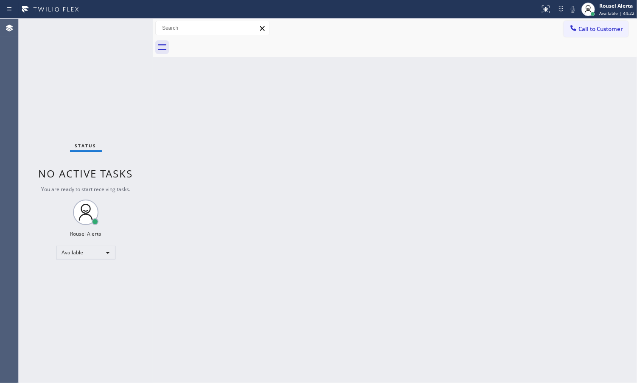
click at [123, 35] on div "Status No active tasks You are ready to start receiving tasks. Rousel Alerta Av…" at bounding box center [86, 201] width 134 height 364
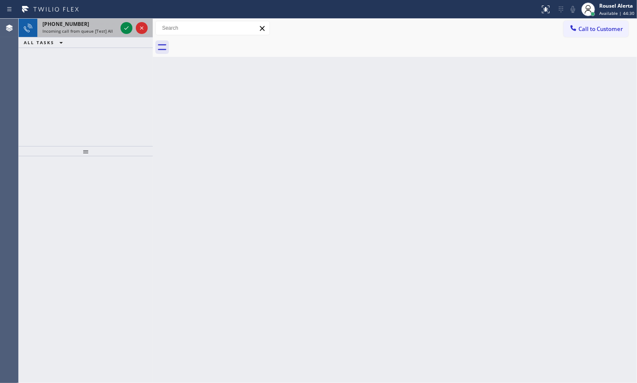
click at [83, 20] on div "[PHONE_NUMBER]" at bounding box center [79, 23] width 75 height 7
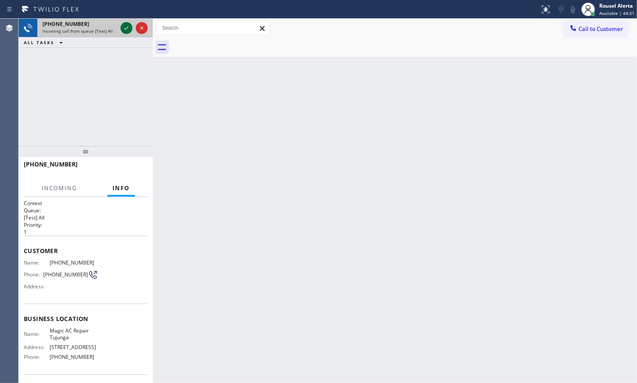
click at [126, 28] on icon at bounding box center [126, 27] width 4 height 3
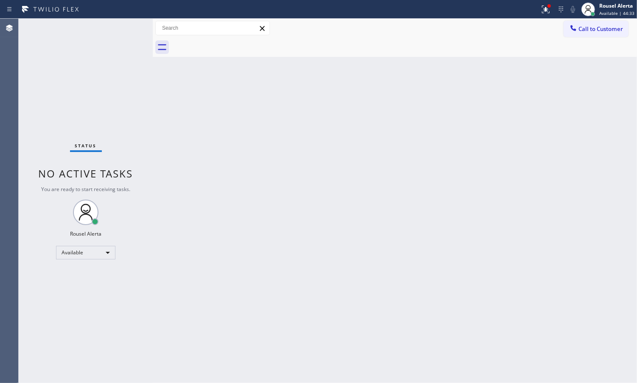
click at [142, 87] on div "Status No active tasks You are ready to start receiving tasks. Rousel Alerta Av…" at bounding box center [86, 201] width 134 height 364
click at [543, 11] on icon at bounding box center [546, 9] width 10 height 10
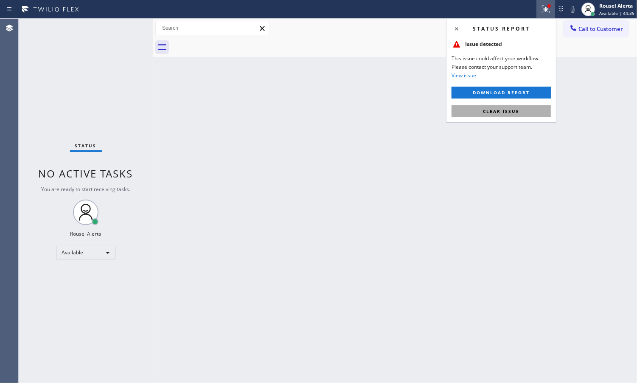
click at [527, 109] on button "Clear issue" at bounding box center [501, 111] width 99 height 12
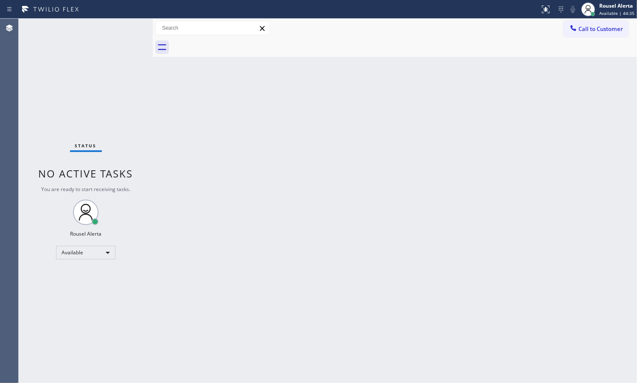
click at [478, 270] on div "Back to Dashboard Change Sender ID Customers Technicians Select a contact Outbo…" at bounding box center [395, 201] width 484 height 364
click at [429, 234] on div "Back to Dashboard Change Sender ID Customers Technicians Select a contact Outbo…" at bounding box center [395, 201] width 484 height 364
click at [115, 29] on div "Status No active tasks You are ready to start receiving tasks. Rousel Alerta Av…" at bounding box center [86, 201] width 134 height 364
click at [398, 231] on div "Back to Dashboard Change Sender ID Customers Technicians Select a contact Outbo…" at bounding box center [395, 201] width 484 height 364
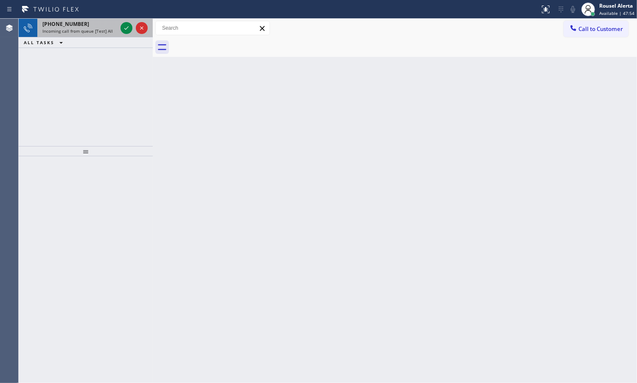
click at [117, 31] on div "[PHONE_NUMBER] Incoming call from queue [Test] All" at bounding box center [78, 28] width 82 height 19
click at [96, 26] on div "[PHONE_NUMBER]" at bounding box center [79, 23] width 75 height 7
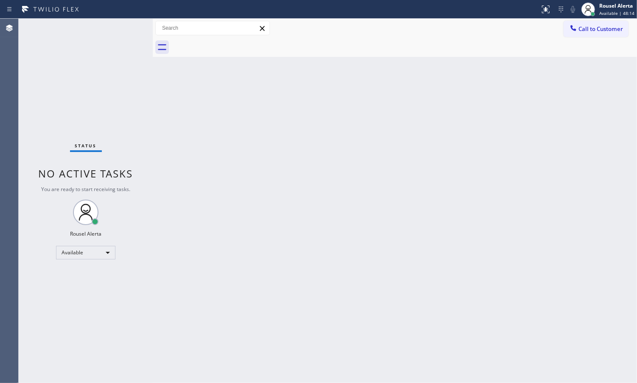
click at [100, 30] on div "Status No active tasks You are ready to start receiving tasks. Rousel Alerta Av…" at bounding box center [86, 201] width 134 height 364
click at [421, 281] on div "Back to Dashboard Change Sender ID Customers Technicians Select a contact Outbo…" at bounding box center [395, 201] width 484 height 364
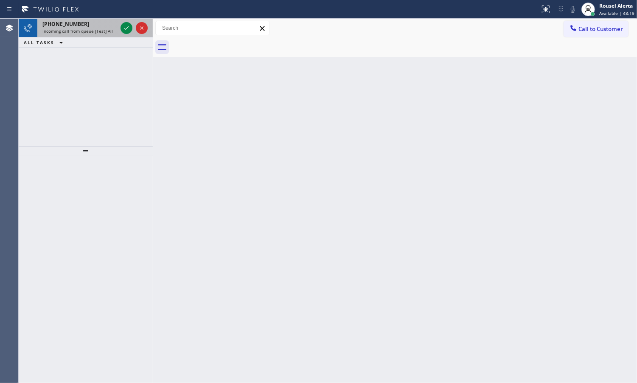
click at [98, 24] on div "[PHONE_NUMBER]" at bounding box center [79, 23] width 75 height 7
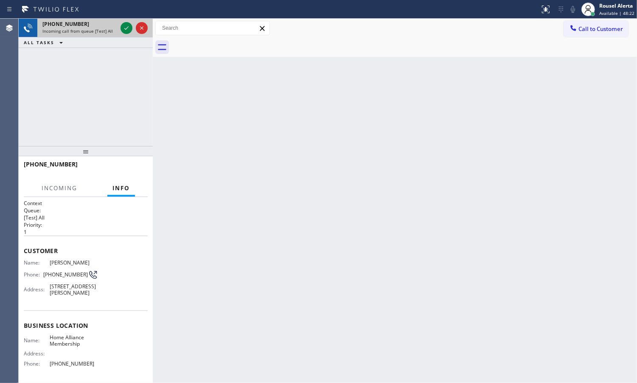
click at [94, 31] on span "Incoming call from queue [Test] All" at bounding box center [77, 31] width 70 height 6
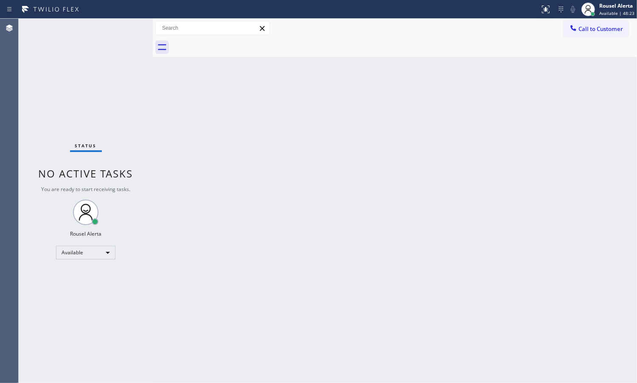
click at [284, 184] on div "Back to Dashboard Change Sender ID Customers Technicians Select a contact Outbo…" at bounding box center [395, 201] width 484 height 364
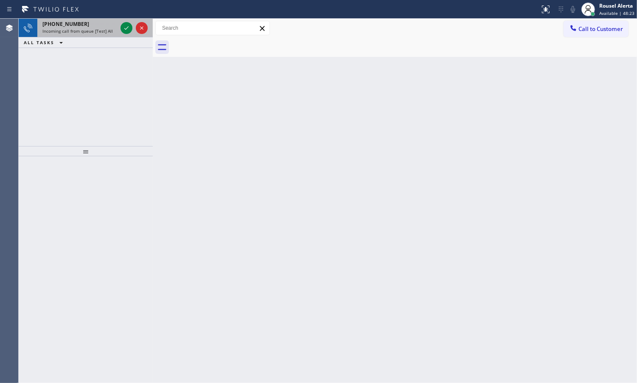
click at [84, 22] on div "[PHONE_NUMBER]" at bounding box center [79, 23] width 75 height 7
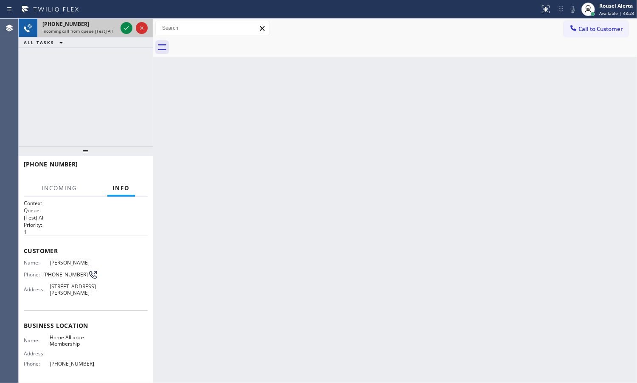
click at [99, 32] on span "Incoming call from queue [Test] All" at bounding box center [77, 31] width 70 height 6
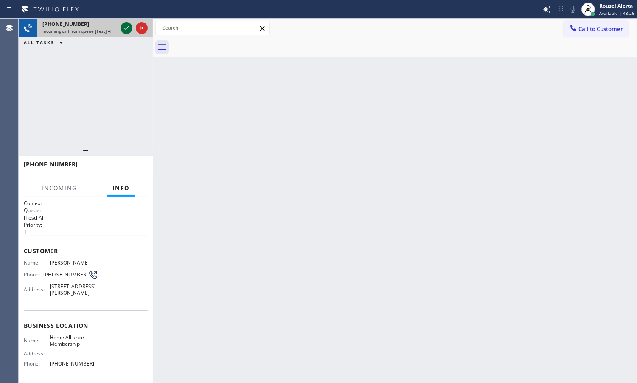
click at [122, 31] on icon at bounding box center [126, 28] width 10 height 10
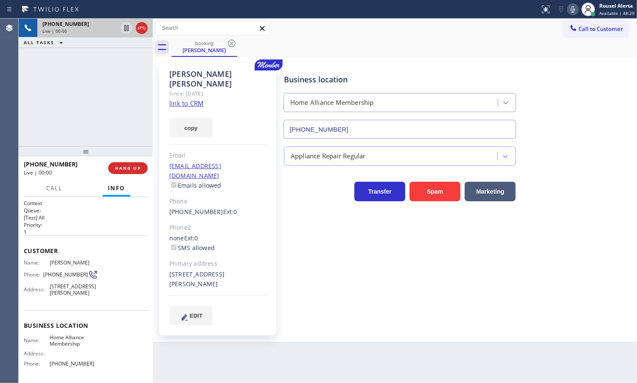
type input "[PHONE_NUMBER]"
click at [186, 89] on div "Since: [DATE]" at bounding box center [217, 94] width 97 height 10
click at [193, 108] on div "copy" at bounding box center [217, 122] width 97 height 29
click at [194, 99] on link "link to CRM" at bounding box center [186, 103] width 34 height 8
click at [352, 368] on div "Back to Dashboard Change Sender ID Customers Technicians Select a contact Outbo…" at bounding box center [395, 201] width 484 height 364
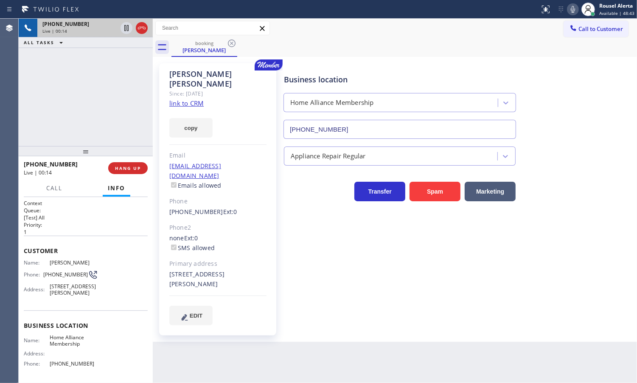
click at [318, 349] on div "Back to Dashboard Change Sender ID Customers Technicians Select a contact Outbo…" at bounding box center [395, 201] width 484 height 364
drag, startPoint x: 110, startPoint y: 111, endPoint x: 115, endPoint y: 119, distance: 9.5
click at [112, 112] on div "[PHONE_NUMBER] Live | 00:14 ALL TASKS ALL TASKS ACTIVE TASKS TASKS IN WRAP UP" at bounding box center [86, 82] width 134 height 127
click at [245, 363] on div "Back to Dashboard Change Sender ID Customers Technicians Select a contact Outbo…" at bounding box center [395, 201] width 484 height 364
click at [95, 149] on div at bounding box center [86, 151] width 134 height 10
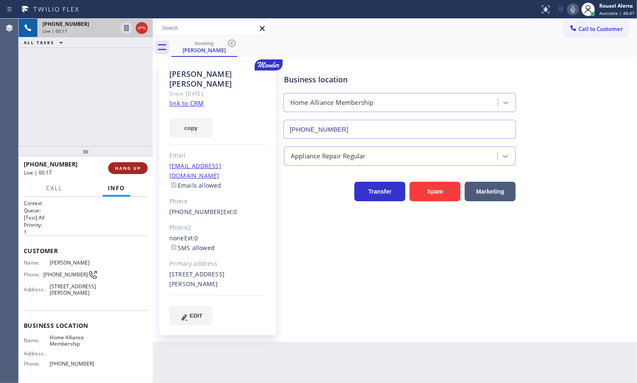
click at [112, 170] on button "HANG UP" at bounding box center [127, 168] width 39 height 12
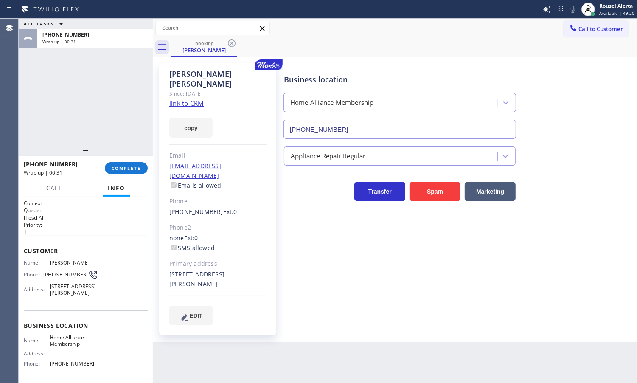
click at [102, 72] on div "ALL TASKS ALL TASKS ACTIVE TASKS TASKS IN WRAP UP [PHONE_NUMBER] Wrap up | 00:31" at bounding box center [86, 82] width 134 height 127
click at [128, 160] on div "[PHONE_NUMBER] Wrap up | 00:31 COMPLETE" at bounding box center [86, 168] width 124 height 22
click at [128, 164] on button "COMPLETE" at bounding box center [126, 168] width 43 height 12
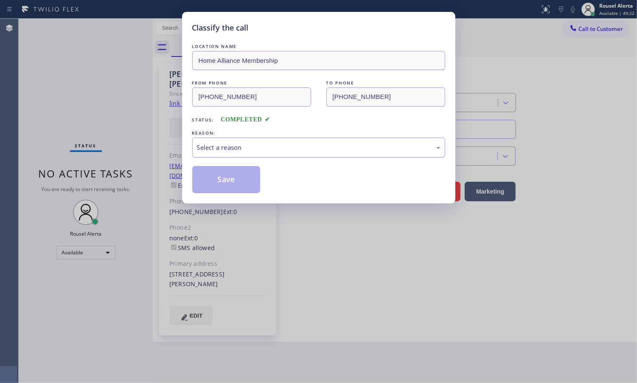
click at [278, 149] on div "Select a reason" at bounding box center [319, 148] width 244 height 10
click at [230, 180] on button "Save" at bounding box center [226, 179] width 68 height 27
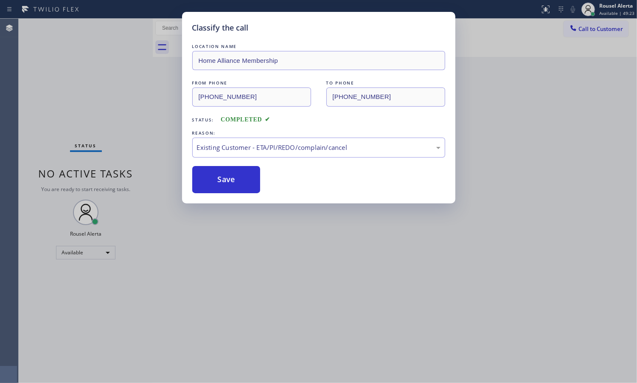
click at [270, 270] on div "Classify the call LOCATION NAME Home Alliance Membership FROM PHONE [PHONE_NUMB…" at bounding box center [318, 191] width 637 height 383
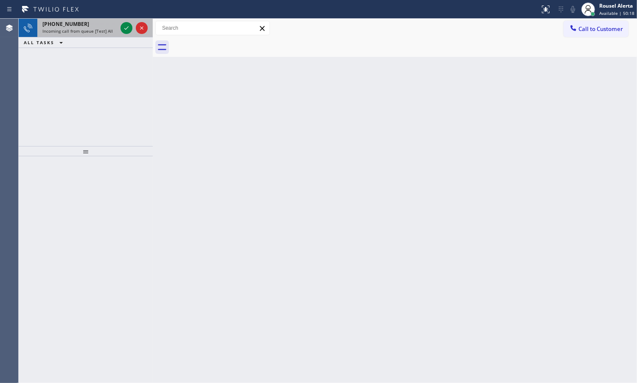
click at [104, 28] on span "Incoming call from queue [Test] All" at bounding box center [77, 31] width 70 height 6
click at [66, 37] on div "[PHONE_NUMBER] Incoming call from queue [Test] All" at bounding box center [78, 28] width 82 height 19
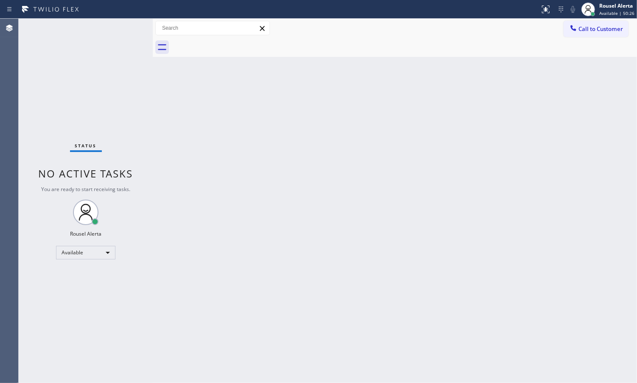
click at [119, 23] on div "Status No active tasks You are ready to start receiving tasks. Rousel Alerta Av…" at bounding box center [86, 201] width 134 height 364
click at [119, 30] on div "Status No active tasks You are ready to start receiving tasks. Rousel Alerta Av…" at bounding box center [86, 201] width 134 height 364
drag, startPoint x: 120, startPoint y: 29, endPoint x: 128, endPoint y: 20, distance: 12.1
click at [124, 24] on div "Status No active tasks You are ready to start receiving tasks. Rousel Alerta Av…" at bounding box center [86, 201] width 134 height 364
click at [95, 40] on div "Status No active tasks You are ready to start receiving tasks. Rousel Alerta Av…" at bounding box center [86, 201] width 134 height 364
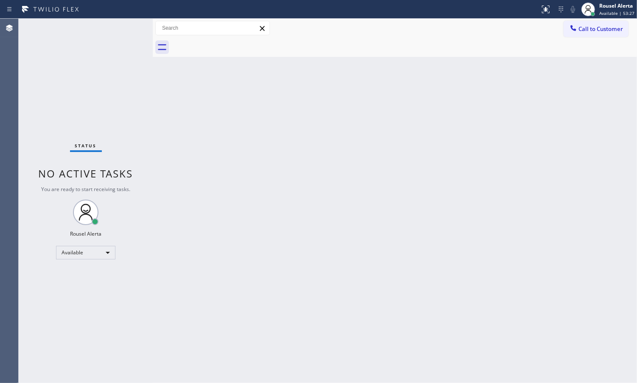
click at [102, 43] on div "Status No active tasks You are ready to start receiving tasks. Rousel Alerta Av…" at bounding box center [86, 201] width 134 height 364
click at [319, 113] on div "Back to Dashboard Change Sender ID Customers Technicians Select a contact Outbo…" at bounding box center [395, 201] width 484 height 364
drag, startPoint x: 171, startPoint y: 117, endPoint x: 250, endPoint y: 287, distance: 186.7
click at [183, 126] on div "Back to Dashboard Change Sender ID Customers Technicians Select a contact Outbo…" at bounding box center [395, 201] width 484 height 364
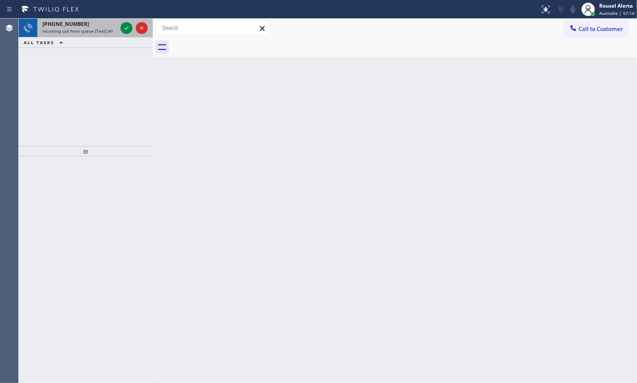
click at [107, 29] on span "Incoming call from queue [Test] All" at bounding box center [77, 31] width 70 height 6
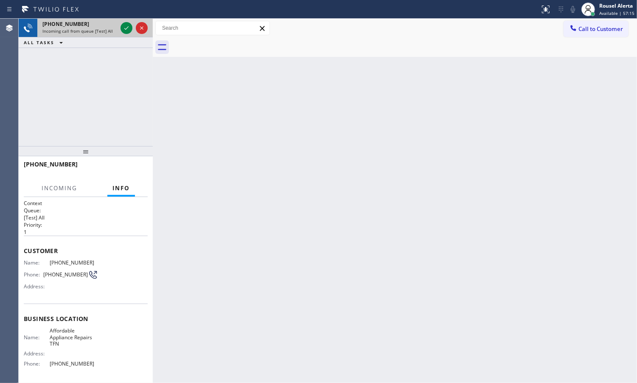
click at [119, 26] on div at bounding box center [134, 28] width 31 height 19
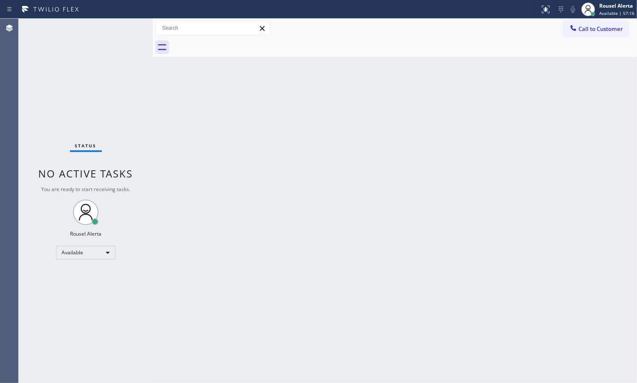
click at [121, 26] on div "Status No active tasks You are ready to start receiving tasks. Rousel Alerta Av…" at bounding box center [86, 201] width 134 height 364
click at [125, 24] on div "Status No active tasks You are ready to start receiving tasks. Rousel Alerta Av…" at bounding box center [86, 201] width 134 height 364
click at [93, 47] on div "Status No active tasks You are ready to start receiving tasks. Rousel Alerta Av…" at bounding box center [86, 201] width 134 height 364
click at [83, 98] on div "Status No active tasks You are ready to start receiving tasks. Rousel Alerta Av…" at bounding box center [86, 201] width 134 height 364
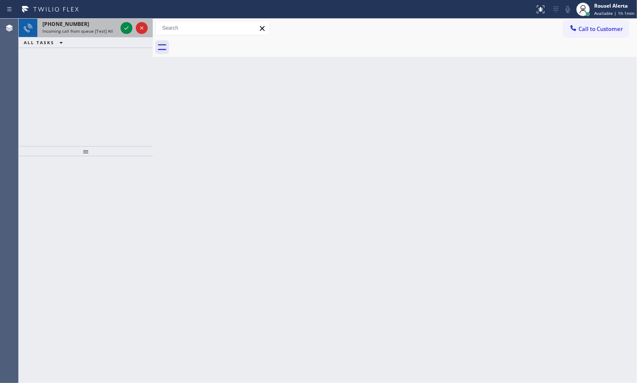
click at [93, 24] on div "[PHONE_NUMBER]" at bounding box center [79, 23] width 75 height 7
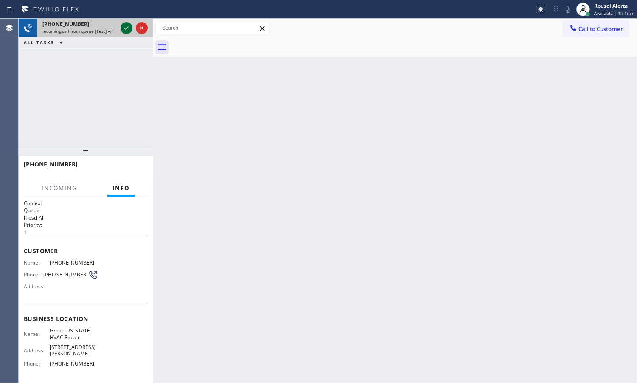
click at [123, 31] on icon at bounding box center [126, 28] width 10 height 10
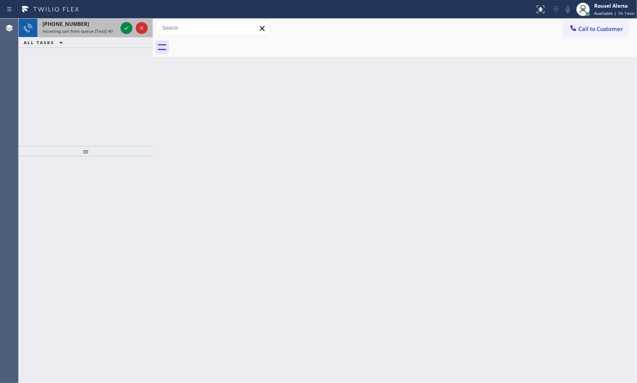
click at [113, 34] on div "[PHONE_NUMBER] Incoming call from queue [Test] All" at bounding box center [78, 28] width 82 height 19
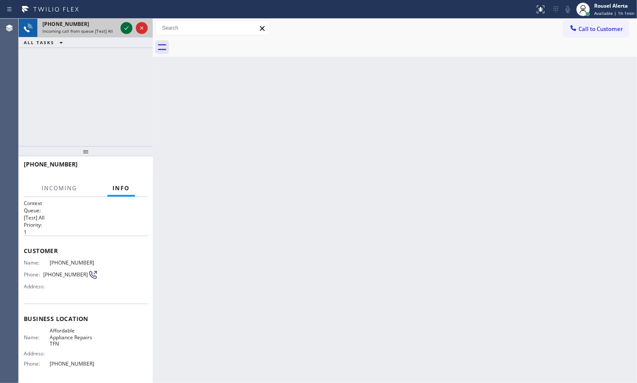
click at [121, 28] on icon at bounding box center [126, 28] width 10 height 10
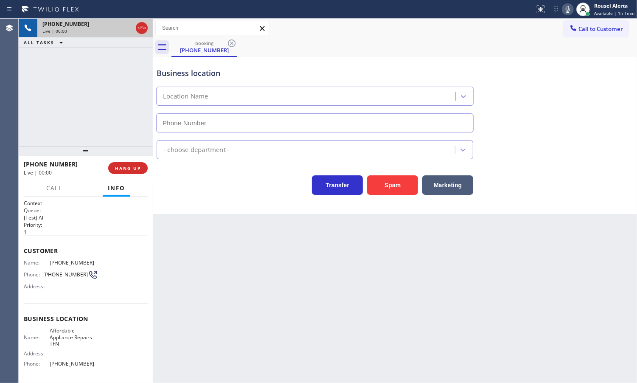
type input "[PHONE_NUMBER]"
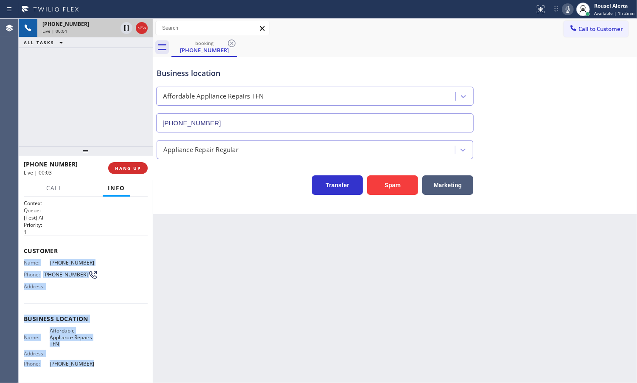
drag, startPoint x: 22, startPoint y: 260, endPoint x: 102, endPoint y: 362, distance: 129.1
click at [102, 362] on div "Context Queue: [Test] All Priority: 1 Customer Name: [PHONE_NUMBER] Phone: [PHO…" at bounding box center [86, 290] width 134 height 186
copy div "Name: [PHONE_NUMBER] Phone: [PHONE_NUMBER] Address: Business location Name: Aff…"
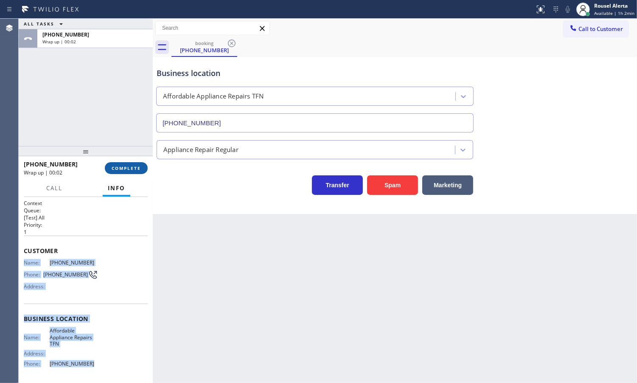
click at [119, 170] on span "COMPLETE" at bounding box center [126, 168] width 29 height 6
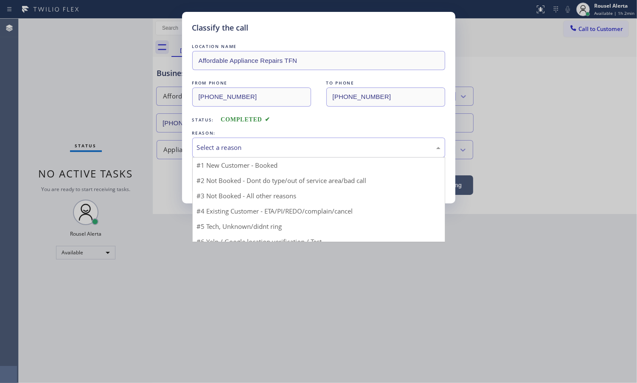
click at [346, 149] on div "Select a reason" at bounding box center [319, 148] width 244 height 10
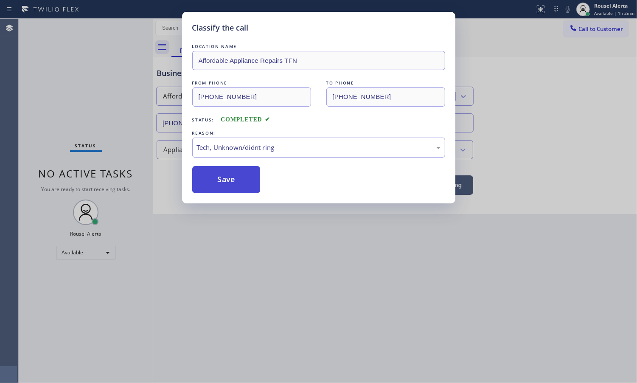
click at [236, 184] on button "Save" at bounding box center [226, 179] width 68 height 27
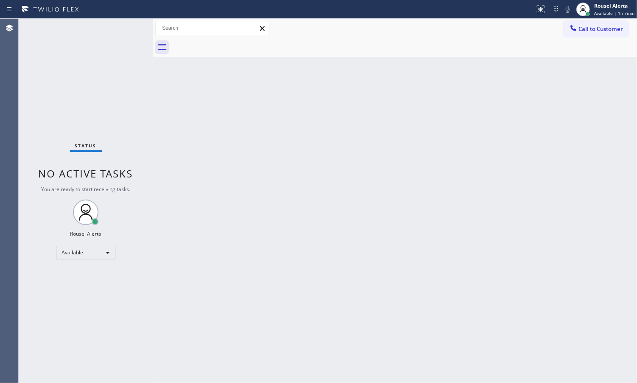
click at [86, 25] on div "Status No active tasks You are ready to start receiving tasks. Rousel Alerta Av…" at bounding box center [86, 201] width 134 height 364
click at [622, 2] on div "Rousel Alerta Available | 1h 11min" at bounding box center [613, 9] width 47 height 15
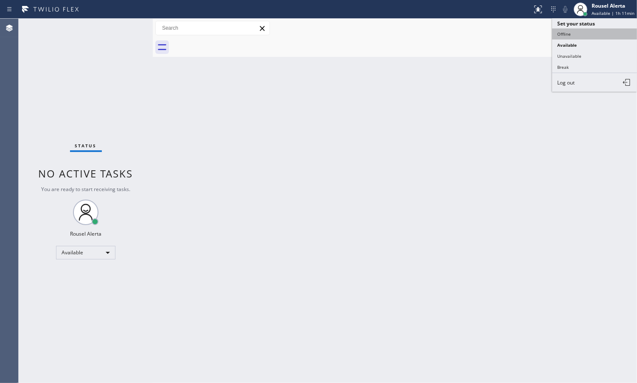
click at [593, 33] on button "Offline" at bounding box center [594, 33] width 85 height 11
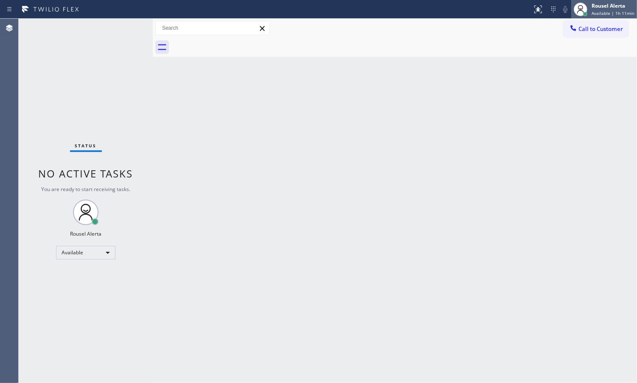
click at [596, 11] on div "Rousel Alerta Available | 1h 11min" at bounding box center [604, 9] width 66 height 19
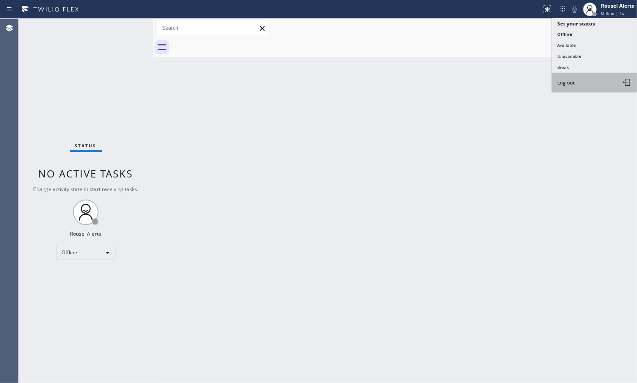
click at [595, 84] on button "Log out" at bounding box center [594, 82] width 85 height 19
